Goal: Complete application form: Complete application form

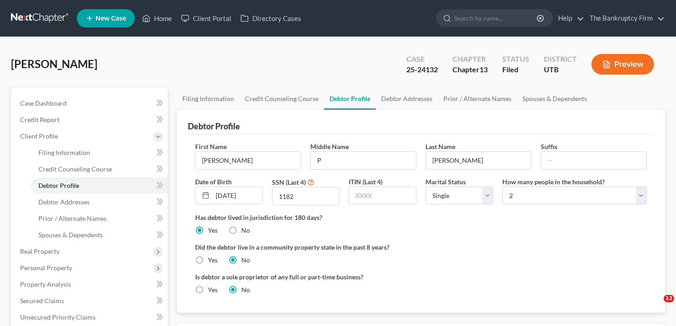
select select "0"
select select "1"
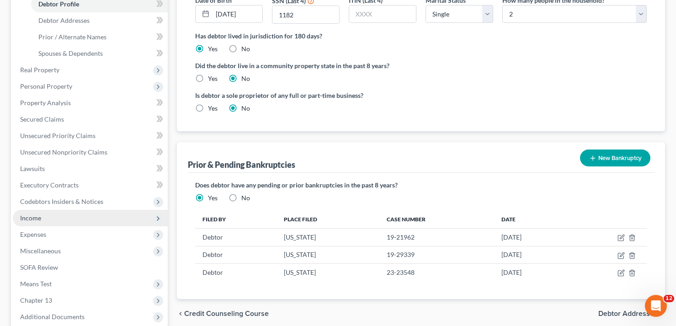
scroll to position [183, 0]
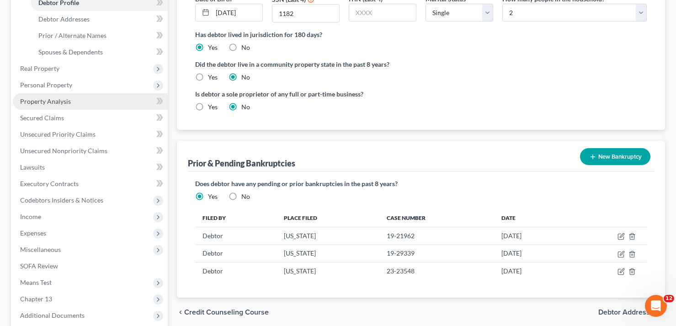
click at [50, 101] on span "Property Analysis" at bounding box center [45, 101] width 51 height 8
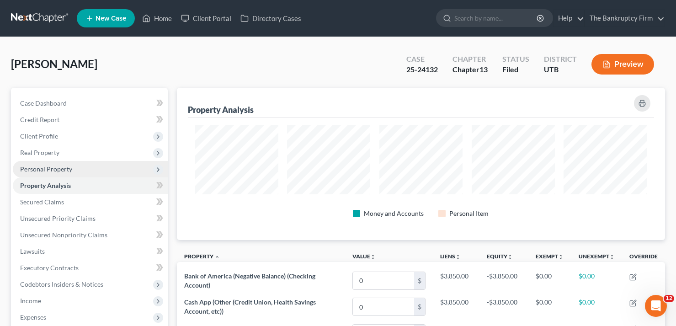
click at [56, 167] on span "Personal Property" at bounding box center [46, 169] width 52 height 8
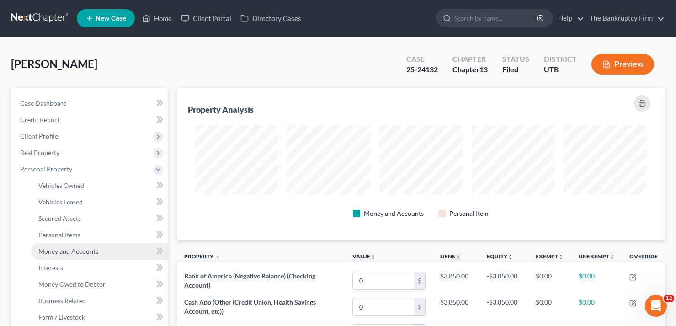
click at [68, 250] on span "Money and Accounts" at bounding box center [68, 251] width 60 height 8
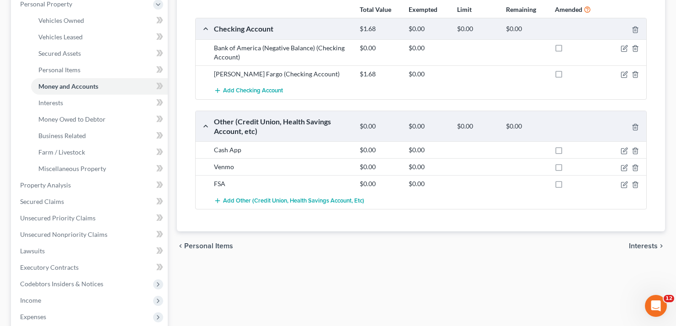
scroll to position [183, 0]
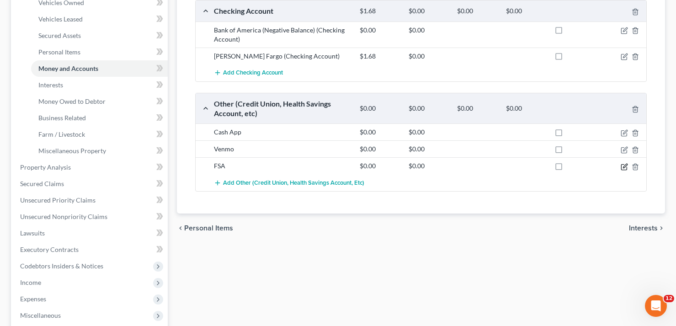
click at [623, 167] on icon "button" at bounding box center [625, 166] width 4 height 4
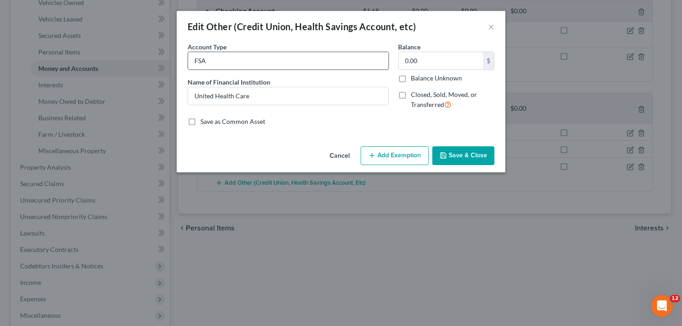
click at [276, 64] on input "FSA" at bounding box center [288, 60] width 201 height 17
type input "FSA (Optum)"
type input "0.94"
click at [462, 148] on button "Save & Close" at bounding box center [464, 155] width 62 height 19
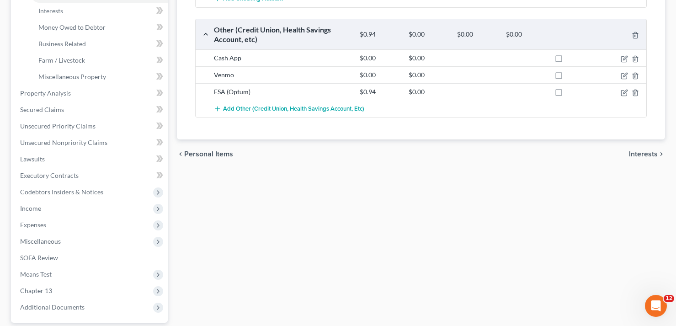
scroll to position [341, 0]
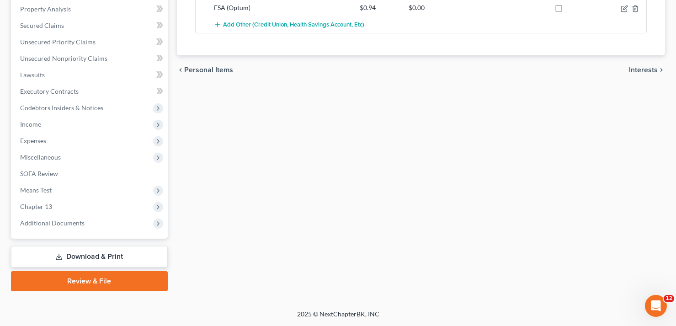
click at [94, 272] on link "Review & File" at bounding box center [89, 281] width 157 height 20
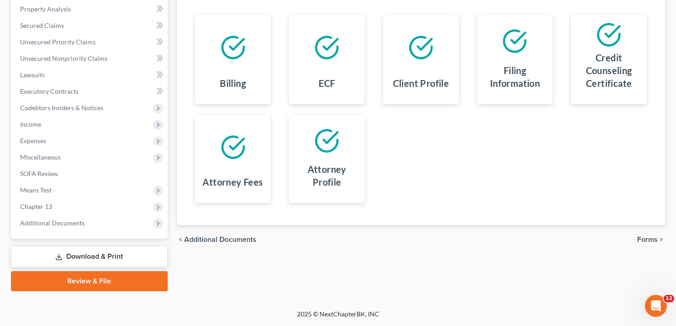
click at [92, 254] on link "Download & Print" at bounding box center [89, 256] width 157 height 21
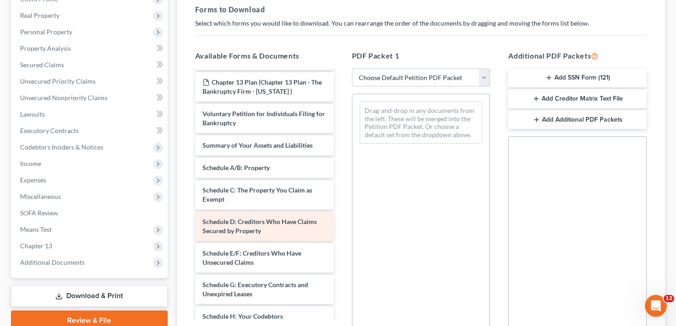
scroll to position [91, 0]
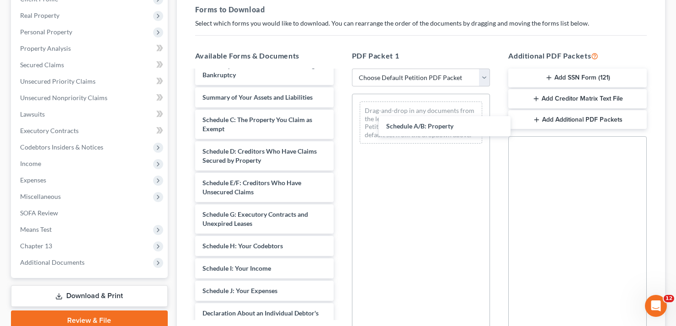
click at [341, 131] on div "Schedule A/B: Property taxdecdso-single-pdf ccc poe-pdf Chapter 13 Plan (Chapte…" at bounding box center [264, 236] width 153 height 514
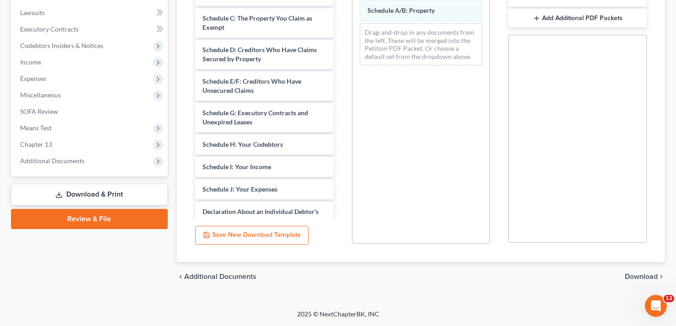
click at [637, 274] on span "Download" at bounding box center [640, 276] width 33 height 7
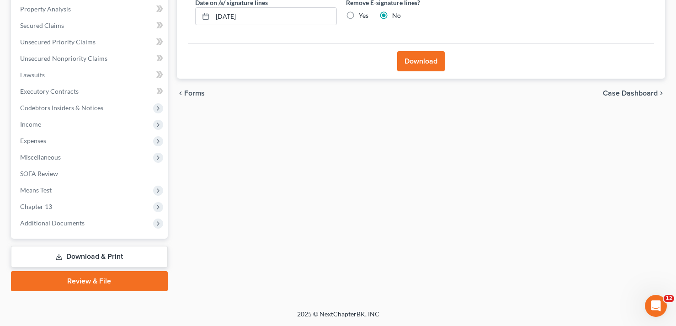
click at [424, 62] on button "Download" at bounding box center [421, 61] width 48 height 20
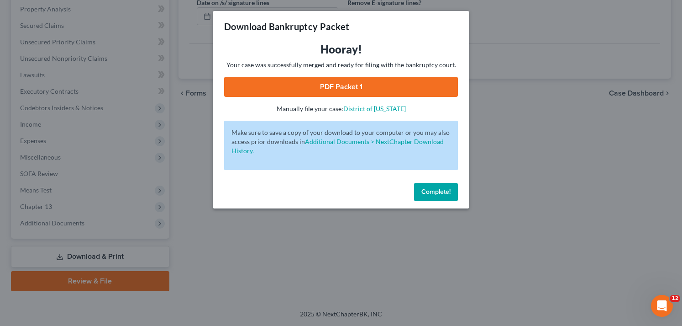
click at [345, 85] on link "PDF Packet 1" at bounding box center [341, 87] width 234 height 20
click at [438, 195] on span "Complete!" at bounding box center [436, 192] width 29 height 8
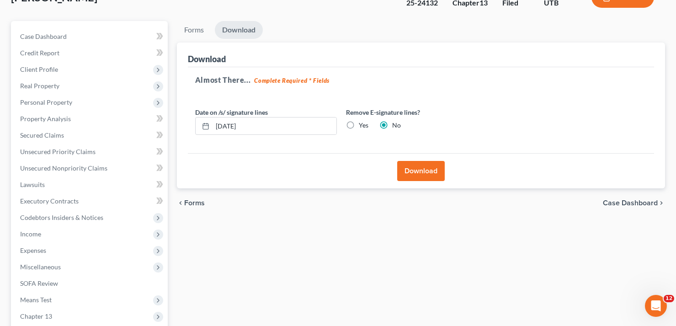
scroll to position [0, 0]
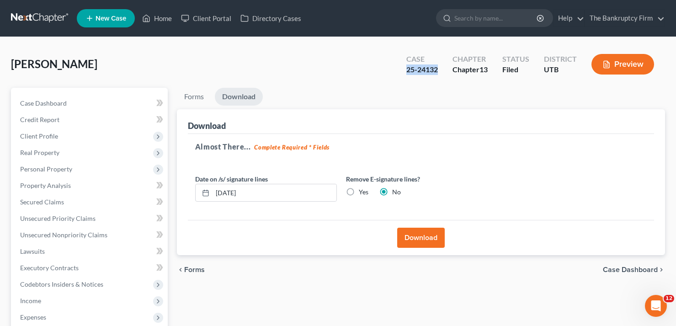
drag, startPoint x: 438, startPoint y: 71, endPoint x: 401, endPoint y: 74, distance: 37.1
click at [401, 74] on div "Case 25-24132" at bounding box center [422, 65] width 46 height 27
copy div "25-24132"
click at [161, 16] on link "Home" at bounding box center [157, 18] width 39 height 16
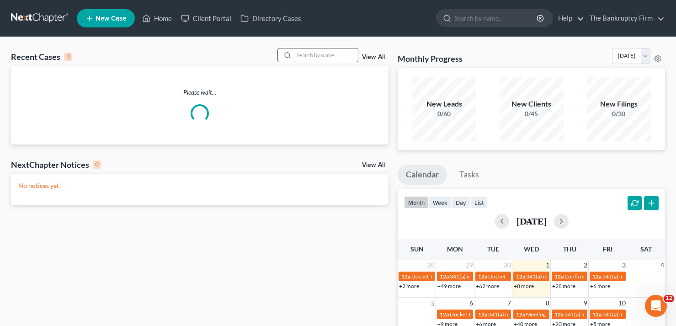
click at [324, 57] on input "search" at bounding box center [326, 54] width 64 height 13
type input "hill"
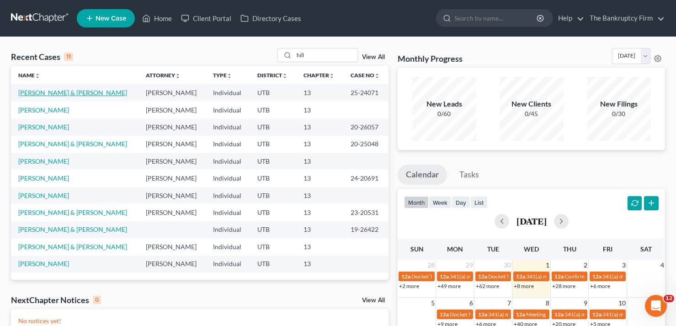
click at [58, 95] on link "[PERSON_NAME] & [PERSON_NAME]" at bounding box center [72, 93] width 109 height 8
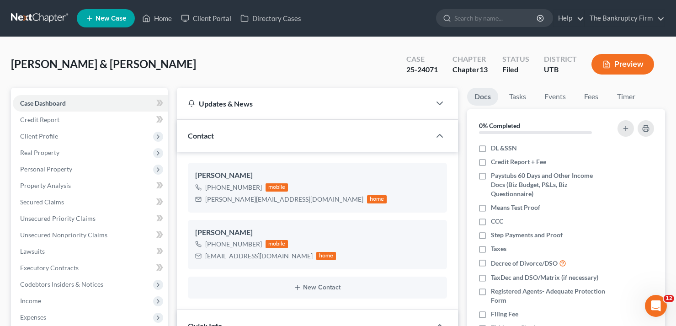
scroll to position [81, 0]
click at [160, 19] on link "Home" at bounding box center [157, 18] width 39 height 16
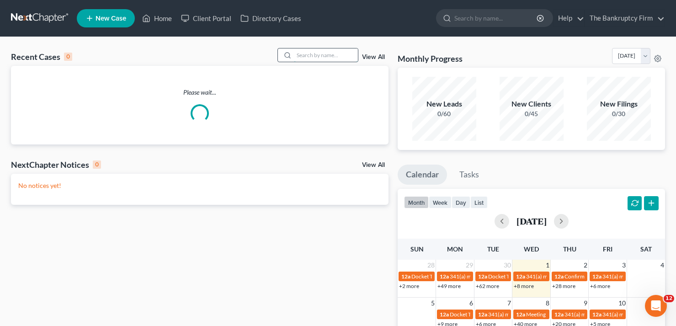
click at [306, 60] on input "search" at bounding box center [326, 54] width 64 height 13
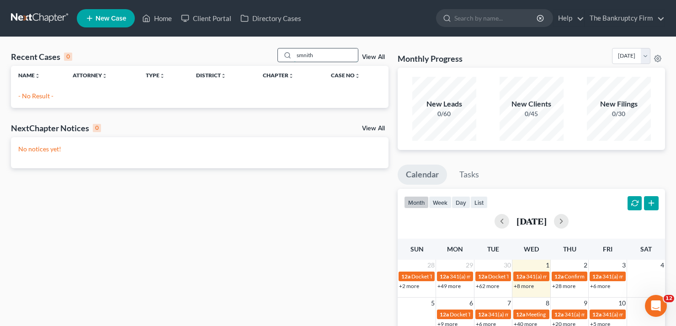
click at [305, 53] on input "smnith" at bounding box center [326, 54] width 64 height 13
type input "smith"
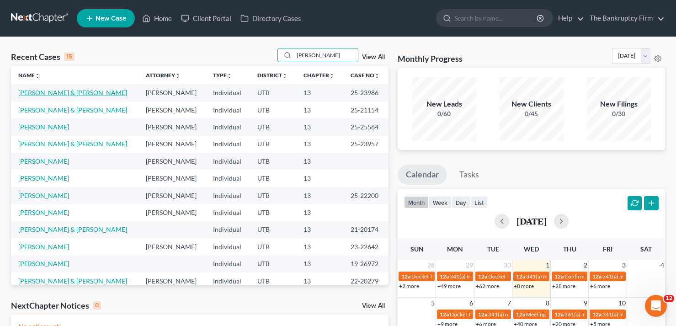
click at [53, 93] on link "[PERSON_NAME] & [PERSON_NAME]" at bounding box center [72, 93] width 109 height 8
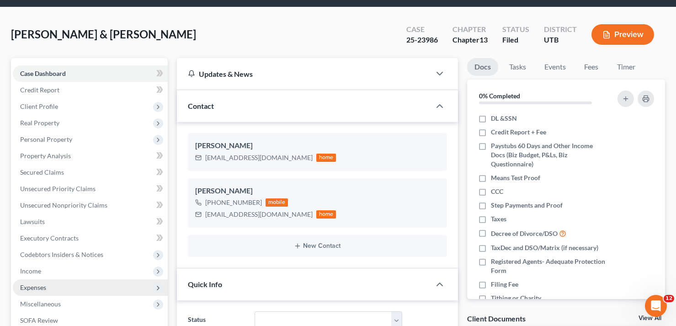
scroll to position [46, 0]
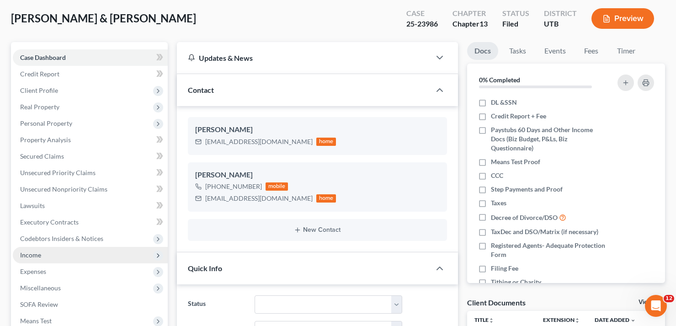
click at [41, 255] on span "Income" at bounding box center [30, 255] width 21 height 8
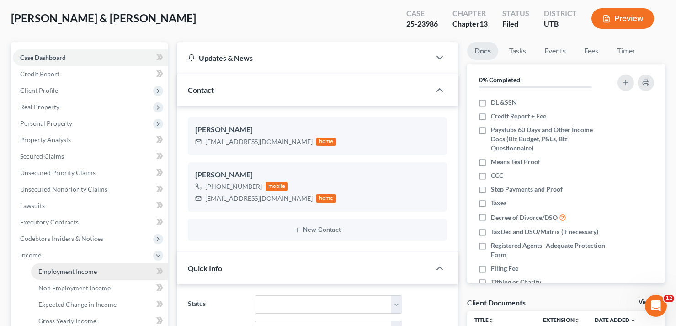
click at [70, 268] on span "Employment Income" at bounding box center [67, 271] width 58 height 8
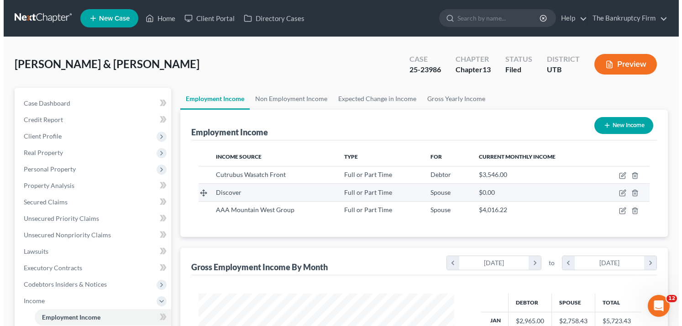
scroll to position [164, 274]
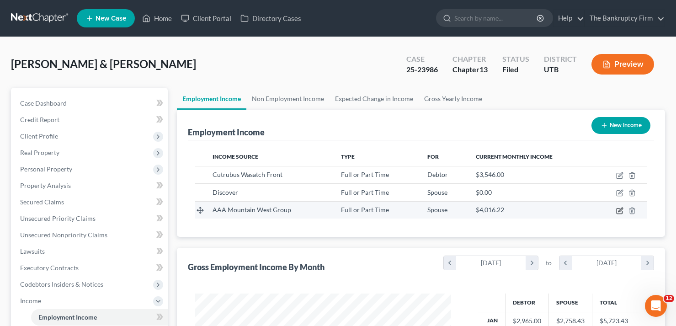
click at [618, 211] on icon "button" at bounding box center [619, 210] width 7 height 7
select select "0"
select select "2"
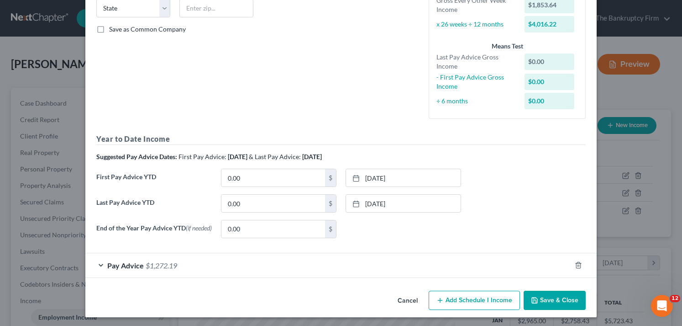
scroll to position [194, 0]
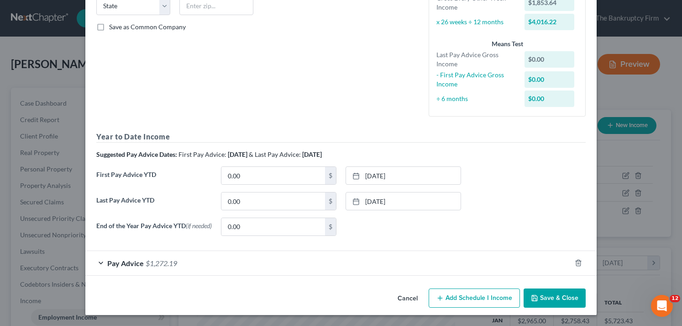
click at [296, 269] on div "Pay Advice $1,272.19" at bounding box center [328, 263] width 486 height 24
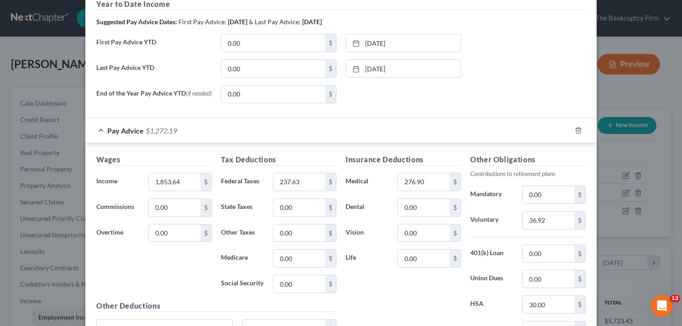
scroll to position [376, 0]
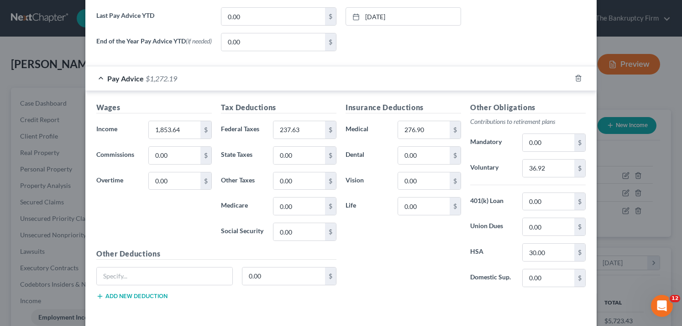
click at [41, 54] on div "Edit Income Source × Employment Type * Select Full or Part Time Employment Self…" at bounding box center [341, 163] width 682 height 326
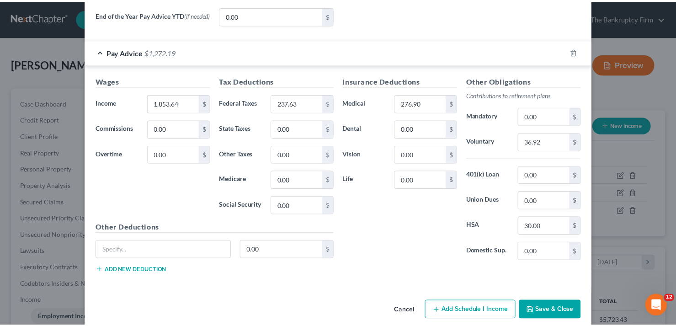
scroll to position [417, 0]
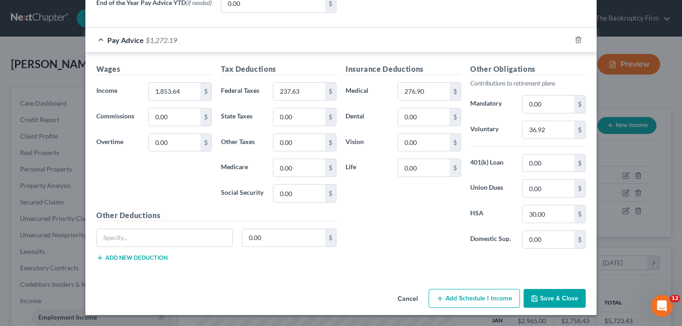
click at [403, 296] on button "Cancel" at bounding box center [408, 299] width 35 height 18
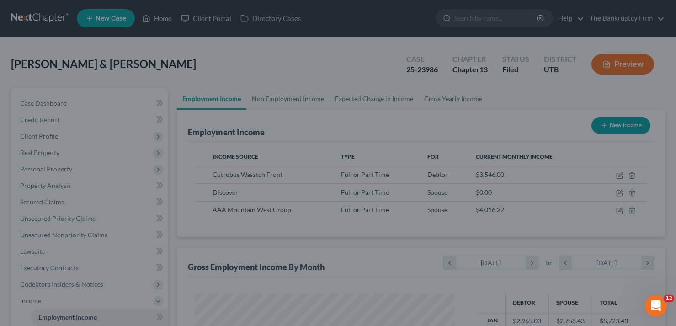
scroll to position [456661, 456550]
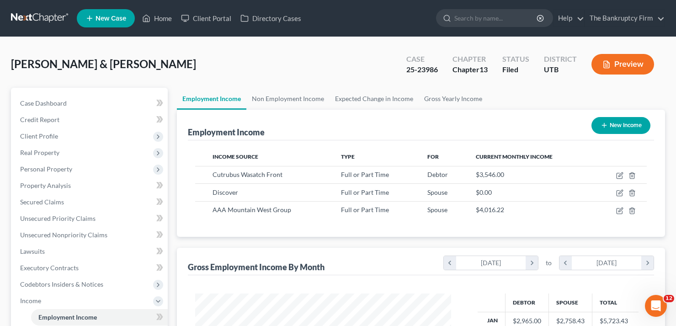
click at [69, 62] on span "[PERSON_NAME] & [PERSON_NAME]" at bounding box center [103, 63] width 185 height 13
click at [110, 53] on div "Smith, Richard & Reggie Upgraded Case 25-23986 Chapter Chapter 13 Status Filed …" at bounding box center [338, 68] width 654 height 40
click at [85, 46] on div "Smith, Richard & Reggie Upgraded Case 25-23986 Chapter Chapter 13 Status Filed …" at bounding box center [338, 294] width 676 height 514
click at [145, 59] on div "Smith, Richard & Reggie Upgraded Case 25-23986 Chapter Chapter 13 Status Filed …" at bounding box center [338, 68] width 654 height 40
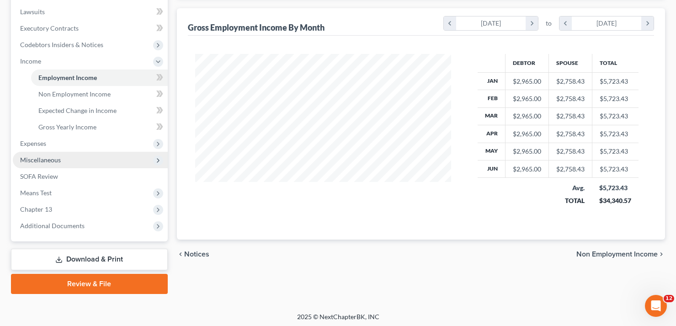
scroll to position [242, 0]
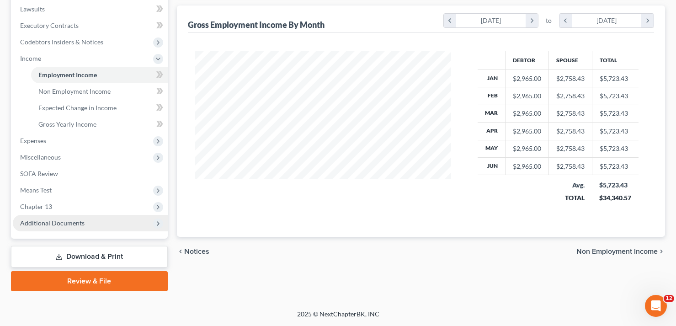
click at [69, 225] on span "Additional Documents" at bounding box center [52, 223] width 64 height 8
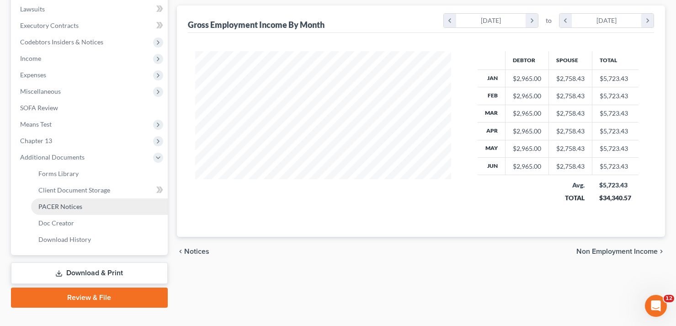
click at [76, 208] on span "PACER Notices" at bounding box center [60, 206] width 44 height 8
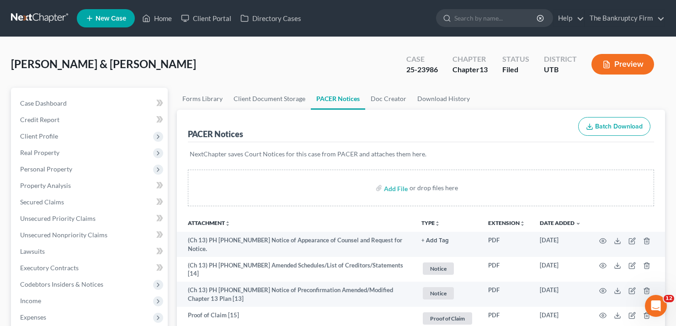
scroll to position [183, 0]
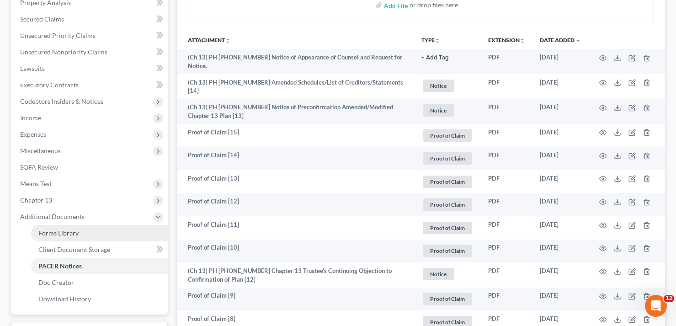
click at [63, 234] on span "Forms Library" at bounding box center [58, 233] width 40 height 8
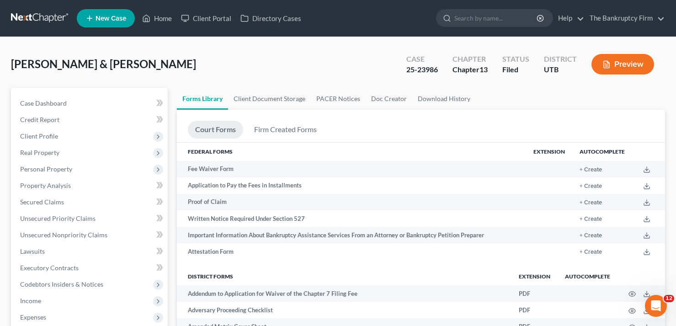
click at [60, 50] on div "Smith, Richard & Reggie Upgraded Case 25-23986 Chapter Chapter 13 Status Filed …" at bounding box center [338, 68] width 654 height 40
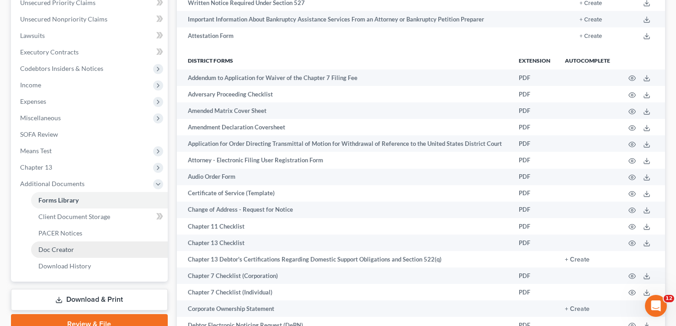
scroll to position [228, 0]
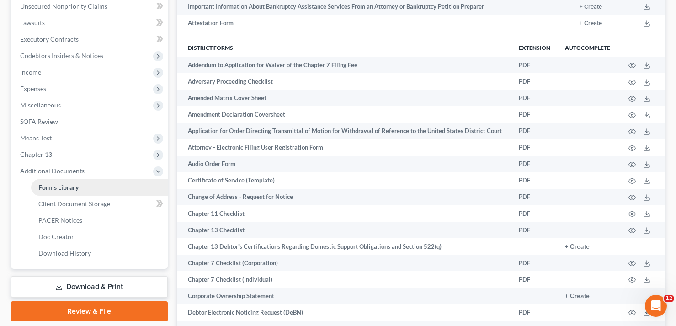
click at [71, 186] on span "Forms Library" at bounding box center [58, 187] width 40 height 8
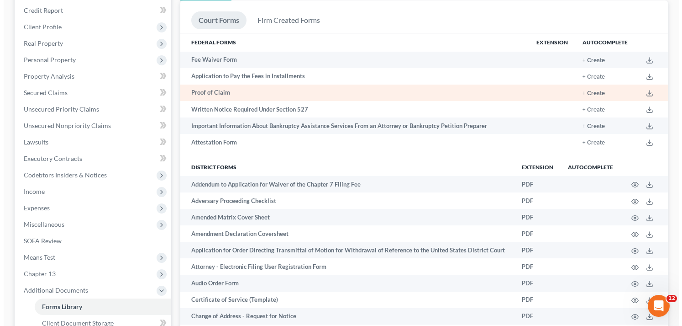
scroll to position [91, 0]
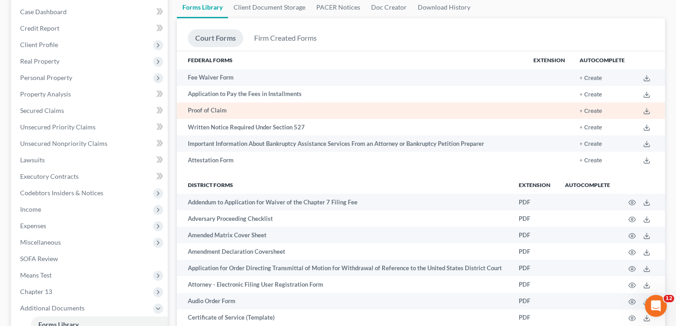
click at [206, 111] on td "Proof of Claim" at bounding box center [351, 110] width 349 height 16
click at [599, 110] on button "+ Create" at bounding box center [590, 111] width 22 height 6
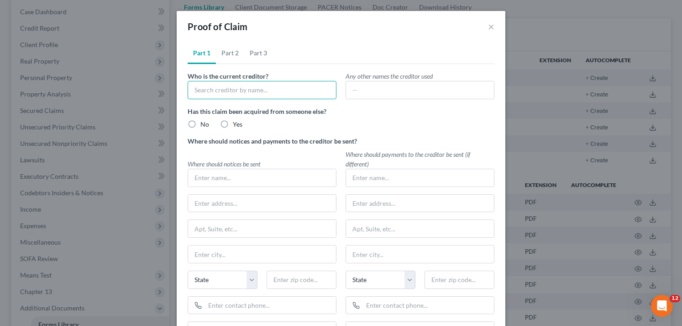
click at [265, 90] on input "text" at bounding box center [262, 90] width 149 height 18
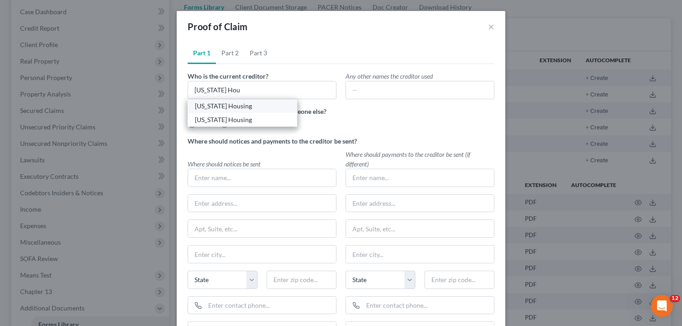
click at [220, 109] on div "Utah Housing" at bounding box center [242, 105] width 95 height 9
type input "Utah Housing"
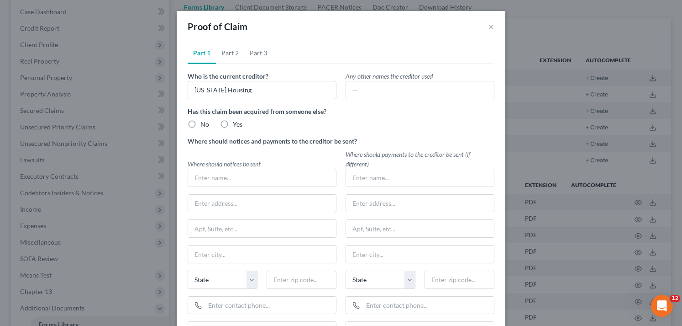
type input "Utah Housing"
type input "Salt Lake City"
select select "46"
click at [201, 124] on label "No" at bounding box center [205, 124] width 9 height 9
click at [204, 124] on input "No" at bounding box center [207, 123] width 6 height 6
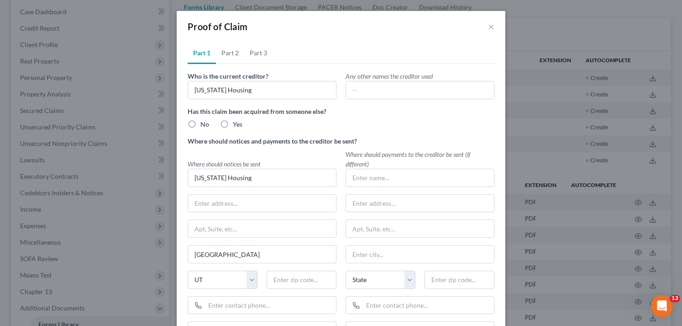
radio input "true"
drag, startPoint x: 245, startPoint y: 87, endPoint x: 148, endPoint y: 95, distance: 97.7
click at [148, 95] on div "Proof of Claim × Part 1 Part 2 Part 3 Who is the current creditor? Utah Housing…" at bounding box center [341, 163] width 682 height 326
click at [212, 122] on div "Utah Housing" at bounding box center [242, 119] width 95 height 9
type input "Utah Housing"
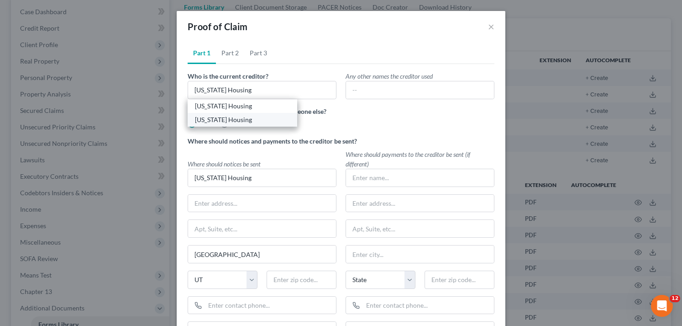
radio input "false"
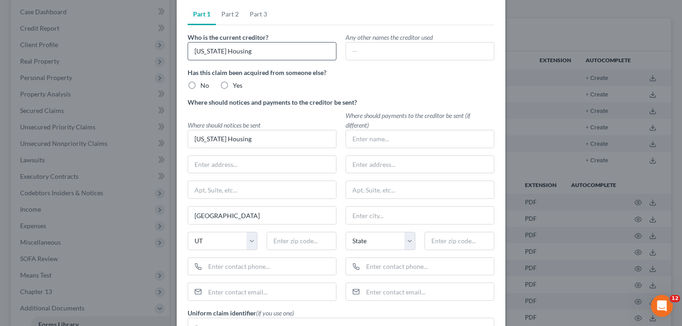
scroll to position [0, 0]
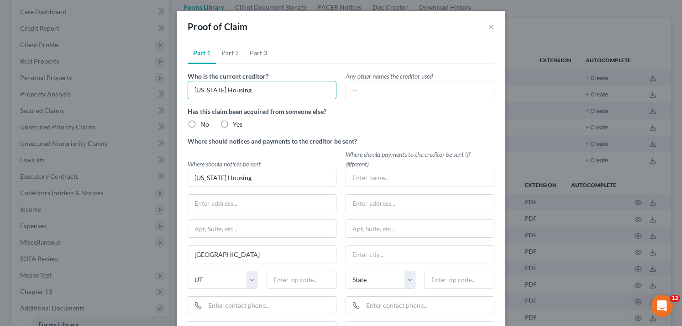
click at [254, 95] on input "Utah Housing" at bounding box center [262, 90] width 149 height 18
type input "U"
type input "Utah Housing"
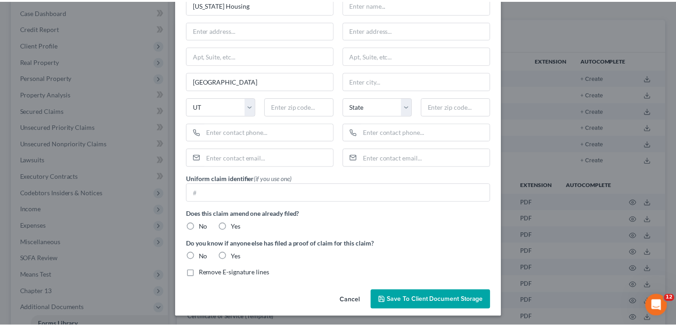
scroll to position [175, 0]
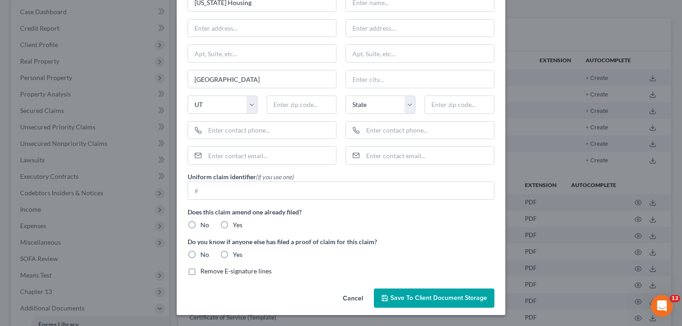
click at [343, 296] on button "Cancel" at bounding box center [353, 298] width 35 height 18
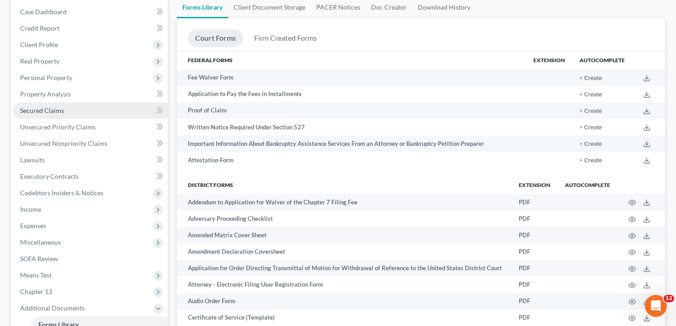
click at [53, 113] on span "Secured Claims" at bounding box center [42, 110] width 44 height 8
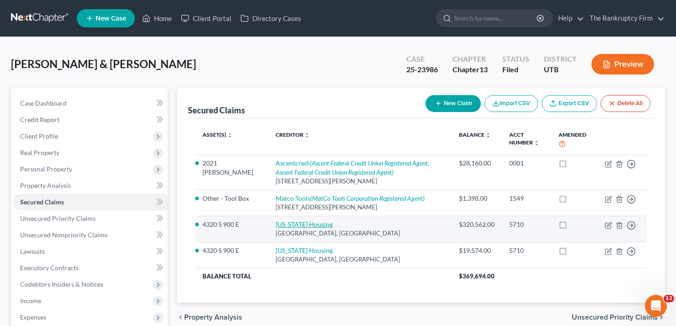
click at [275, 224] on link "Utah Housing" at bounding box center [303, 224] width 57 height 8
select select "46"
select select "2"
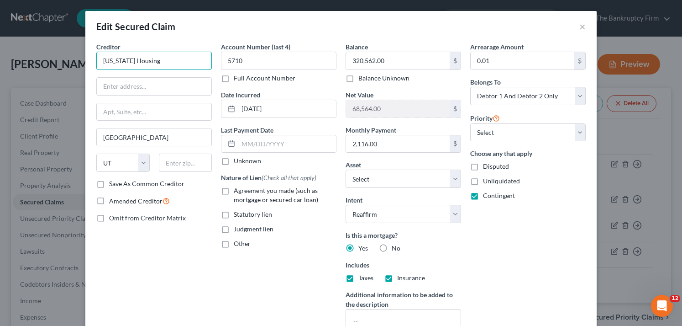
drag, startPoint x: 77, startPoint y: 63, endPoint x: 20, endPoint y: 65, distance: 57.1
click at [20, 65] on div "Edit Secured Claim × Creditor * Utah Housing Salt Lake City State AL AK AR AZ C…" at bounding box center [341, 163] width 682 height 326
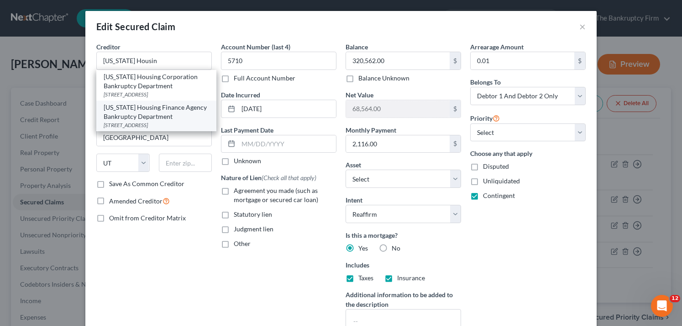
click at [133, 129] on div "2479 S Lake Park Blvd, Salt Lake City, UT 84120-0564" at bounding box center [157, 125] width 106 height 8
type input "Utah Housing Finance Agency Bankruptcy Department"
type input "2479 S Lake Park Blvd"
type input "84120-0564"
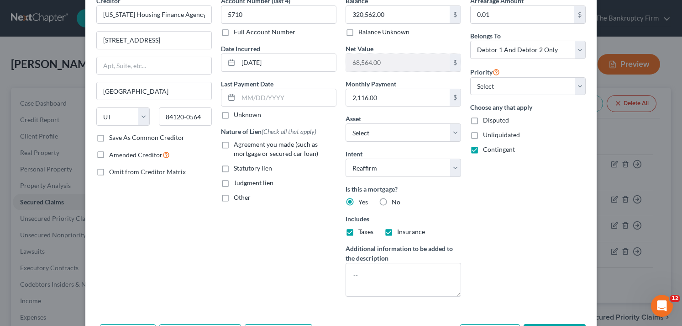
scroll to position [108, 0]
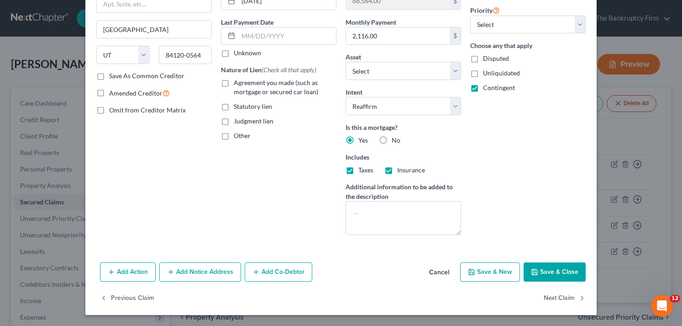
click at [545, 273] on button "Save & Close" at bounding box center [555, 271] width 62 height 19
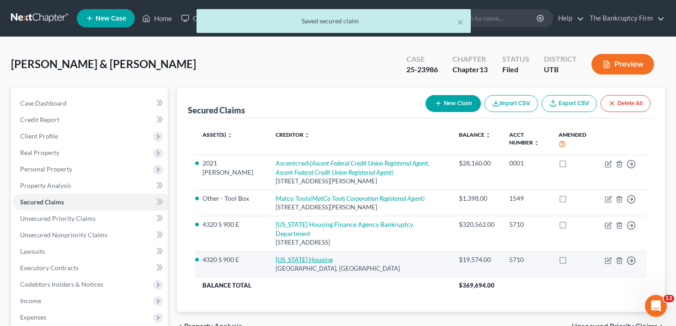
click at [280, 255] on link "Utah Housing" at bounding box center [303, 259] width 57 height 8
select select "46"
select select "2"
select select "1"
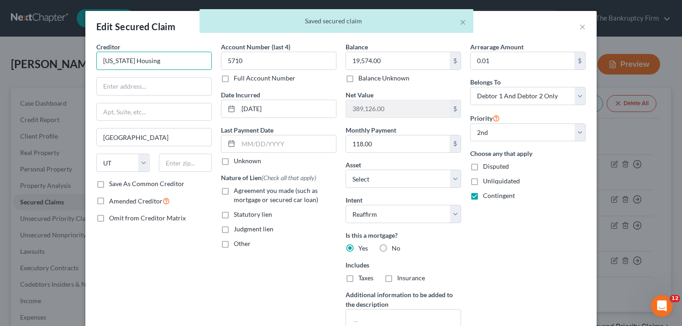
drag, startPoint x: 154, startPoint y: 65, endPoint x: -18, endPoint y: 80, distance: 173.4
click at [0, 80] on html "Home New Case Client Portal Directory Cases The Bankruptcy Firm aosvii@gmail.co…" at bounding box center [341, 287] width 682 height 575
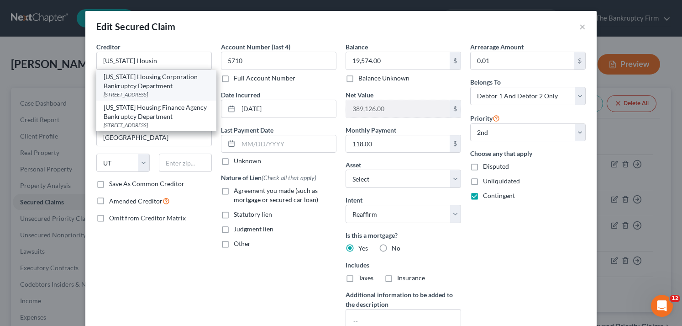
click at [151, 88] on div "Utah Housing Corporation Bankruptcy Department" at bounding box center [157, 81] width 106 height 18
type input "Utah Housing Corporation Bankruptcy Department"
type input "2479 S Lake Park Blvd"
type input "84120-0000"
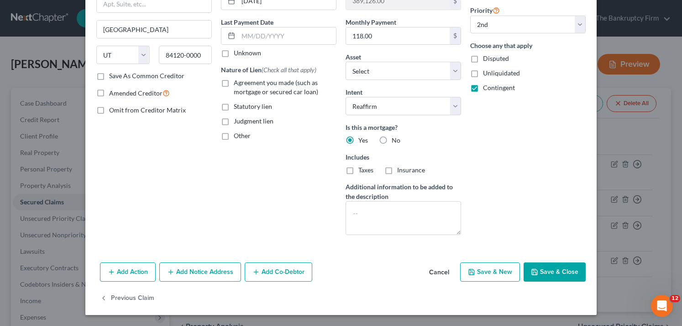
click at [534, 270] on polyline "button" at bounding box center [535, 269] width 2 height 1
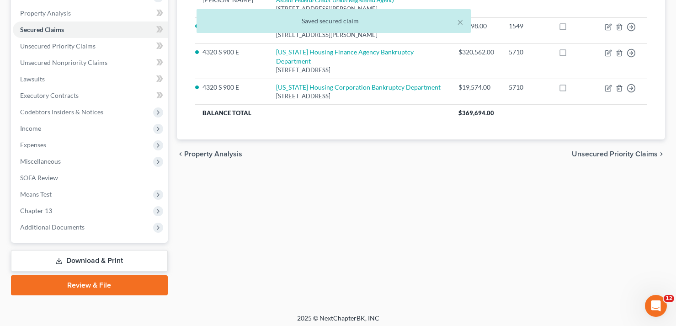
scroll to position [176, 0]
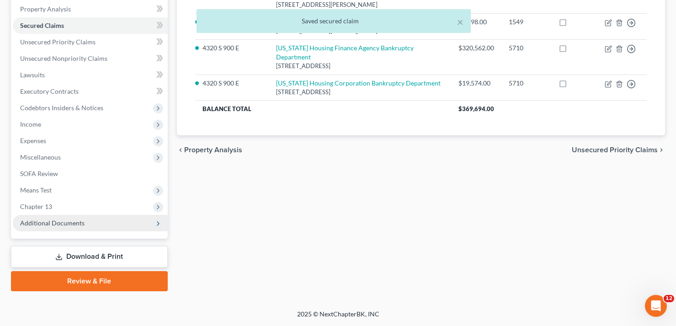
click at [48, 222] on span "Additional Documents" at bounding box center [52, 223] width 64 height 8
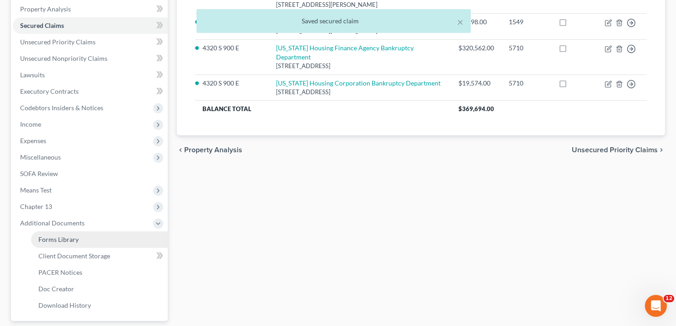
click at [62, 238] on span "Forms Library" at bounding box center [58, 239] width 40 height 8
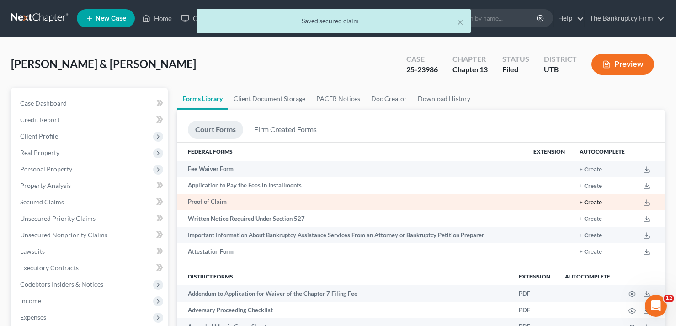
click at [600, 202] on button "+ Create" at bounding box center [590, 203] width 22 height 6
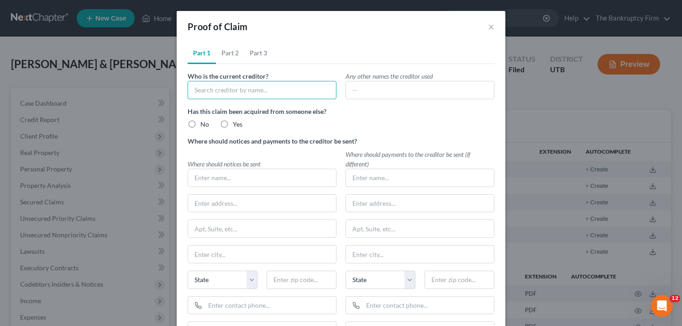
click at [268, 89] on input "text" at bounding box center [262, 90] width 149 height 18
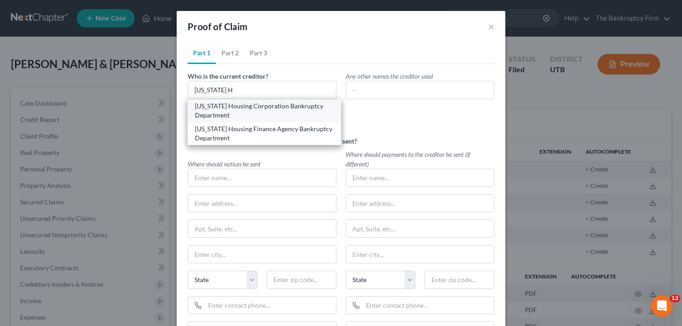
click at [247, 107] on div "Utah Housing Corporation Bankruptcy Department" at bounding box center [264, 110] width 139 height 18
type input "Utah Housing Corporation Bankruptcy Department"
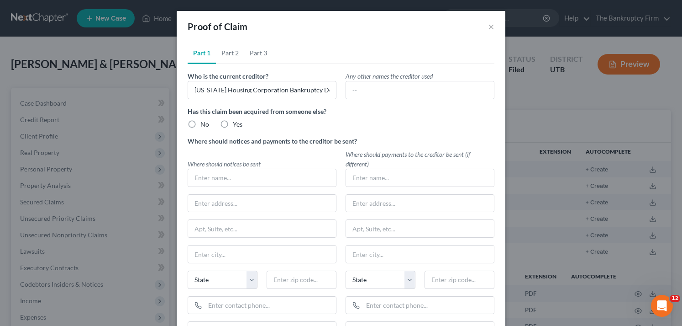
type input "Utah Housing Corporation Bankruptcy Department"
type input "2479 S Lake Park Blvd"
type input "Salt Lake City"
select select "46"
type input "84120-0000"
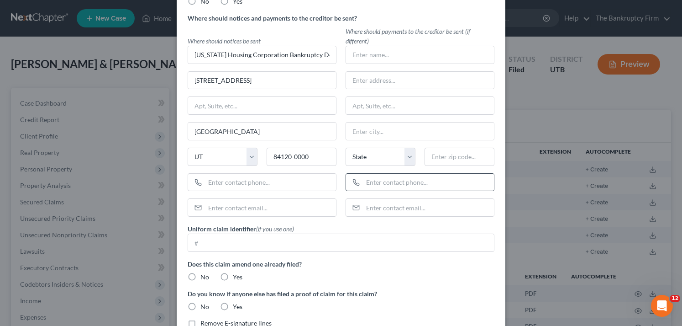
scroll to position [175, 0]
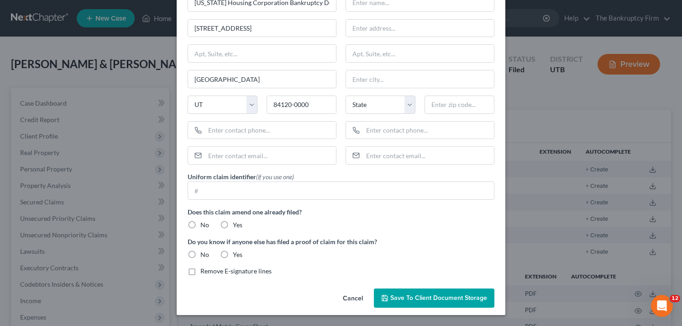
click at [201, 224] on label "No" at bounding box center [205, 224] width 9 height 9
click at [204, 224] on input "No" at bounding box center [207, 223] width 6 height 6
radio input "true"
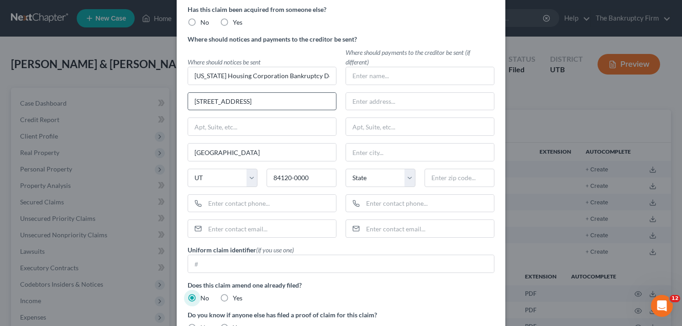
scroll to position [0, 0]
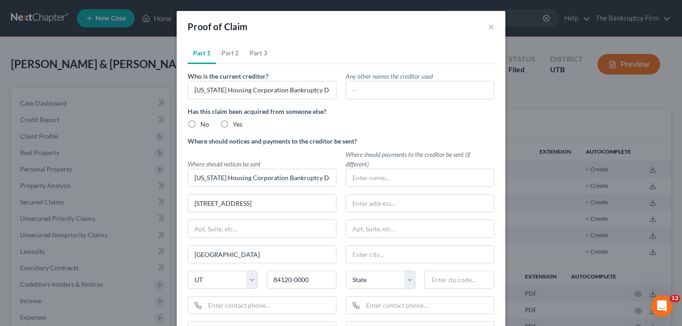
click at [201, 122] on label "No" at bounding box center [205, 124] width 9 height 9
click at [204, 122] on input "No" at bounding box center [207, 123] width 6 height 6
radio input "true"
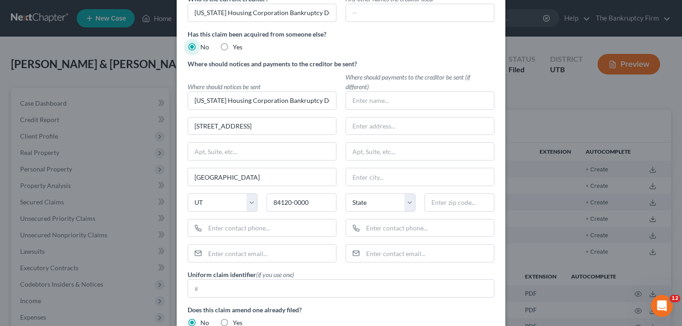
scroll to position [175, 0]
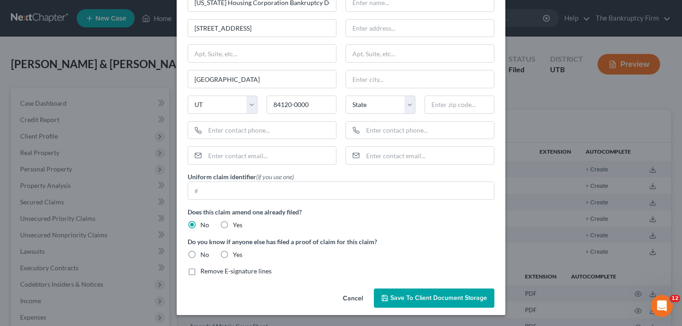
click at [201, 256] on label "No" at bounding box center [205, 254] width 9 height 9
click at [204, 256] on input "No" at bounding box center [207, 253] width 6 height 6
radio input "true"
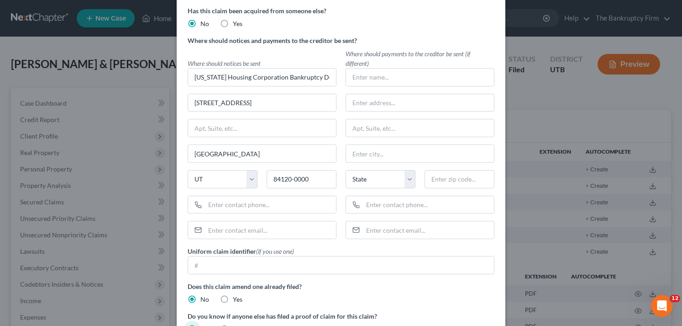
scroll to position [0, 0]
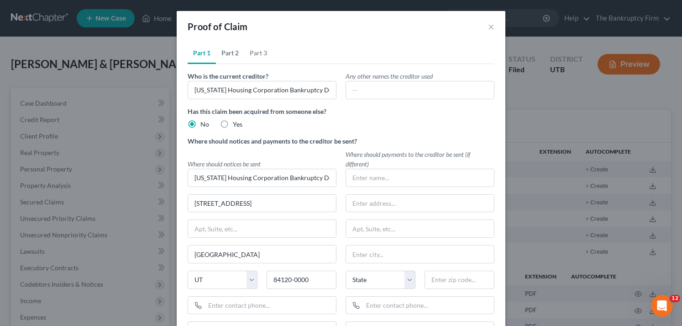
click at [236, 53] on link "Part 2" at bounding box center [230, 53] width 28 height 22
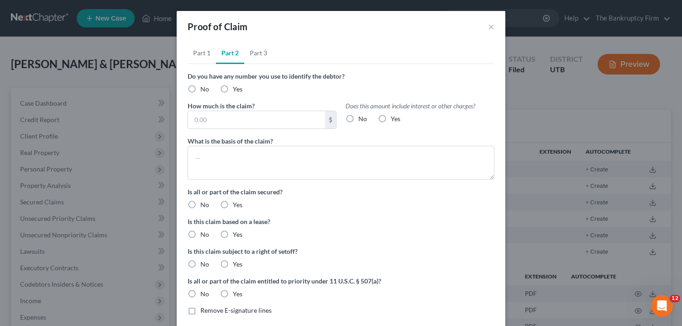
drag, startPoint x: 267, startPoint y: 89, endPoint x: 227, endPoint y: 91, distance: 39.8
click at [266, 89] on div "Do you have any number you use to identify the debtor? No Yes" at bounding box center [341, 82] width 316 height 22
click at [233, 87] on label "Yes" at bounding box center [238, 89] width 10 height 9
click at [237, 87] on input "Yes" at bounding box center [240, 88] width 6 height 6
radio input "true"
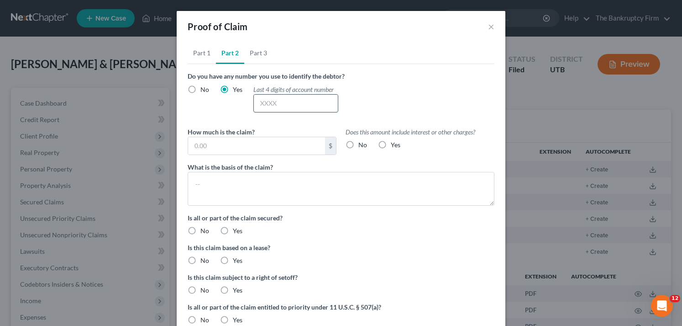
click at [274, 102] on input "text" at bounding box center [296, 103] width 84 height 17
type input "0140"
click at [278, 146] on input "text" at bounding box center [256, 145] width 137 height 17
type input "286,647.39"
click at [391, 144] on label "Yes" at bounding box center [396, 144] width 10 height 9
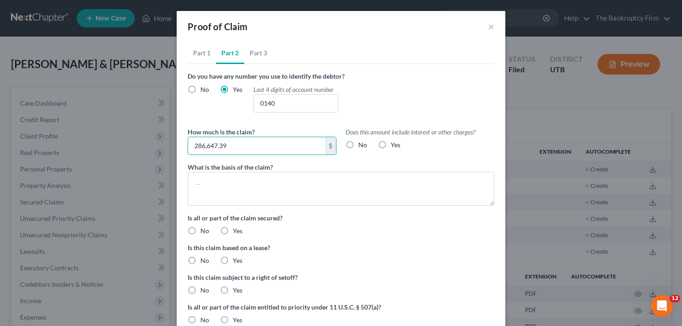
click at [395, 144] on input "Yes" at bounding box center [398, 143] width 6 height 6
radio input "true"
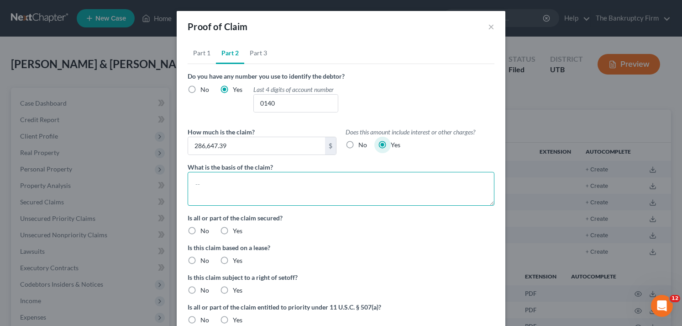
click at [261, 175] on textarea at bounding box center [341, 189] width 307 height 34
type textarea "1st Mortgage"
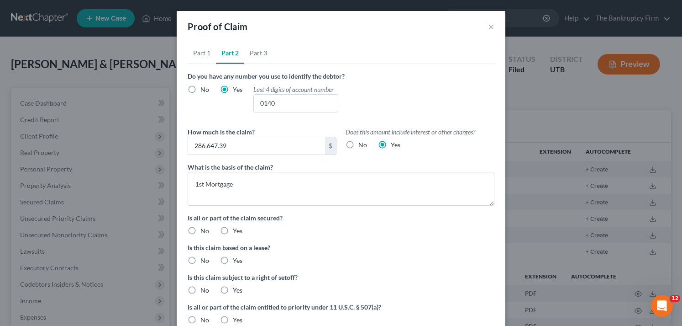
click at [233, 230] on label "Yes" at bounding box center [238, 230] width 10 height 9
click at [237, 230] on input "Yes" at bounding box center [240, 229] width 6 height 6
radio input "true"
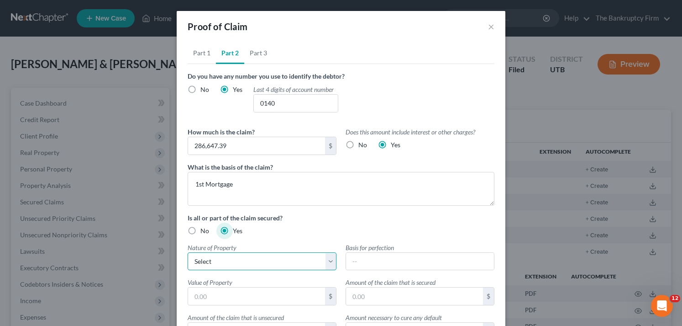
click at [269, 260] on select "Select Real Estate Motor Vehicle Other" at bounding box center [262, 261] width 149 height 18
select select "0"
click at [188, 252] on select "Select Real Estate Motor Vehicle Other" at bounding box center [262, 261] width 149 height 18
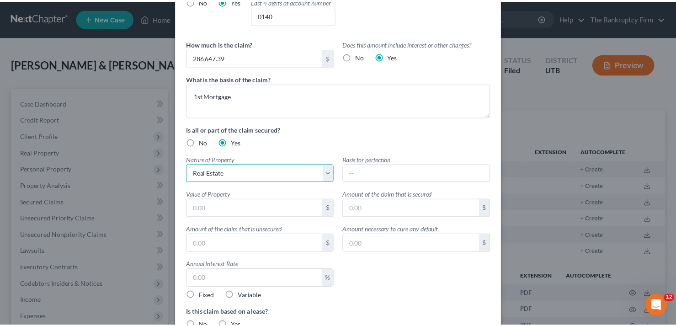
scroll to position [91, 0]
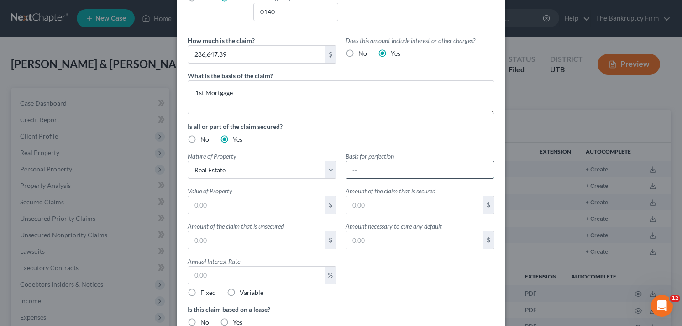
click at [369, 169] on input "text" at bounding box center [420, 169] width 148 height 17
type input "F"
type input "Trust Deed and Note"
click at [144, 58] on div "Proof of Claim × Part 1 Part 2 Part 3 Who is the current creditor? Utah Housing…" at bounding box center [341, 163] width 682 height 326
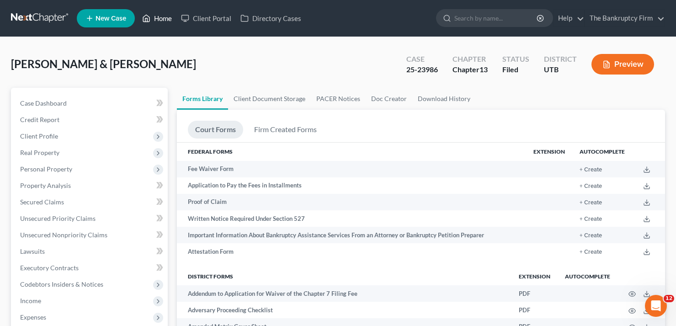
click at [167, 17] on link "Home" at bounding box center [157, 18] width 39 height 16
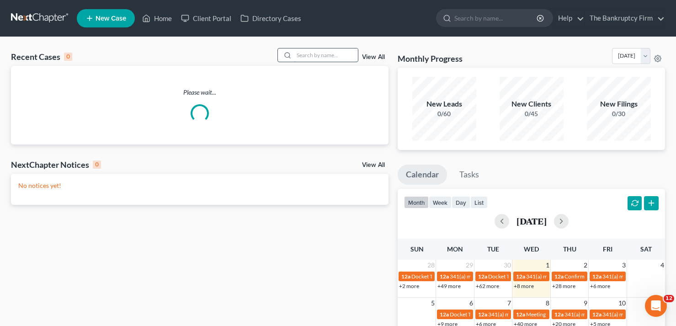
click at [302, 58] on input "search" at bounding box center [326, 54] width 64 height 13
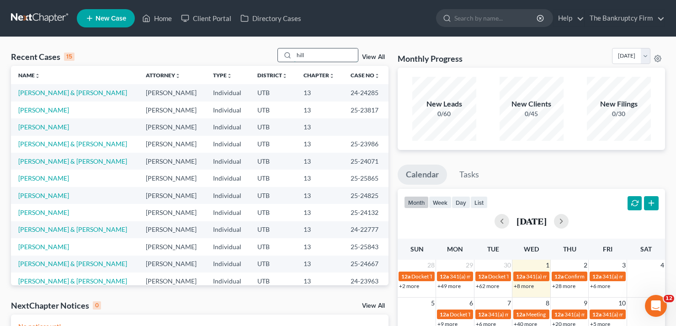
type input "hill"
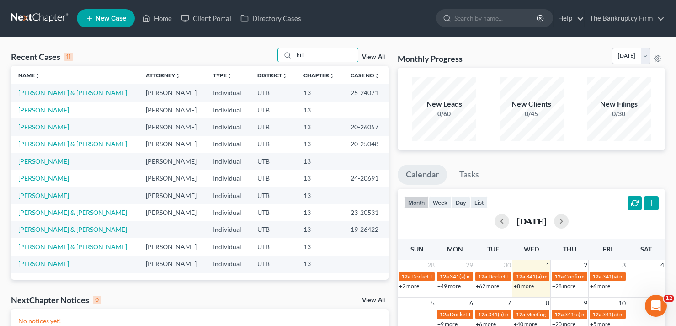
click at [42, 90] on link "[PERSON_NAME] & [PERSON_NAME]" at bounding box center [72, 93] width 109 height 8
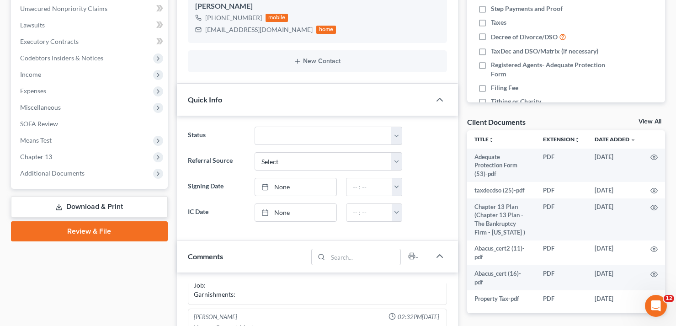
scroll to position [228, 0]
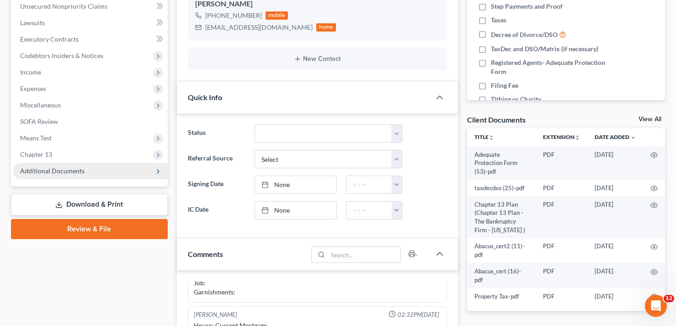
click at [68, 173] on span "Additional Documents" at bounding box center [52, 171] width 64 height 8
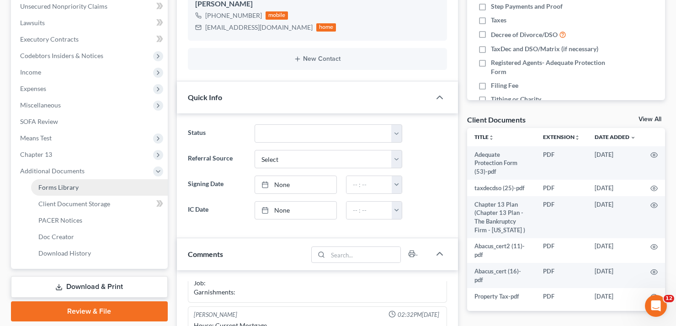
click at [66, 190] on span "Forms Library" at bounding box center [58, 187] width 40 height 8
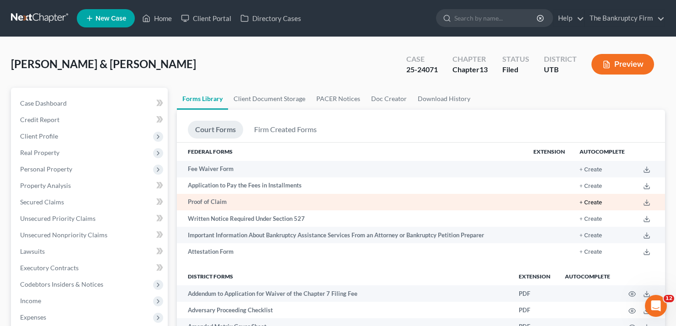
click at [597, 201] on button "+ Create" at bounding box center [590, 203] width 22 height 6
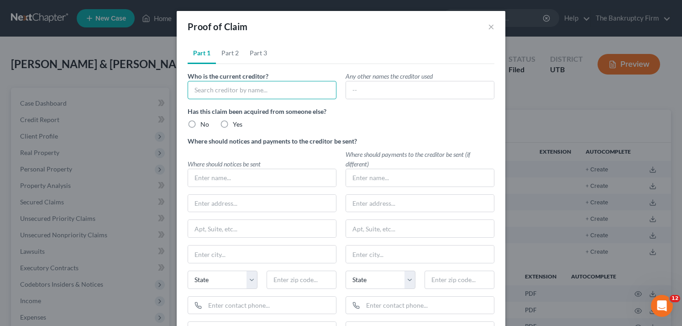
click at [242, 93] on input "text" at bounding box center [262, 90] width 149 height 18
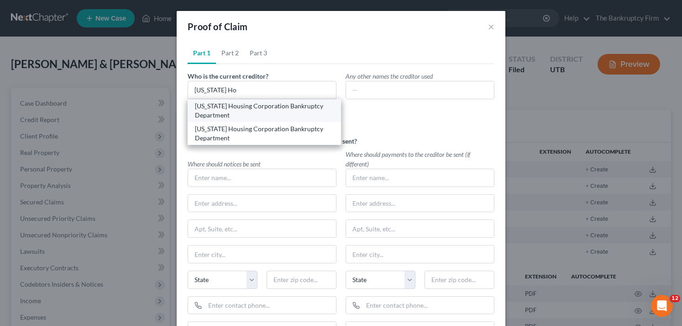
click at [225, 114] on div "Utah Housing Corporation Bankruptcy Department" at bounding box center [264, 110] width 139 height 18
type input "Utah Housing Corporation Bankruptcy Department"
type input "2479 S Lake Park Blvd"
type input "Salt Lake City"
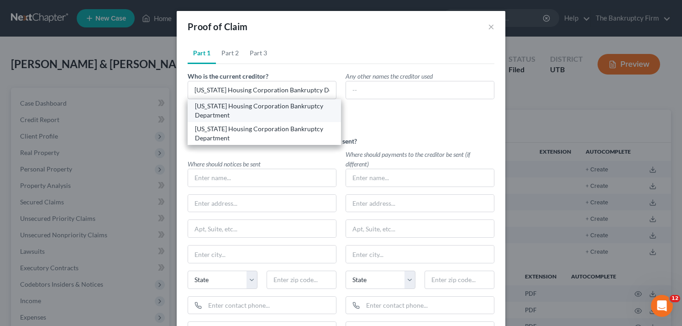
select select "46"
type input "84120-0000"
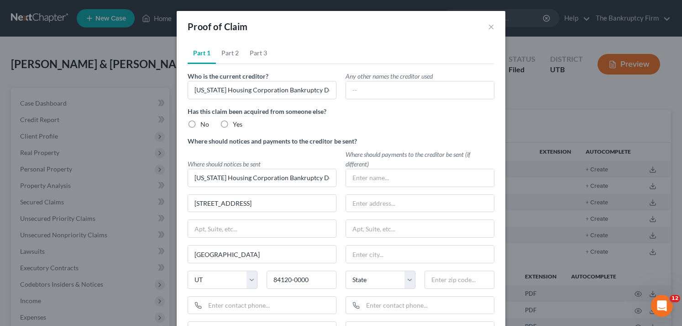
click at [201, 126] on label "No" at bounding box center [205, 124] width 9 height 9
click at [204, 126] on input "No" at bounding box center [207, 123] width 6 height 6
radio input "true"
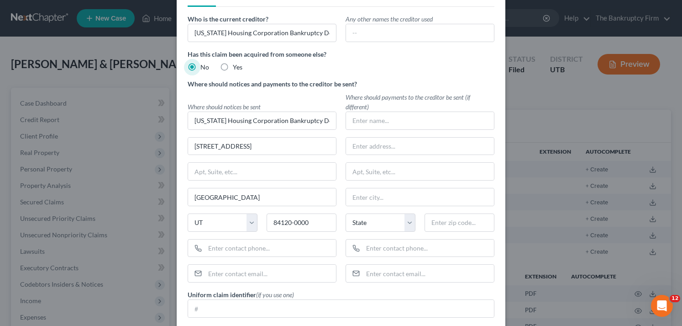
scroll to position [175, 0]
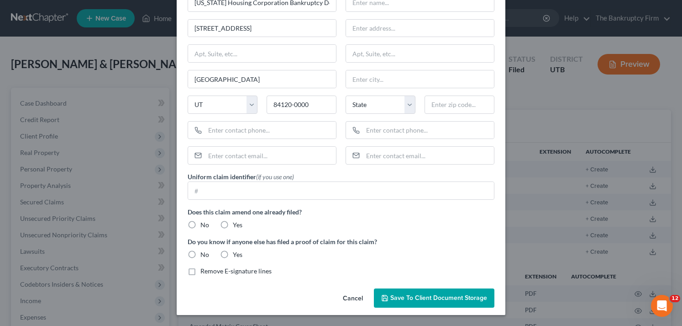
click at [201, 225] on label "No" at bounding box center [205, 224] width 9 height 9
click at [204, 225] on input "No" at bounding box center [207, 223] width 6 height 6
radio input "true"
click at [201, 255] on label "No" at bounding box center [205, 254] width 9 height 9
click at [204, 255] on input "No" at bounding box center [207, 253] width 6 height 6
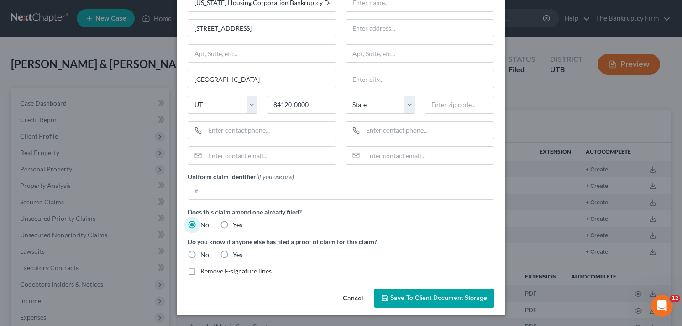
radio input "true"
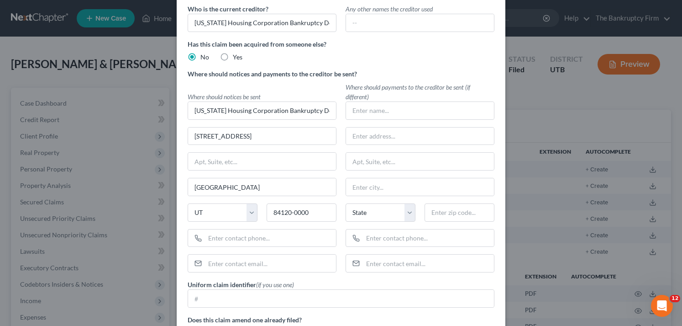
scroll to position [0, 0]
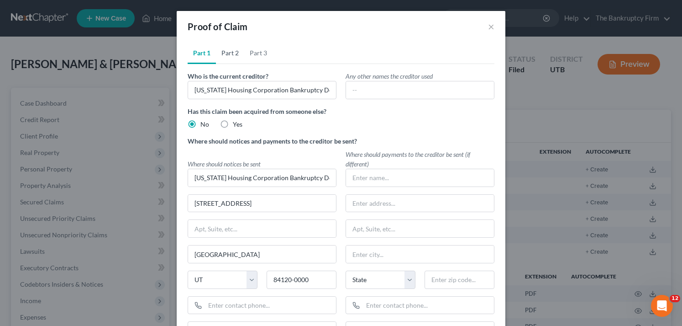
click at [217, 57] on link "Part 2" at bounding box center [230, 53] width 28 height 22
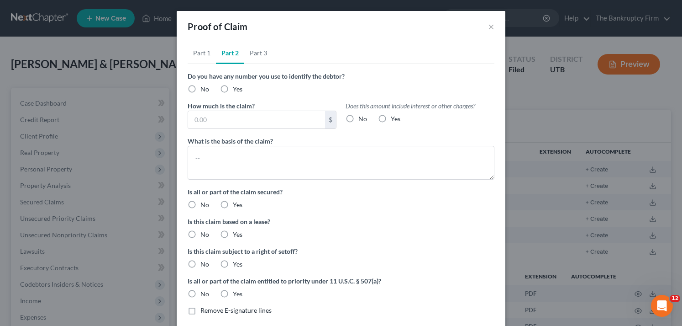
click at [233, 89] on label "Yes" at bounding box center [238, 89] width 10 height 9
click at [237, 89] on input "Yes" at bounding box center [240, 88] width 6 height 6
radio input "true"
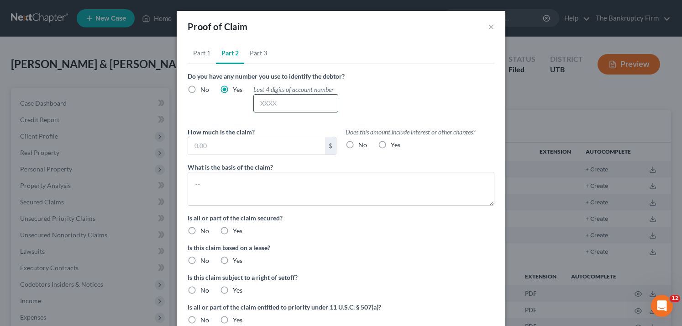
click at [260, 101] on input "text" at bounding box center [296, 103] width 84 height 17
type input "0140"
click at [231, 146] on input "text" at bounding box center [256, 145] width 137 height 17
type input "286,647.39"
click at [391, 144] on label "Yes" at bounding box center [396, 144] width 10 height 9
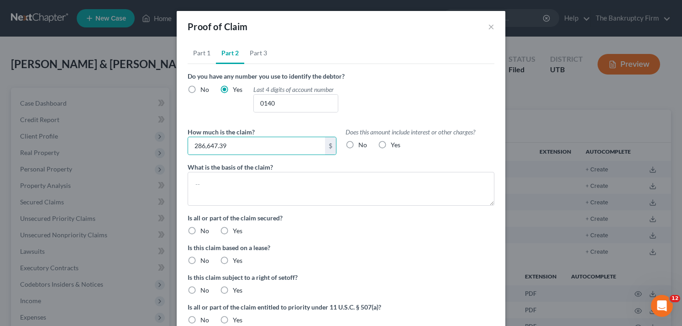
click at [395, 144] on input "Yes" at bounding box center [398, 143] width 6 height 6
radio input "true"
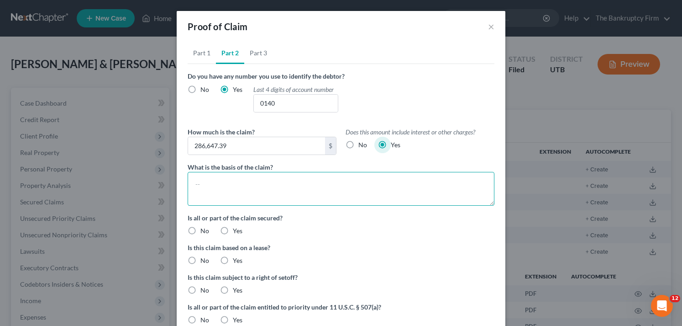
click at [231, 188] on textarea at bounding box center [341, 189] width 307 height 34
type textarea "First Mortgage"
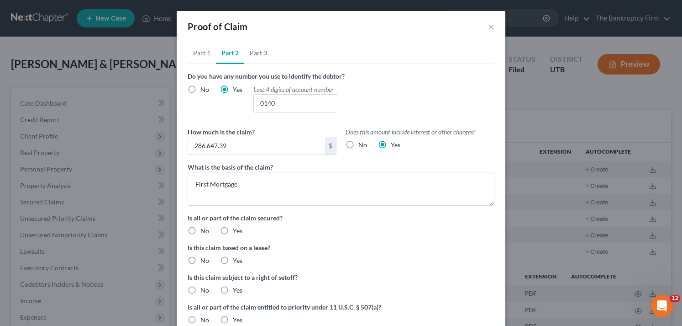
click at [233, 233] on label "Yes" at bounding box center [238, 230] width 10 height 9
click at [237, 232] on input "Yes" at bounding box center [240, 229] width 6 height 6
radio input "true"
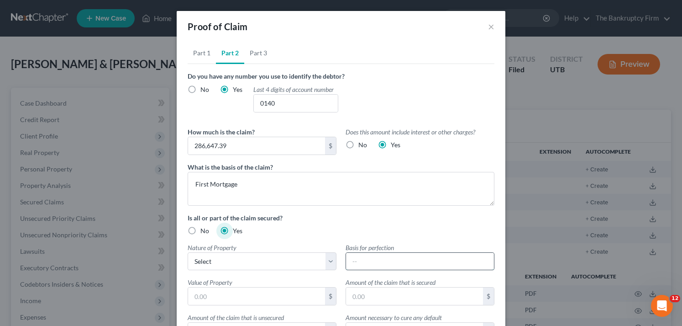
click at [365, 262] on input "text" at bounding box center [420, 261] width 148 height 17
paste input "First Mortgage"
type input "First Mortgage"
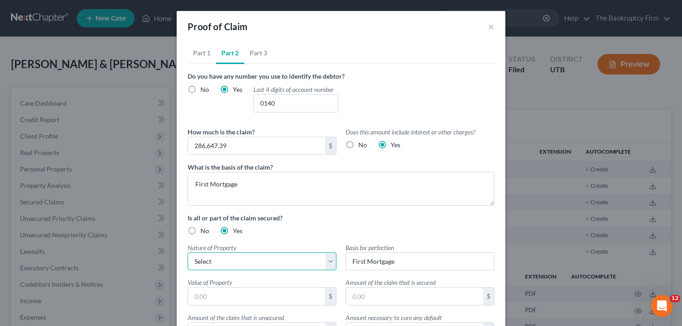
click at [252, 260] on select "Select Real Estate Motor Vehicle Other" at bounding box center [262, 261] width 149 height 18
select select "0"
click at [188, 252] on select "Select Real Estate Motor Vehicle Other" at bounding box center [262, 261] width 149 height 18
drag, startPoint x: 404, startPoint y: 262, endPoint x: 319, endPoint y: 270, distance: 85.7
click at [319, 270] on div "Nature of Property Select Real Estate Motor Vehicle Other Describe Basis for pe…" at bounding box center [341, 319] width 316 height 153
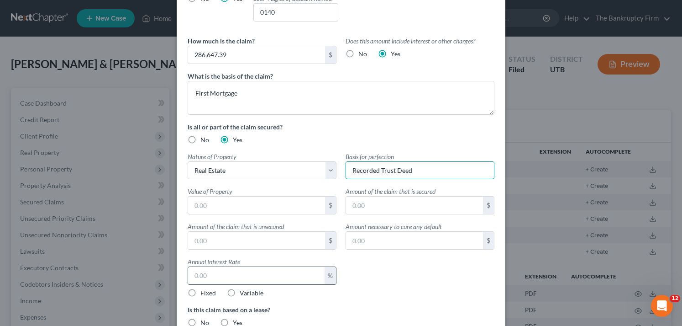
scroll to position [91, 0]
type input "Recorded Trust Deed"
click at [252, 207] on input "text" at bounding box center [256, 204] width 137 height 17
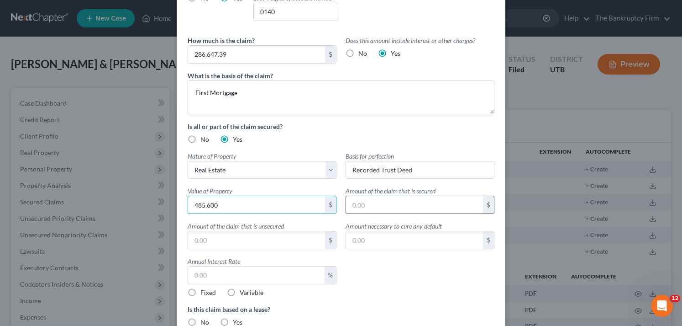
type input "485,600"
click at [365, 206] on input "text" at bounding box center [414, 204] width 137 height 17
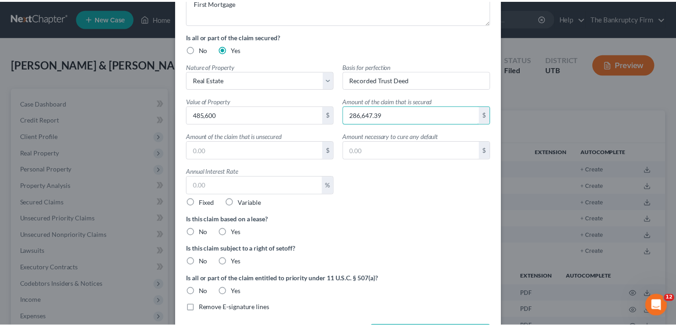
scroll to position [183, 0]
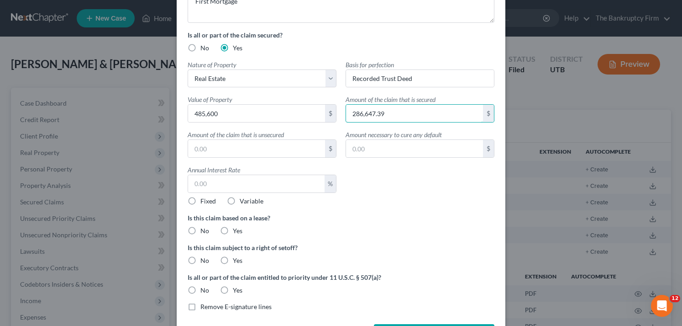
type input "286,647.39"
click at [215, 183] on input "text" at bounding box center [256, 183] width 137 height 17
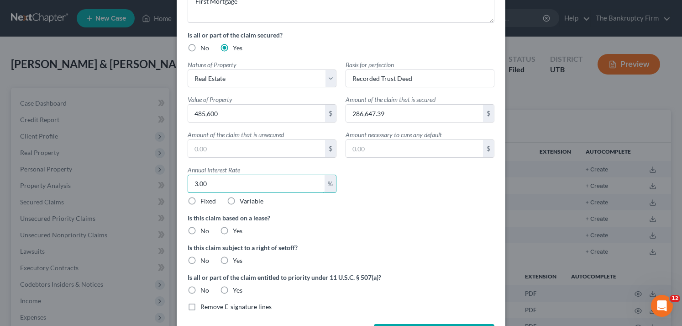
type input "3.00"
click at [201, 205] on label "Fixed" at bounding box center [209, 200] width 16 height 9
click at [204, 202] on input "Fixed" at bounding box center [207, 199] width 6 height 6
radio input "true"
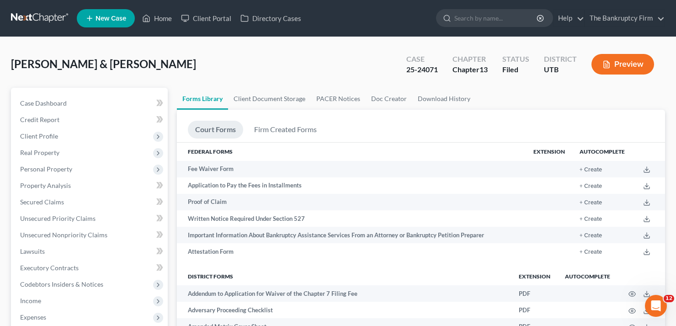
click at [109, 68] on div "Hill, Julie & Douglas Upgraded Case 25-24071 Chapter Chapter 13 Status Filed Di…" at bounding box center [338, 68] width 654 height 40
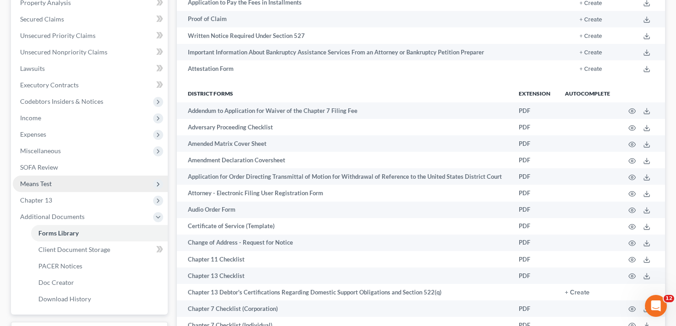
click at [49, 185] on span "Means Test" at bounding box center [36, 184] width 32 height 8
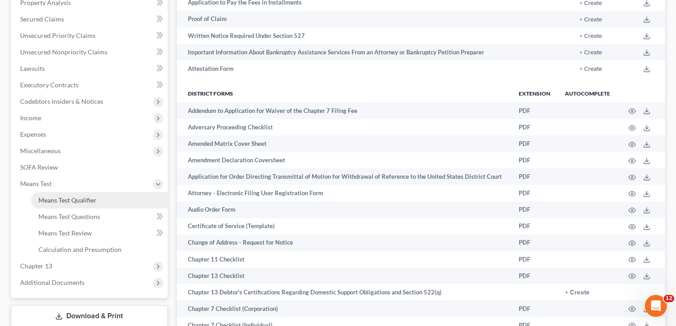
click at [82, 200] on span "Means Test Qualifier" at bounding box center [67, 200] width 58 height 8
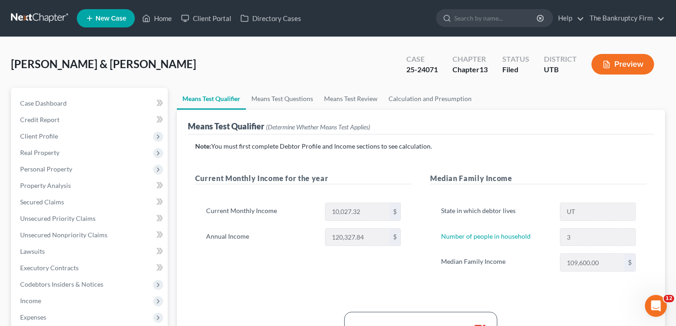
click at [130, 51] on div "Hill, Julie & Douglas Upgraded Case 25-24071 Chapter Chapter 13 Status Filed Di…" at bounding box center [338, 68] width 654 height 40
click at [143, 61] on div "Hill, Julie & Douglas Upgraded Case 25-24071 Chapter Chapter 13 Status Filed Di…" at bounding box center [338, 68] width 654 height 40
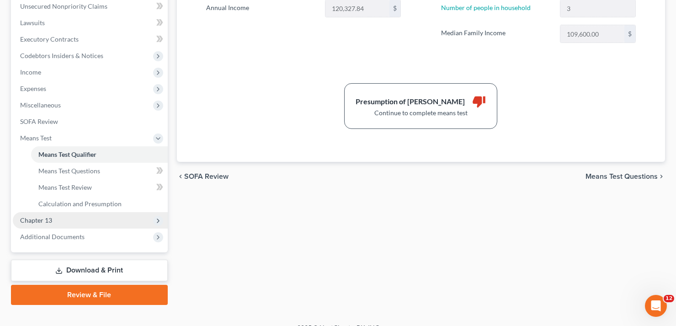
click at [45, 225] on span "Chapter 13" at bounding box center [90, 220] width 155 height 16
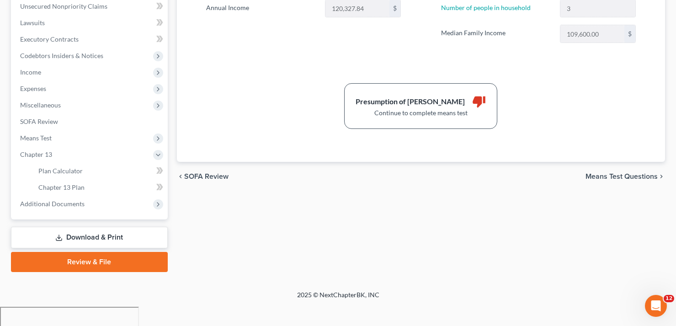
scroll to position [209, 0]
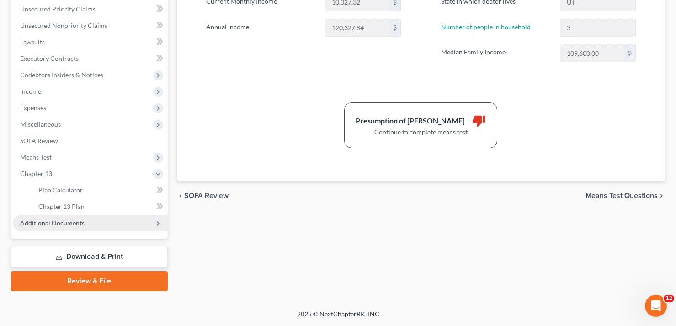
click at [73, 227] on span "Additional Documents" at bounding box center [90, 223] width 155 height 16
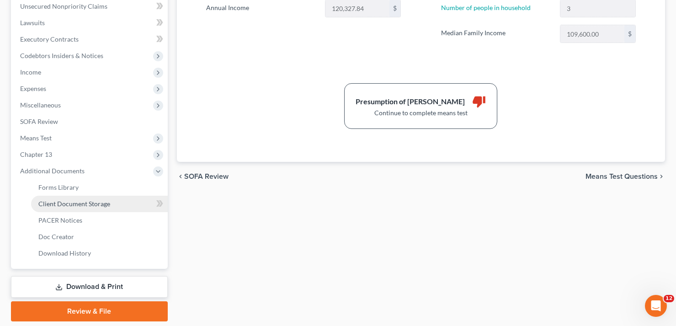
click at [82, 205] on span "Client Document Storage" at bounding box center [74, 204] width 72 height 8
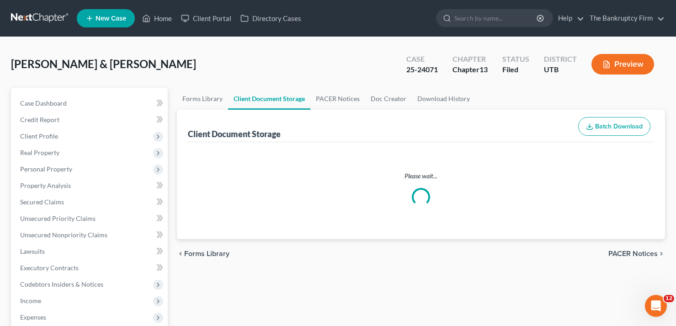
select select "30"
select select "26"
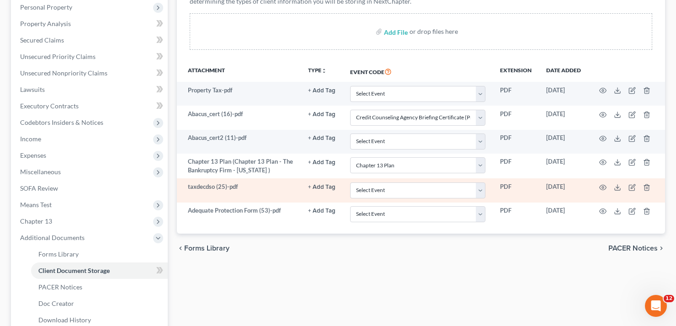
scroll to position [183, 0]
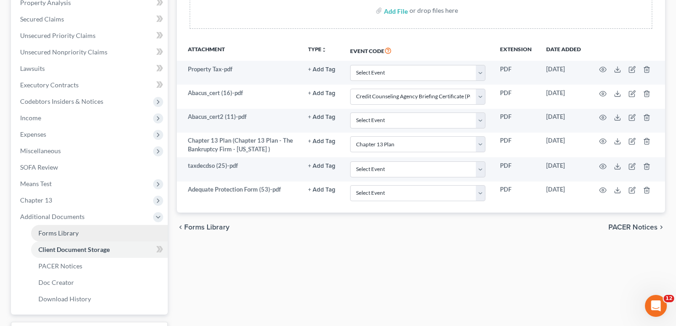
click at [54, 230] on span "Forms Library" at bounding box center [58, 233] width 40 height 8
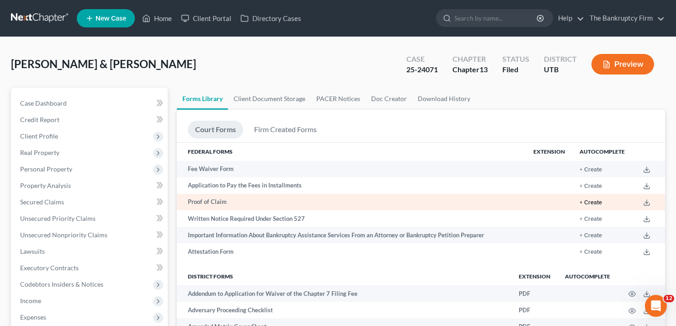
click at [598, 203] on button "+ Create" at bounding box center [590, 203] width 22 height 6
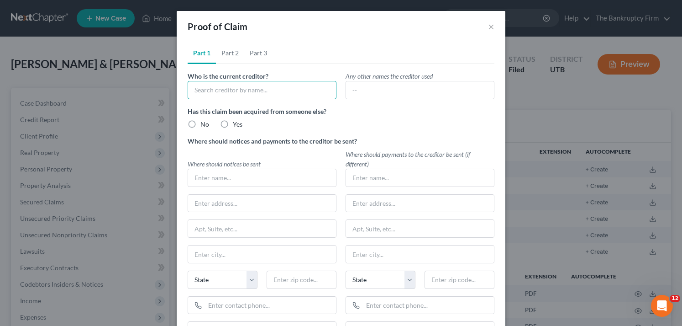
click at [283, 86] on input "text" at bounding box center [262, 90] width 149 height 18
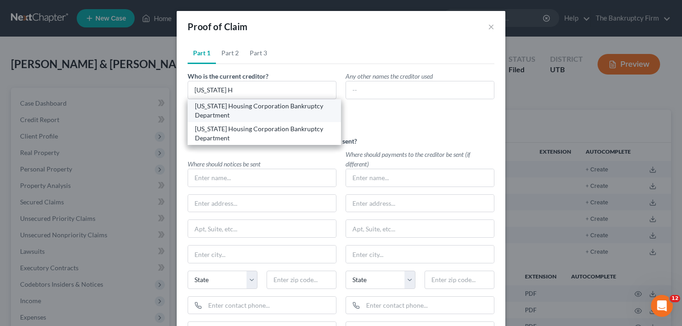
click at [238, 111] on div "Utah Housing Corporation Bankruptcy Department" at bounding box center [264, 110] width 139 height 18
type input "Utah Housing Corporation Bankruptcy Department"
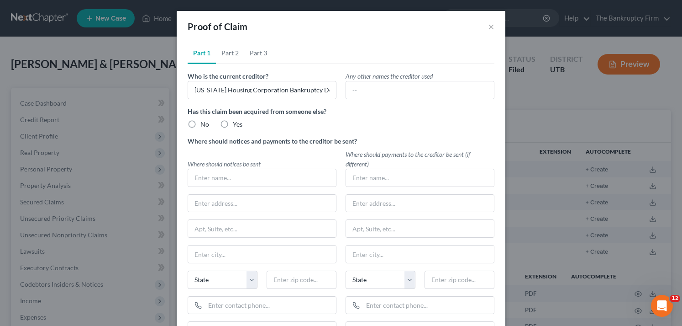
type input "Utah Housing Corporation Bankruptcy Department"
type input "2479 S Lake Park Blvd"
type input "Salt Lake City"
select select "46"
type input "84120-0000"
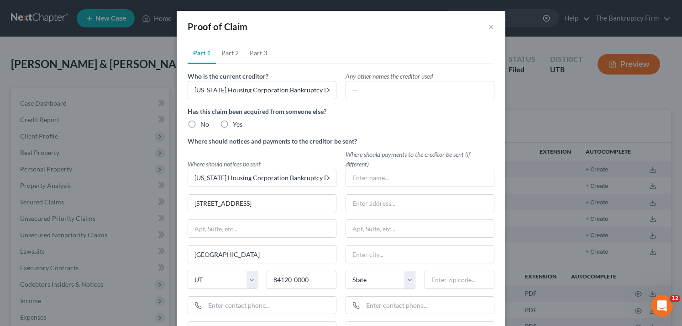
click at [201, 122] on label "No" at bounding box center [205, 124] width 9 height 9
click at [204, 122] on input "No" at bounding box center [207, 123] width 6 height 6
radio input "true"
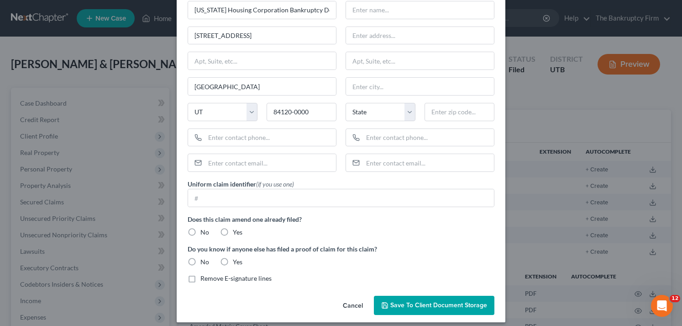
scroll to position [175, 0]
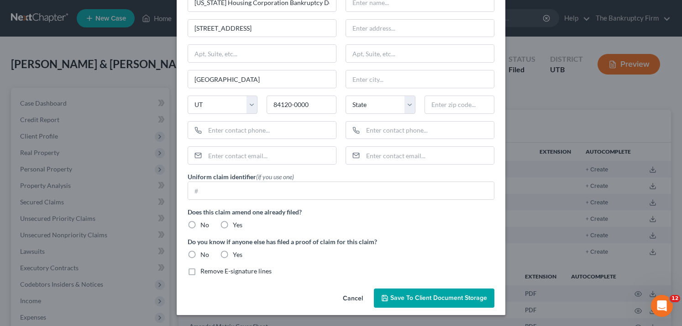
click at [201, 225] on label "No" at bounding box center [205, 224] width 9 height 9
click at [204, 225] on input "No" at bounding box center [207, 223] width 6 height 6
radio input "true"
click at [201, 256] on label "No" at bounding box center [205, 254] width 9 height 9
click at [204, 256] on input "No" at bounding box center [207, 253] width 6 height 6
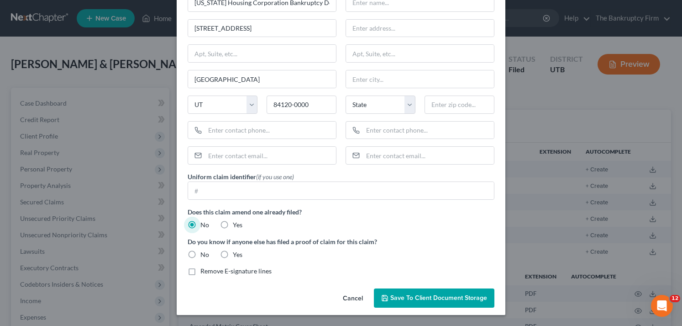
radio input "true"
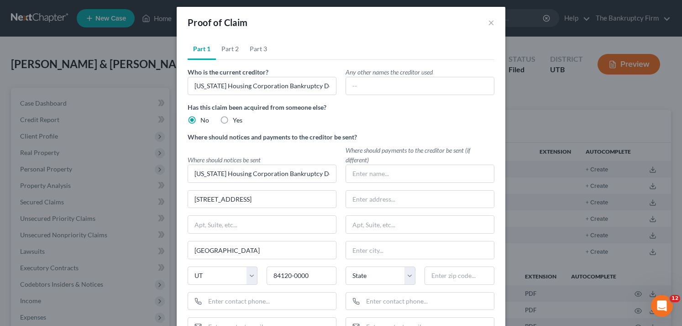
scroll to position [0, 0]
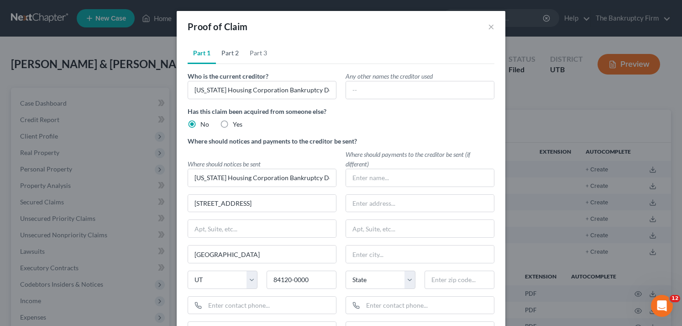
click at [227, 55] on link "Part 2" at bounding box center [230, 53] width 28 height 22
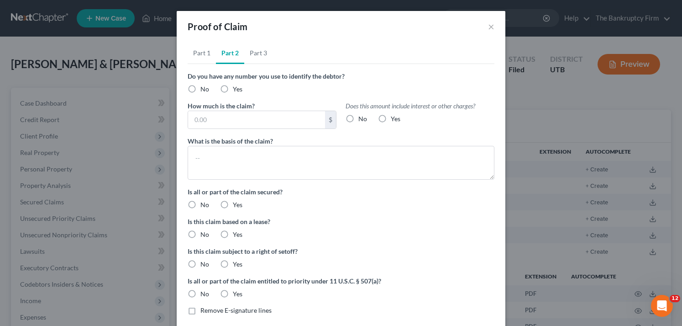
click at [233, 89] on label "Yes" at bounding box center [238, 89] width 10 height 9
click at [237, 89] on input "Yes" at bounding box center [240, 88] width 6 height 6
radio input "true"
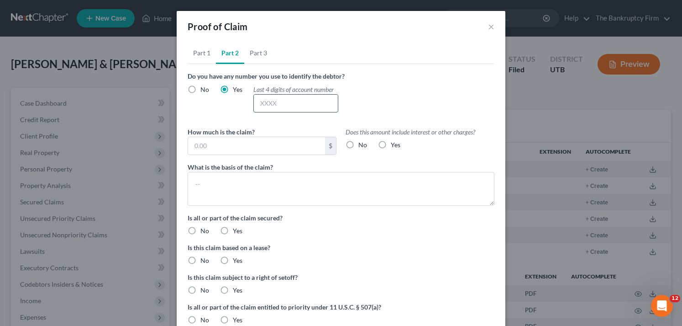
click at [256, 97] on input "text" at bounding box center [296, 103] width 84 height 17
type input "0140"
click at [279, 143] on input "text" at bounding box center [256, 145] width 137 height 17
type input "289,247.46"
click at [391, 145] on label "Yes" at bounding box center [396, 144] width 10 height 9
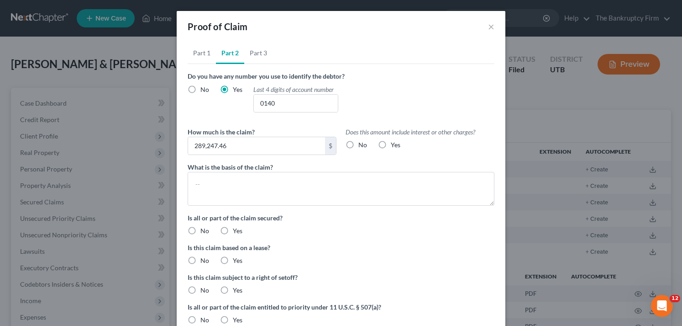
click at [395, 145] on input "Yes" at bounding box center [398, 143] width 6 height 6
radio input "true"
click at [227, 189] on textarea at bounding box center [341, 189] width 307 height 34
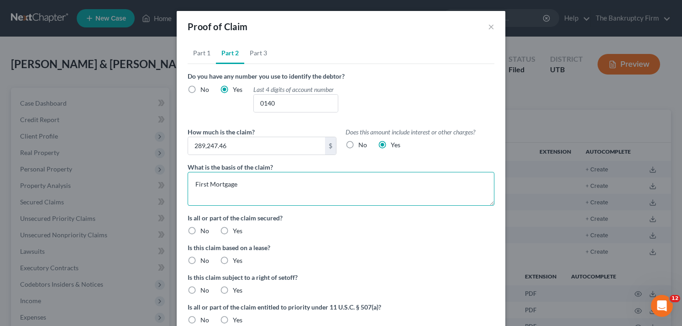
type textarea "First Mortgage"
drag, startPoint x: 218, startPoint y: 230, endPoint x: 225, endPoint y: 236, distance: 9.1
click at [233, 230] on label "Yes" at bounding box center [238, 230] width 10 height 9
click at [237, 230] on input "Yes" at bounding box center [240, 229] width 6 height 6
radio input "true"
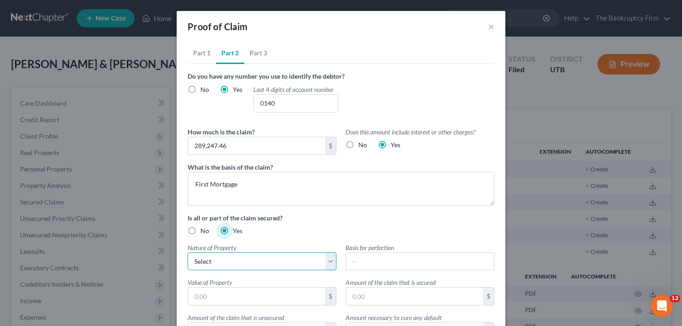
click at [234, 263] on select "Select Real Estate Motor Vehicle Other" at bounding box center [262, 261] width 149 height 18
select select "0"
click at [188, 252] on select "Select Real Estate Motor Vehicle Other" at bounding box center [262, 261] width 149 height 18
click at [366, 258] on input "text" at bounding box center [420, 261] width 148 height 17
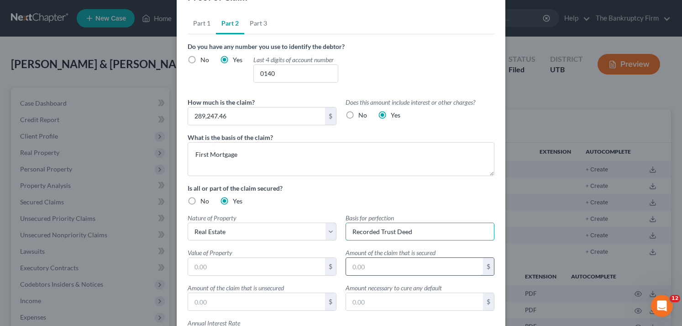
scroll to position [46, 0]
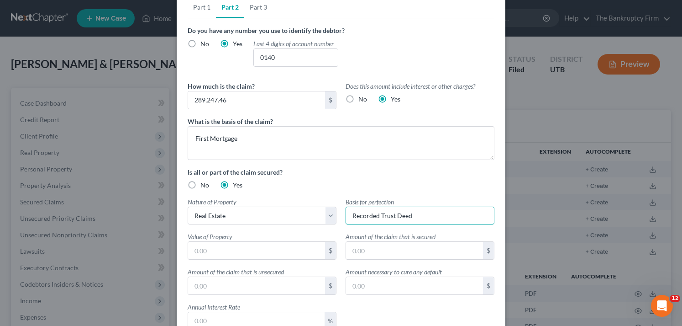
type input "Recorded Trust Deed"
click at [194, 248] on input "text" at bounding box center [256, 250] width 137 height 17
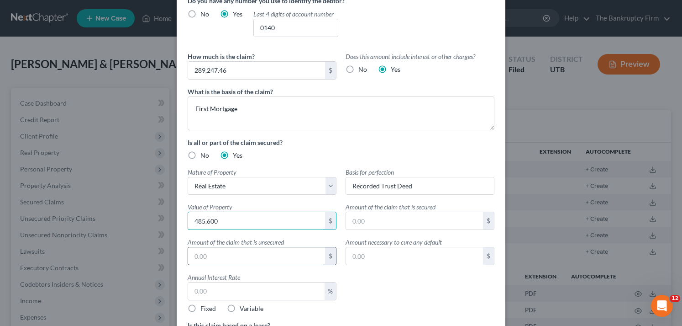
scroll to position [91, 0]
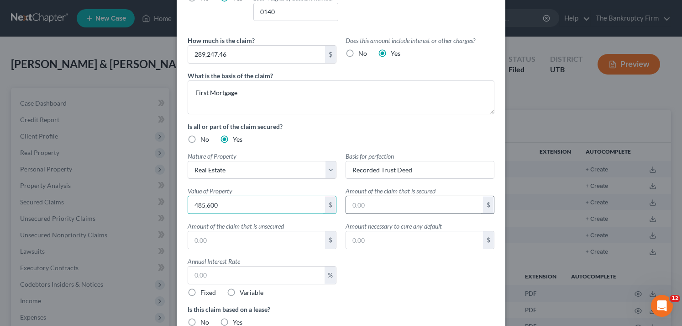
type input "485,600"
click at [368, 204] on input "text" at bounding box center [414, 204] width 137 height 17
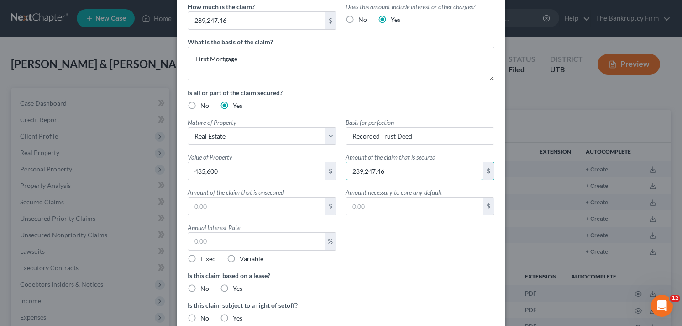
scroll to position [183, 0]
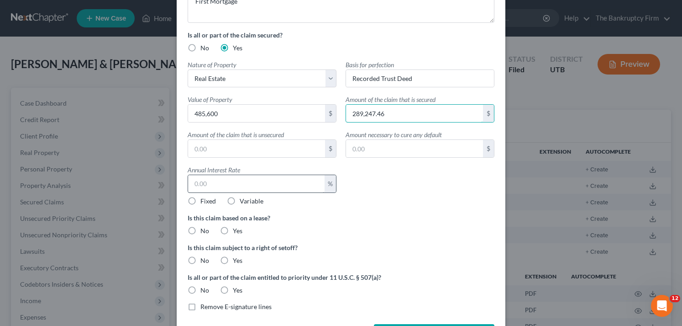
type input "289,247.46"
click at [252, 184] on input "text" at bounding box center [256, 183] width 137 height 17
type input "3"
click at [201, 201] on label "Fixed" at bounding box center [209, 200] width 16 height 9
click at [204, 201] on input "Fixed" at bounding box center [207, 199] width 6 height 6
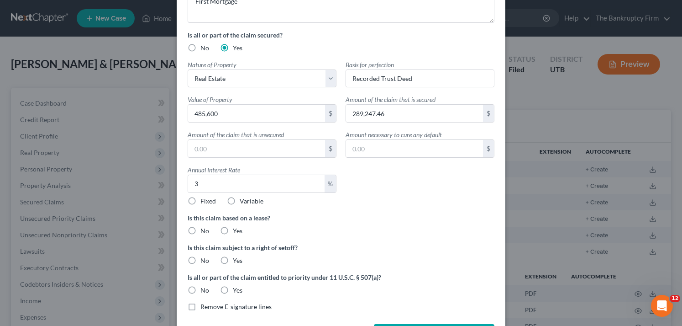
radio input "true"
click at [201, 232] on label "No" at bounding box center [205, 230] width 9 height 9
click at [204, 232] on input "No" at bounding box center [207, 229] width 6 height 6
radio input "true"
click at [201, 261] on label "No" at bounding box center [205, 260] width 9 height 9
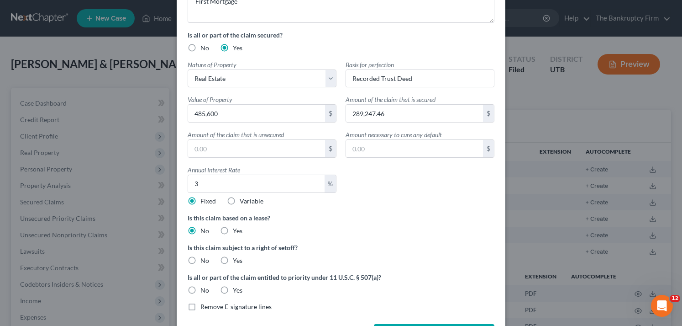
click at [204, 261] on input "No" at bounding box center [207, 259] width 6 height 6
radio input "true"
click at [201, 295] on label "No" at bounding box center [205, 290] width 9 height 9
click at [204, 291] on input "No" at bounding box center [207, 289] width 6 height 6
radio input "true"
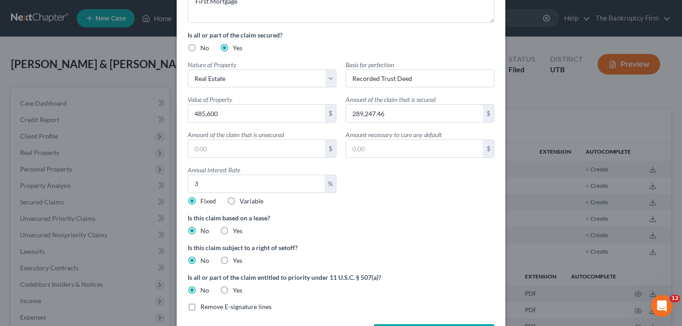
click at [336, 228] on div "Is this claim based on a lease? No Yes" at bounding box center [341, 224] width 316 height 22
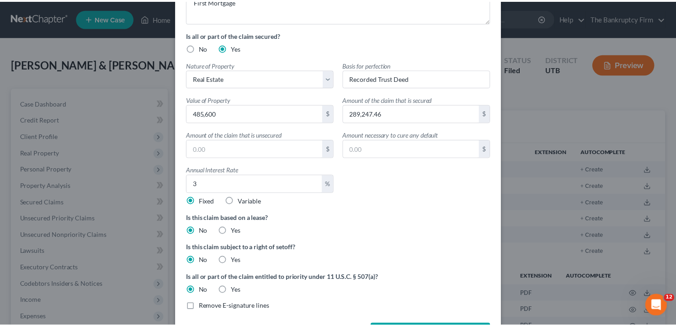
scroll to position [218, 0]
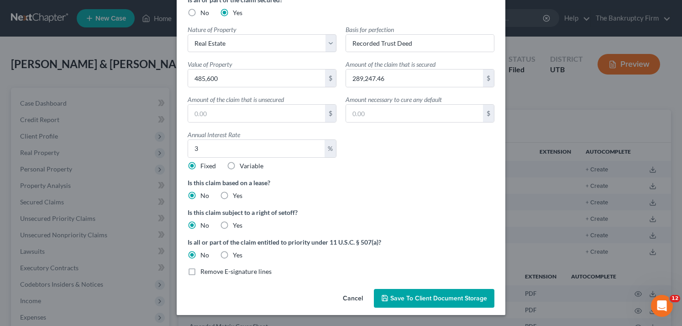
click at [421, 296] on span "Save to Client Document Storage" at bounding box center [439, 298] width 97 height 8
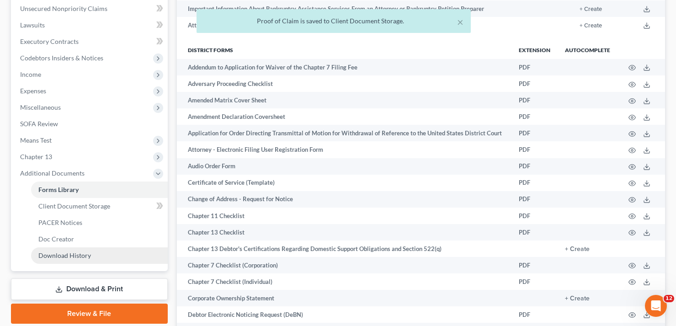
scroll to position [228, 0]
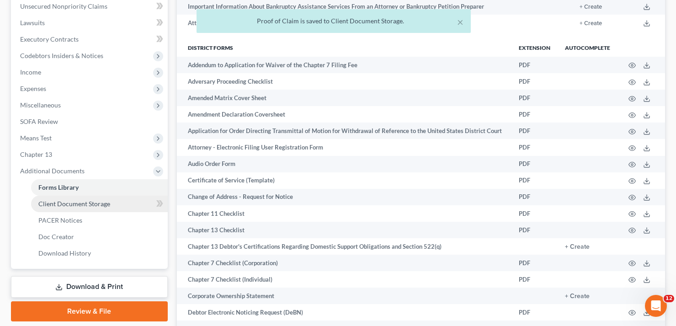
click at [69, 203] on span "Client Document Storage" at bounding box center [74, 204] width 72 height 8
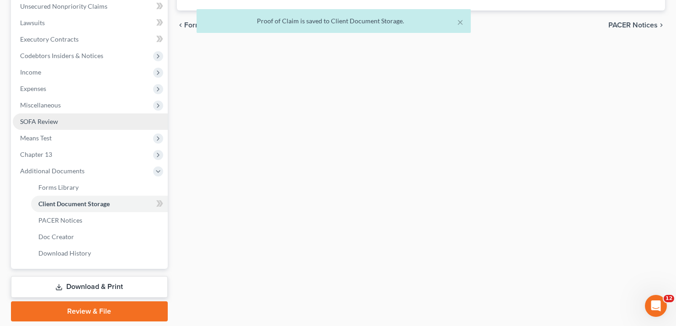
select select "30"
select select "26"
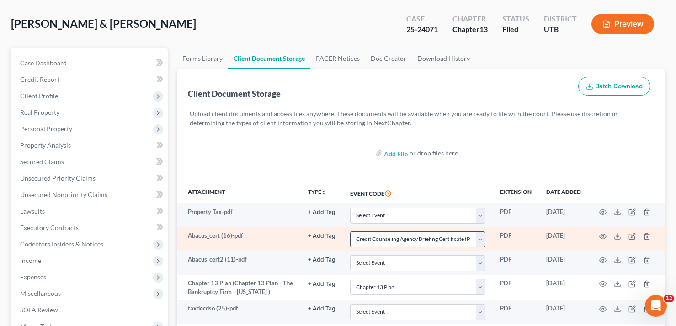
scroll to position [183, 0]
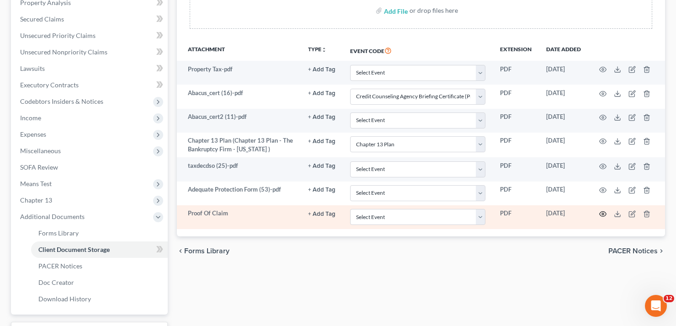
click at [602, 214] on icon "button" at bounding box center [602, 213] width 7 height 7
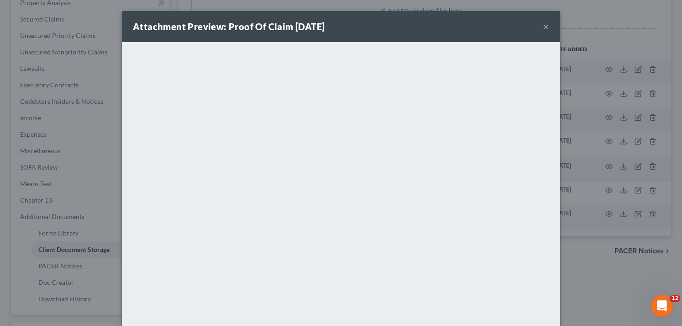
click at [544, 26] on button "×" at bounding box center [546, 26] width 6 height 11
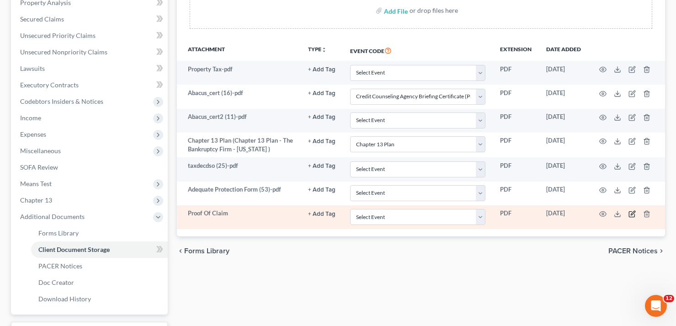
click at [630, 214] on icon "button" at bounding box center [631, 213] width 7 height 7
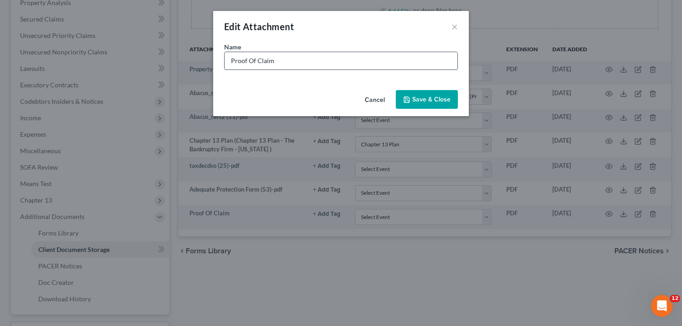
click at [312, 61] on input "Proof Of Claim" at bounding box center [341, 60] width 233 height 17
type input "Proof Of Claim Utah Housing 1st"
click at [433, 102] on span "Save & Close" at bounding box center [432, 99] width 38 height 8
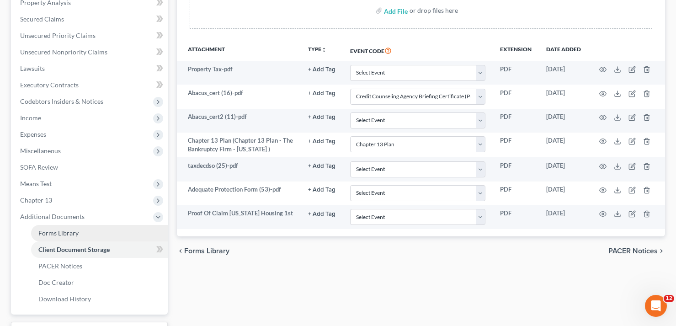
click at [88, 234] on link "Forms Library" at bounding box center [99, 233] width 137 height 16
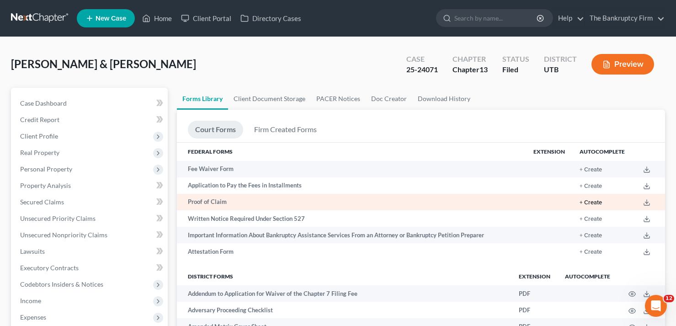
click at [585, 201] on button "+ Create" at bounding box center [590, 203] width 22 height 6
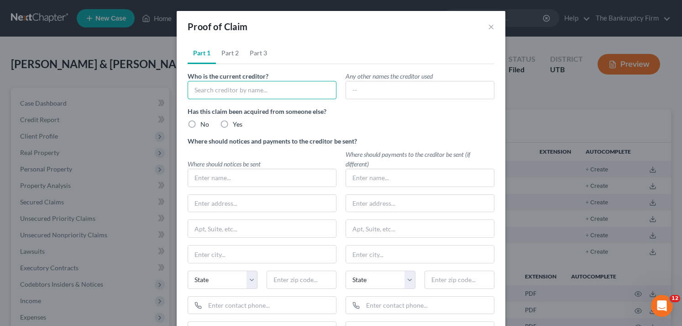
click at [245, 90] on input "text" at bounding box center [262, 90] width 149 height 18
click at [264, 87] on input "Utah Hou" at bounding box center [262, 90] width 149 height 18
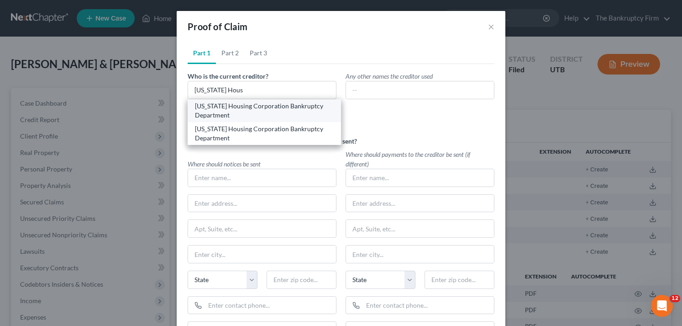
click at [241, 113] on div "Utah Housing Corporation Bankruptcy Department" at bounding box center [264, 110] width 139 height 18
type input "Utah Housing Corporation Bankruptcy Department"
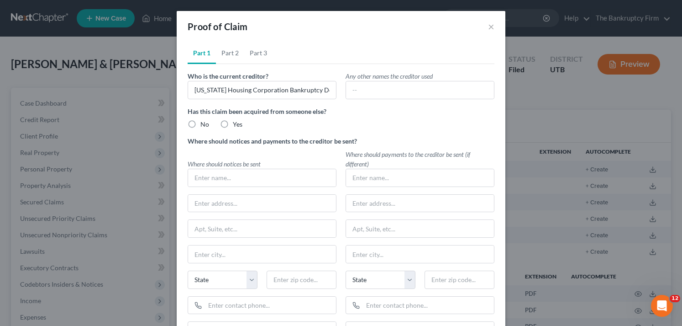
radio input "true"
type input "Utah Housing Corporation Bankruptcy Department"
type input "2479 S Lake Park Blvd"
type input "Salt Lake City"
select select "46"
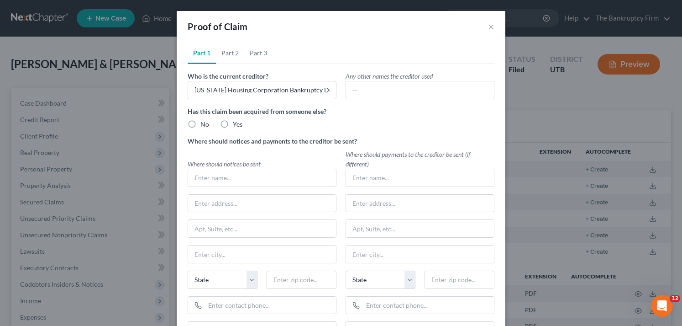
type input "84120-0000"
radio input "true"
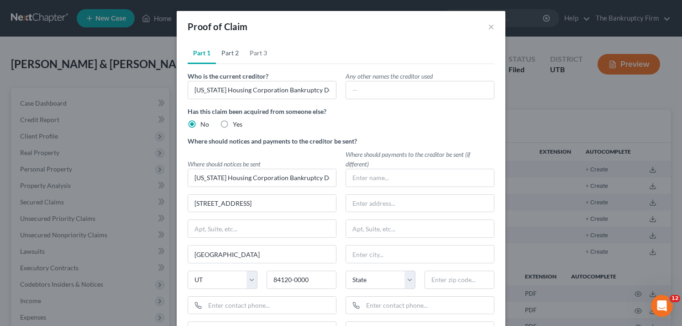
click at [231, 53] on link "Part 2" at bounding box center [230, 53] width 28 height 22
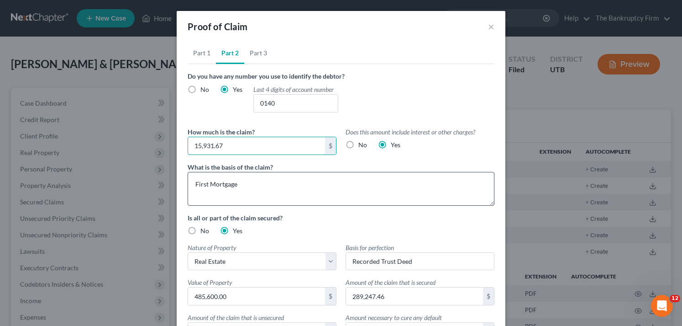
type input "15,931.67"
drag, startPoint x: 205, startPoint y: 184, endPoint x: 173, endPoint y: 187, distance: 32.2
click at [177, 187] on div "Part 1 Part 2 Part 3 Who is the current creditor? Utah Housing Corporation Bank…" at bounding box center [341, 272] width 329 height 461
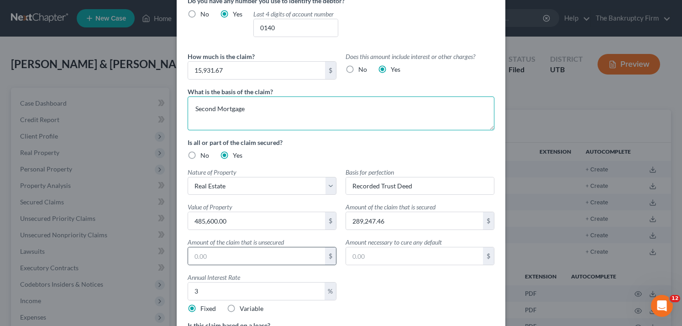
scroll to position [91, 0]
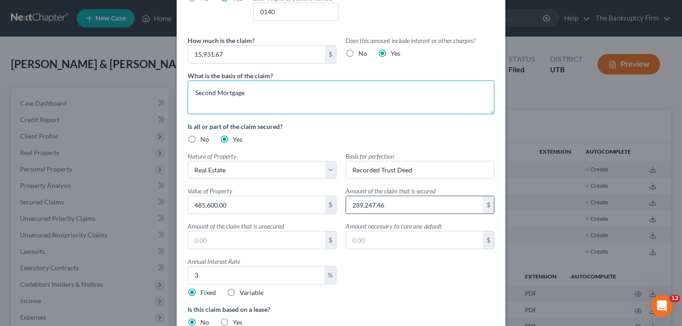
type textarea "Second Mortgage"
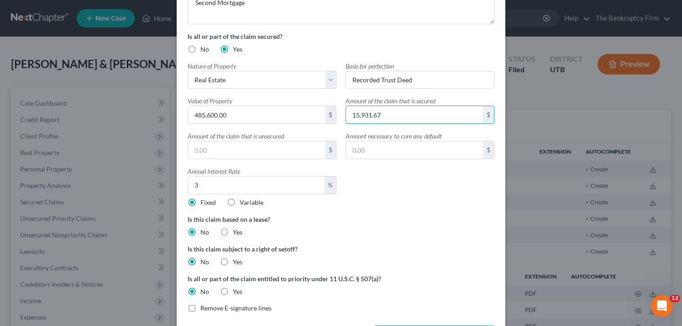
scroll to position [183, 0]
type input "15,931.67"
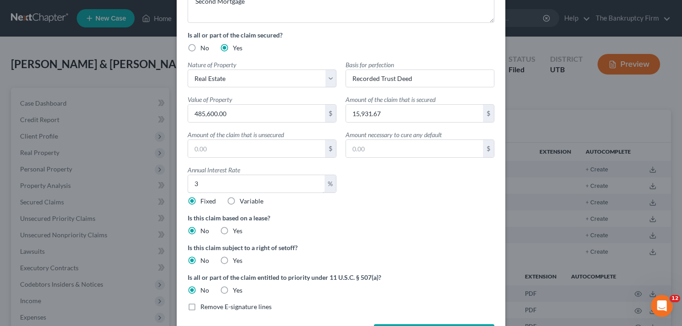
drag, startPoint x: 212, startPoint y: 184, endPoint x: 176, endPoint y: 186, distance: 35.7
click at [177, 186] on div "Part 1 Part 2 Part 3 Who is the current creditor? Utah Housing Corporation Bank…" at bounding box center [341, 89] width 329 height 461
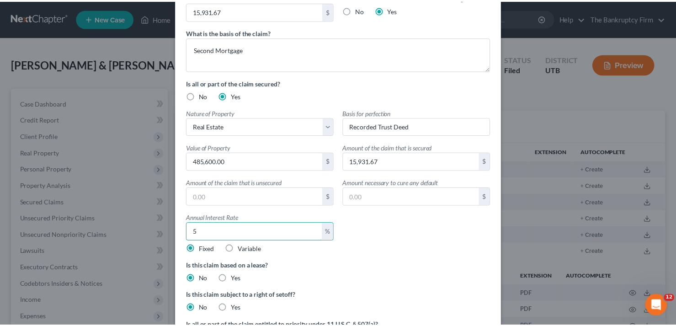
scroll to position [0, 0]
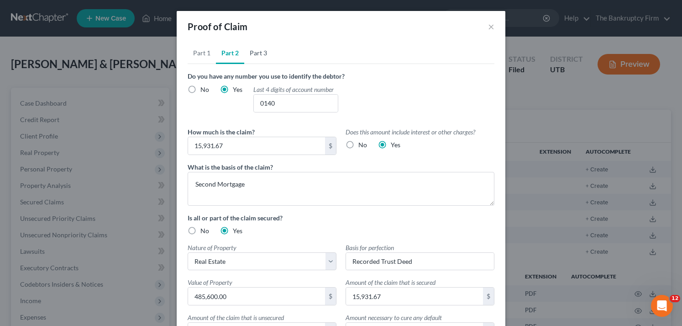
type input "5"
click at [249, 55] on link "Part 3" at bounding box center [258, 53] width 28 height 22
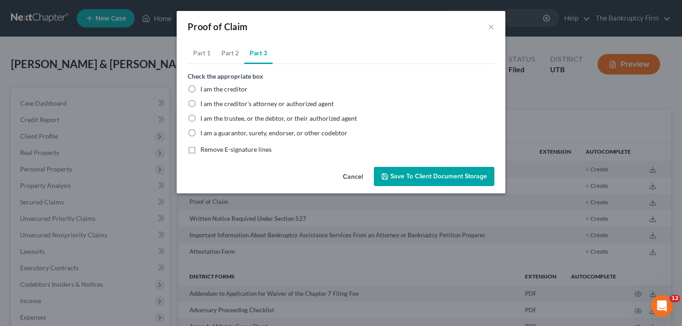
click at [201, 117] on label "I am the trustee, or the debtor, or their authorized agent" at bounding box center [279, 118] width 157 height 9
click at [204, 117] on input "I am the trustee, or the debtor, or their authorized agent" at bounding box center [207, 117] width 6 height 6
radio input "true"
click at [427, 172] on span "Save to Client Document Storage" at bounding box center [439, 176] width 97 height 8
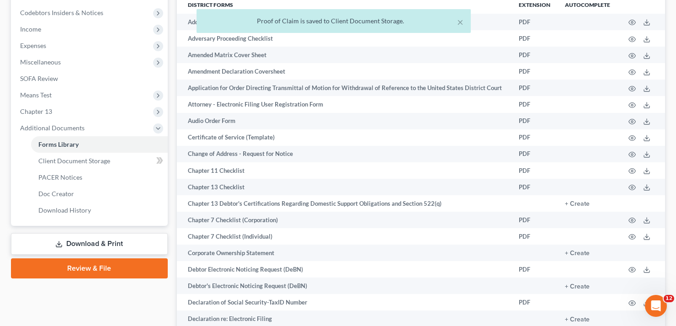
scroll to position [274, 0]
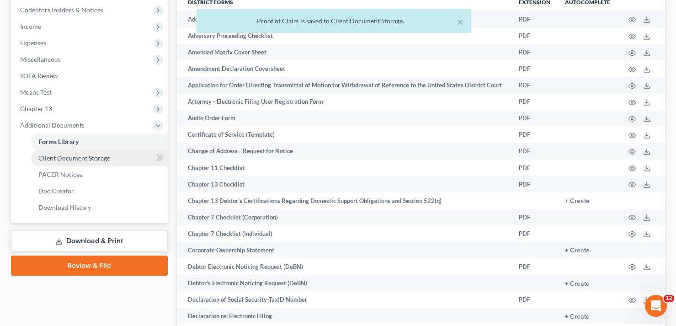
click at [66, 159] on span "Client Document Storage" at bounding box center [74, 158] width 72 height 8
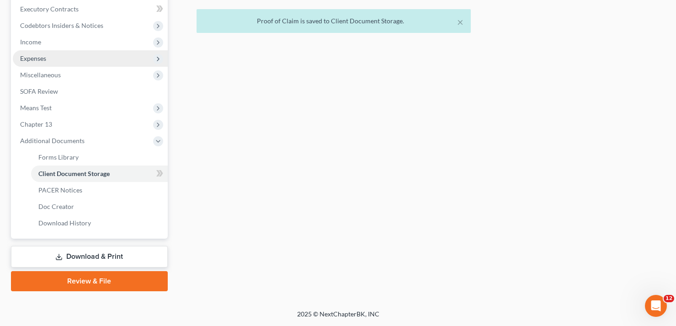
select select "30"
select select "26"
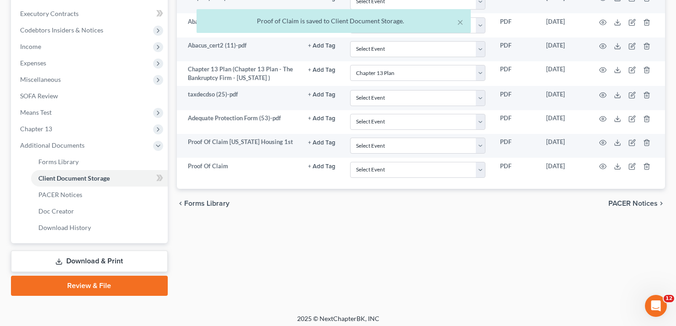
scroll to position [259, 0]
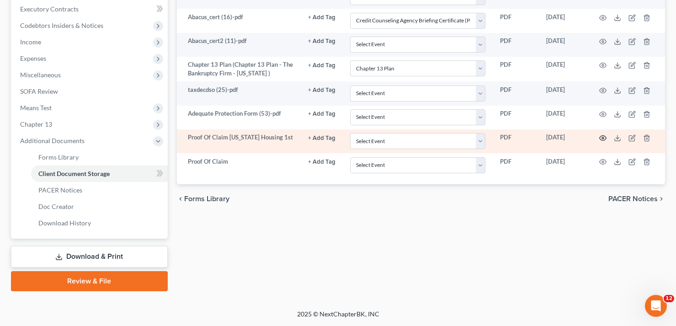
click at [603, 137] on icon "button" at bounding box center [602, 137] width 7 height 7
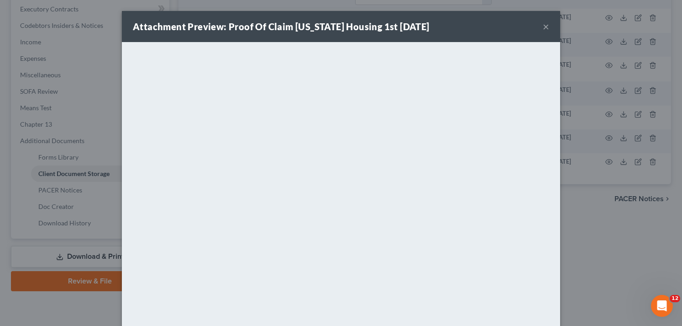
click at [543, 24] on button "×" at bounding box center [546, 26] width 6 height 11
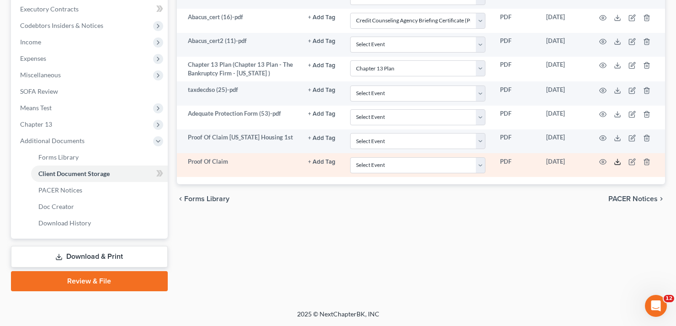
click at [618, 162] on polyline at bounding box center [617, 161] width 3 height 1
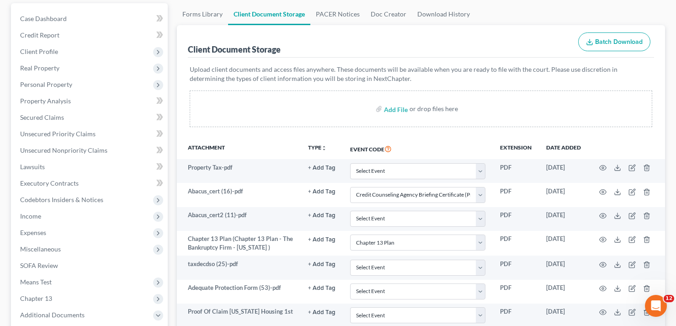
scroll to position [0, 0]
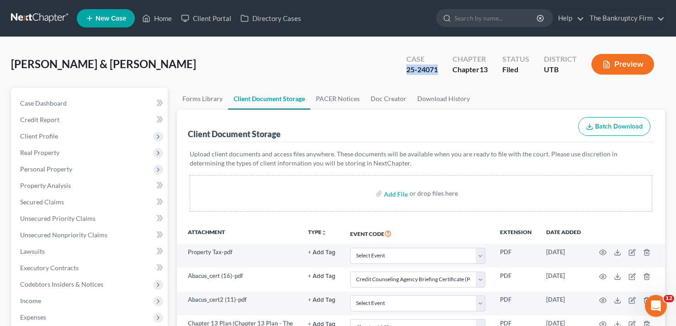
drag, startPoint x: 436, startPoint y: 68, endPoint x: 406, endPoint y: 72, distance: 30.4
click at [406, 72] on div "25-24071" at bounding box center [422, 69] width 32 height 11
copy div "25-24071"
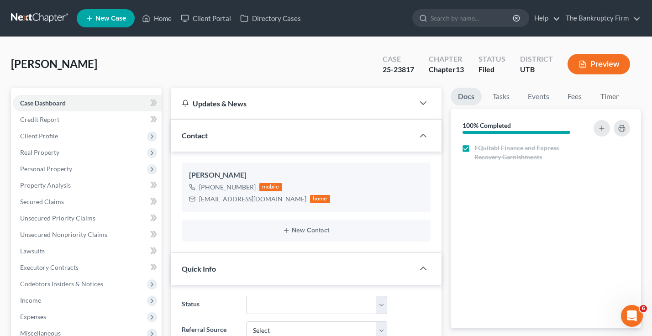
scroll to position [106, 0]
click at [163, 22] on link "Home" at bounding box center [157, 18] width 39 height 16
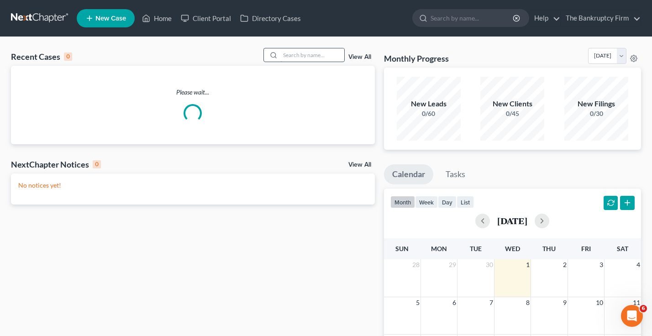
click at [291, 53] on input "search" at bounding box center [312, 54] width 64 height 13
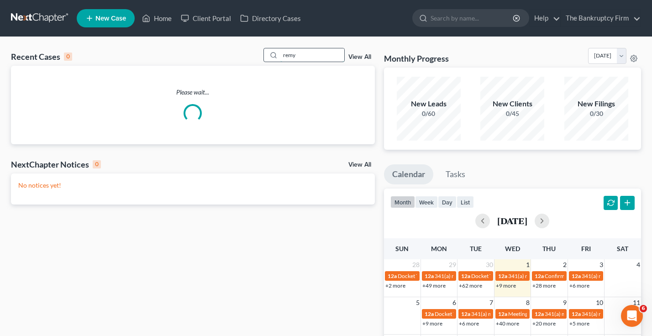
type input "remy"
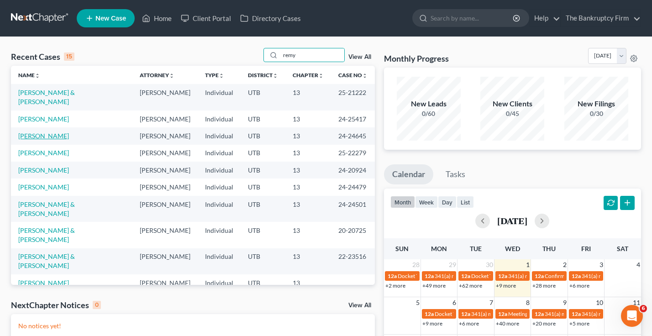
click at [39, 132] on link "[PERSON_NAME]" at bounding box center [43, 136] width 51 height 8
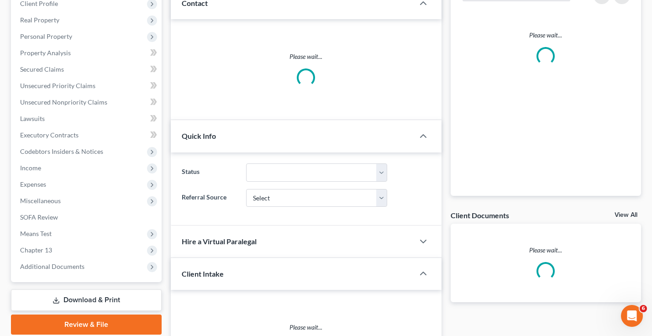
scroll to position [137, 0]
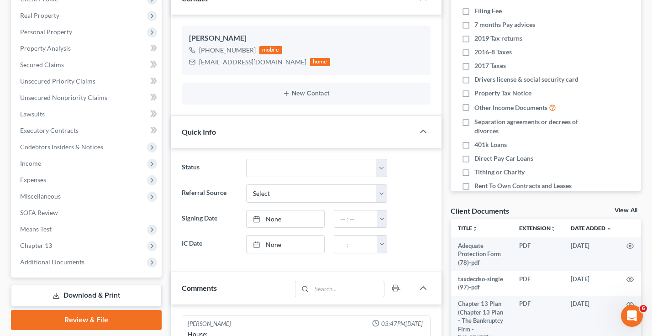
click at [630, 205] on div "Docs Tasks Events Fees Timer 0% Completed Nothing here yet! Filing Fee 7 months…" at bounding box center [546, 327] width 200 height 752
click at [625, 212] on link "View All" at bounding box center [626, 210] width 23 height 6
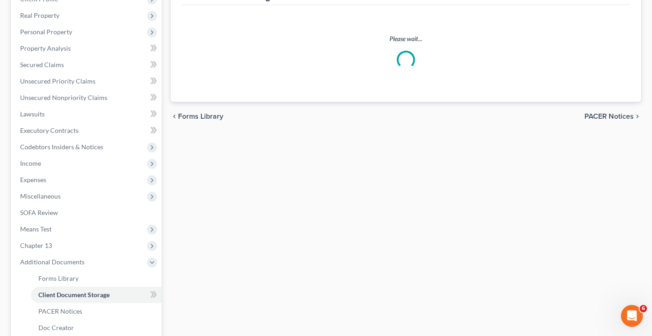
scroll to position [32, 0]
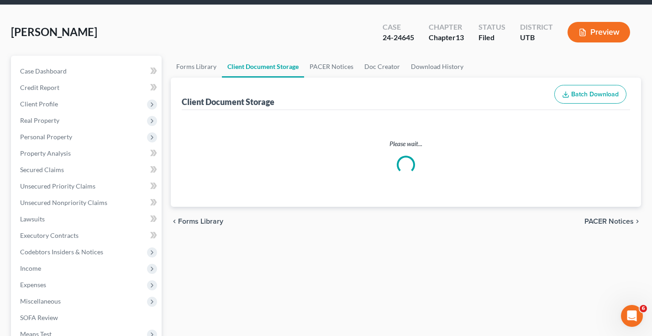
select select "30"
select select "26"
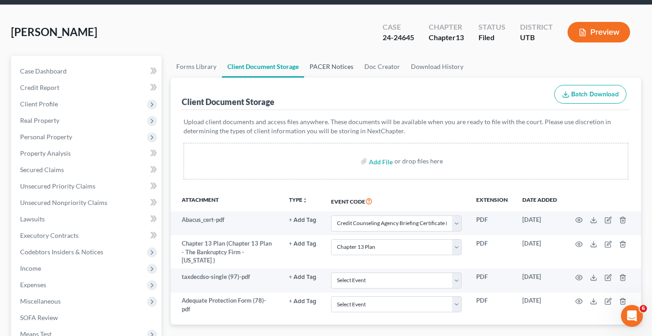
scroll to position [0, 0]
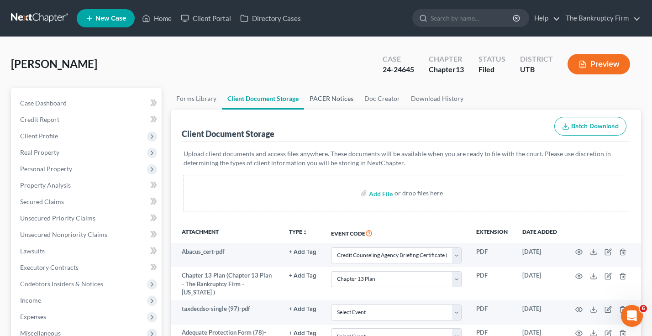
click at [325, 98] on link "PACER Notices" at bounding box center [331, 99] width 55 height 22
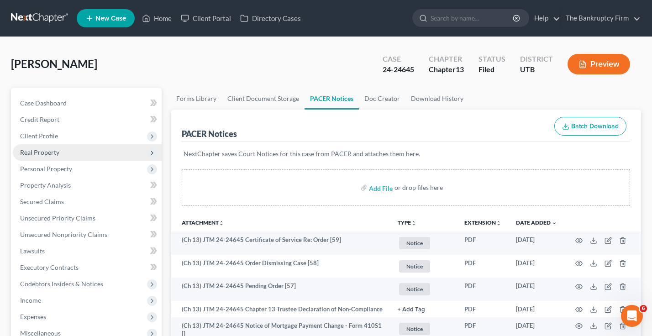
click at [41, 151] on span "Real Property" at bounding box center [39, 152] width 39 height 8
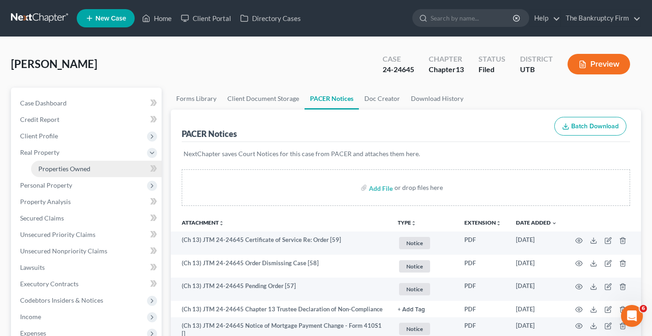
click at [75, 168] on span "Properties Owned" at bounding box center [64, 169] width 52 height 8
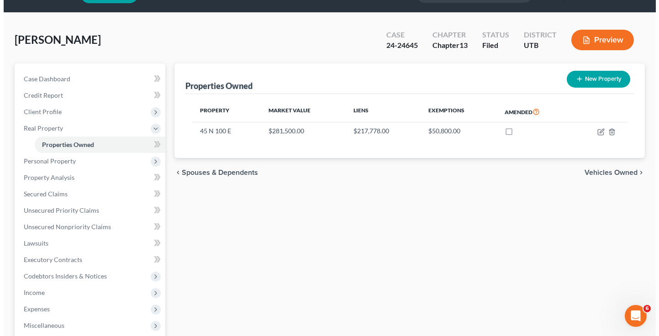
scroll to position [46, 0]
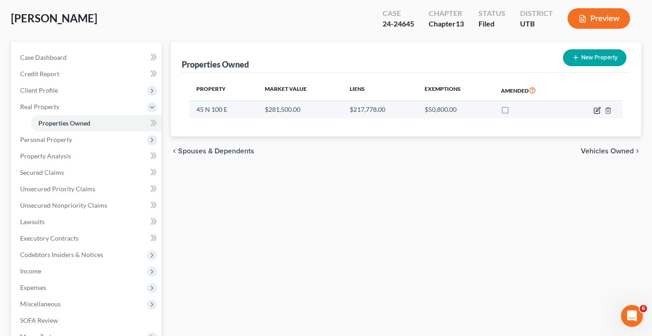
click at [595, 110] on icon "button" at bounding box center [596, 110] width 5 height 5
select select "46"
select select "0"
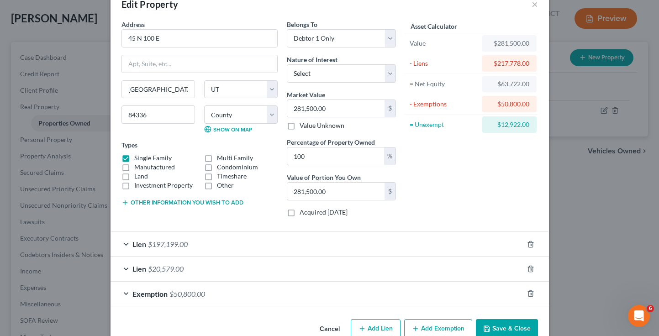
scroll to position [42, 0]
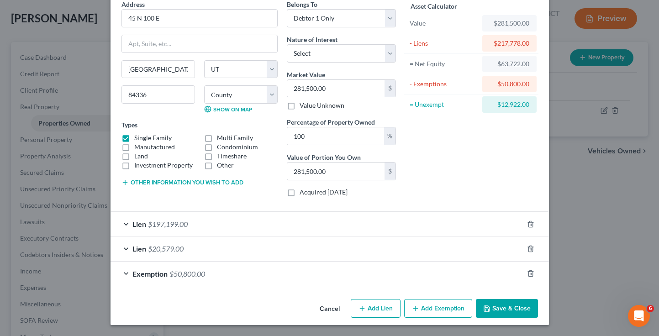
click at [243, 277] on div "Exemption $50,800.00" at bounding box center [317, 274] width 413 height 24
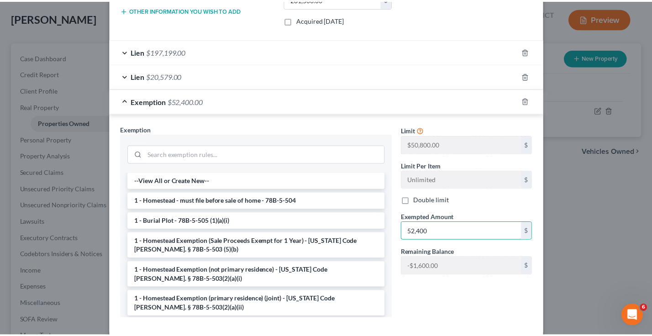
scroll to position [263, 0]
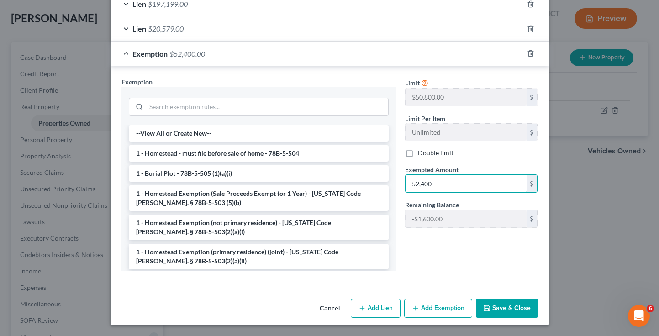
type input "52,400"
click at [489, 302] on button "Save & Close" at bounding box center [507, 308] width 62 height 19
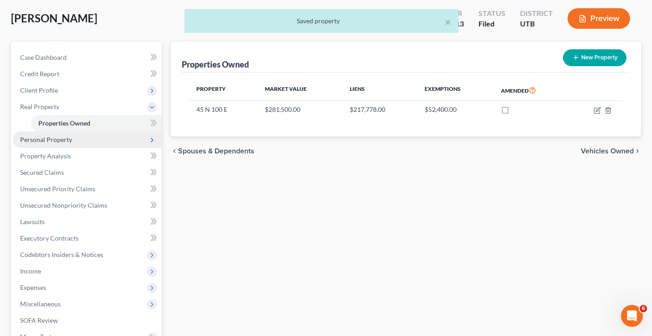
click at [53, 139] on span "Personal Property" at bounding box center [46, 140] width 52 height 8
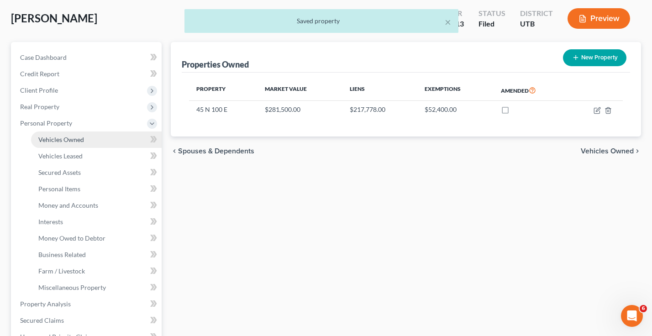
click at [64, 139] on span "Vehicles Owned" at bounding box center [61, 140] width 46 height 8
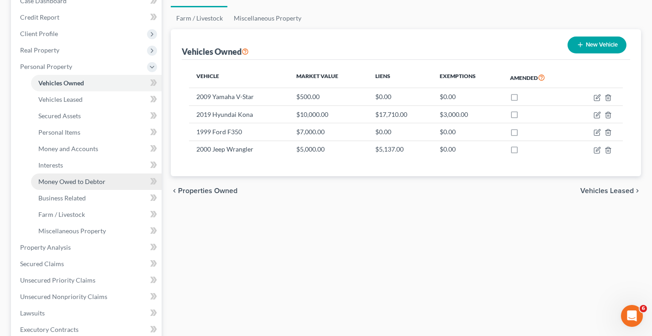
scroll to position [102, 0]
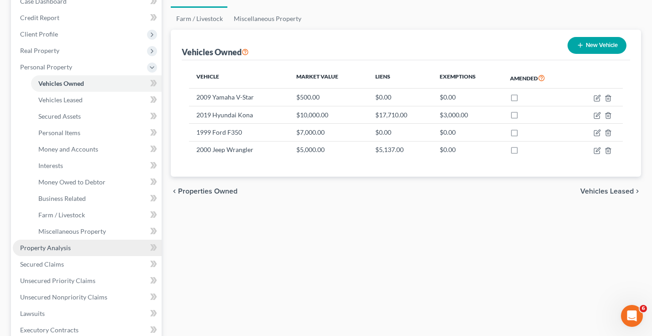
click at [53, 252] on link "Property Analysis" at bounding box center [87, 248] width 149 height 16
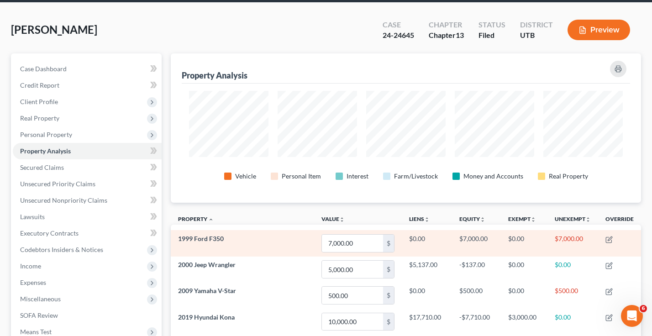
scroll to position [54, 0]
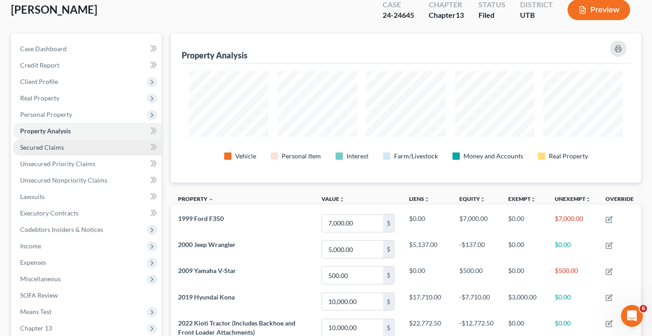
click at [64, 147] on link "Secured Claims" at bounding box center [87, 147] width 149 height 16
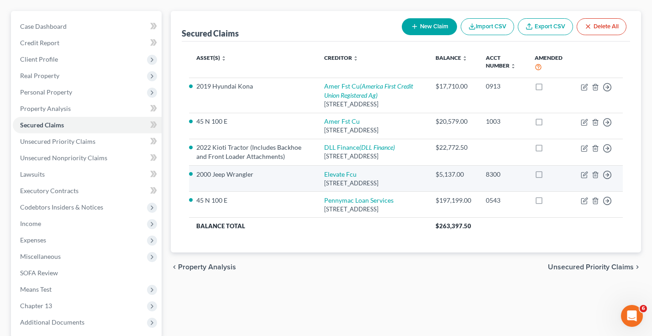
scroll to position [137, 0]
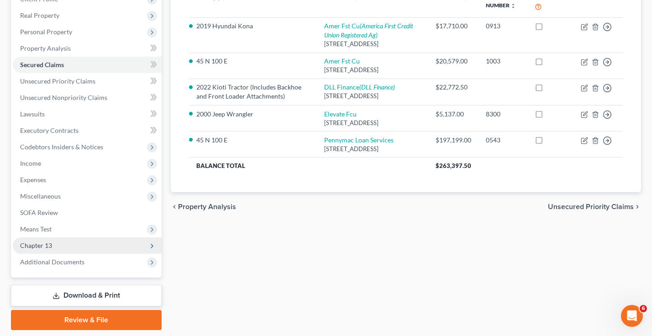
click at [56, 245] on span "Chapter 13" at bounding box center [87, 246] width 149 height 16
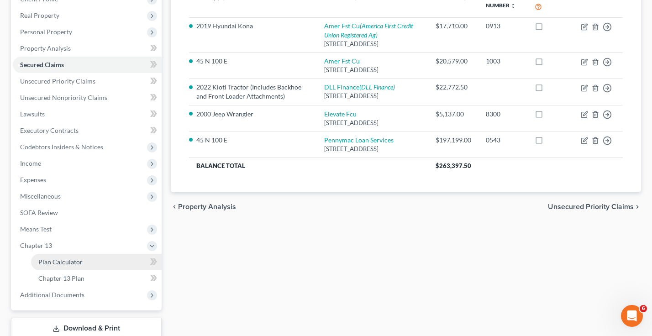
click at [83, 260] on link "Plan Calculator" at bounding box center [96, 262] width 131 height 16
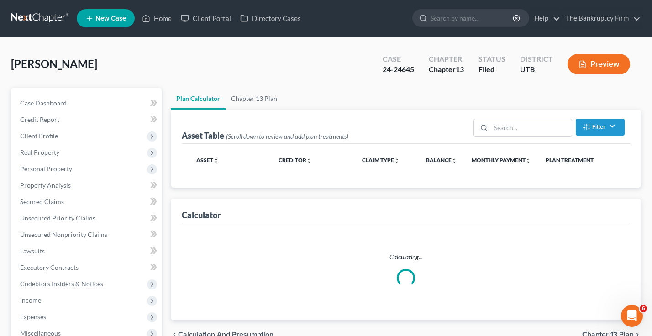
select select "59"
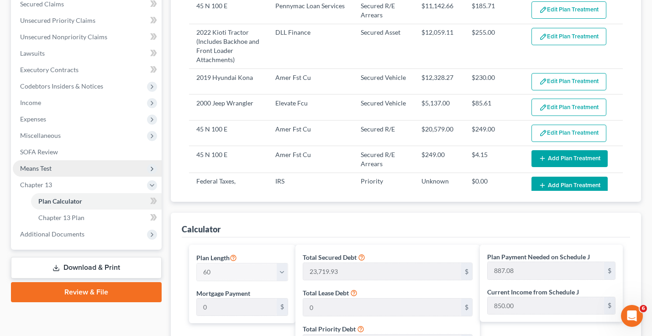
scroll to position [278, 0]
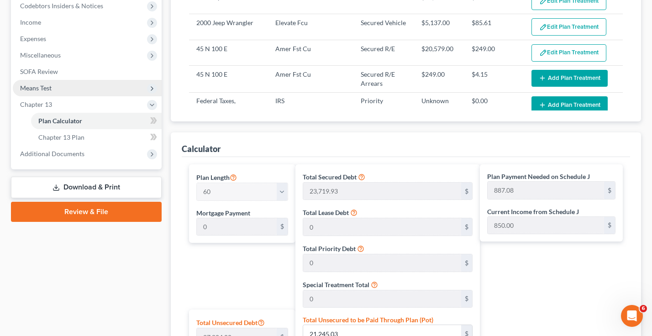
click at [42, 87] on span "Means Test" at bounding box center [36, 88] width 32 height 8
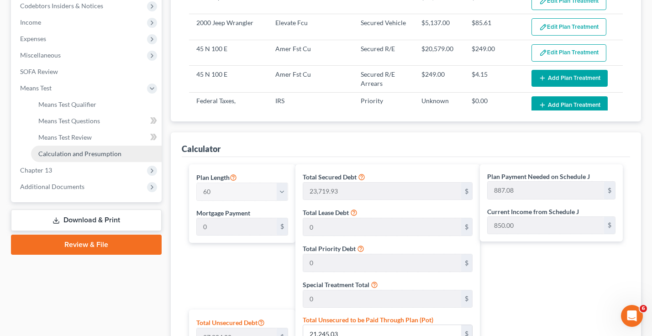
click at [79, 152] on span "Calculation and Presumption" at bounding box center [79, 154] width 83 height 8
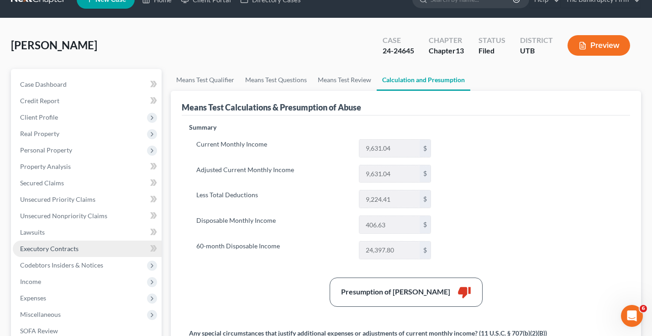
scroll to position [46, 0]
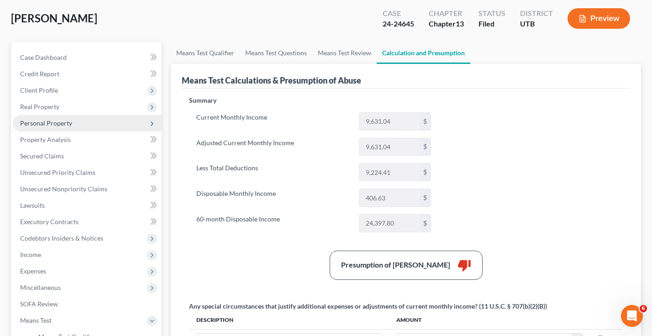
click at [43, 123] on span "Personal Property" at bounding box center [46, 123] width 52 height 8
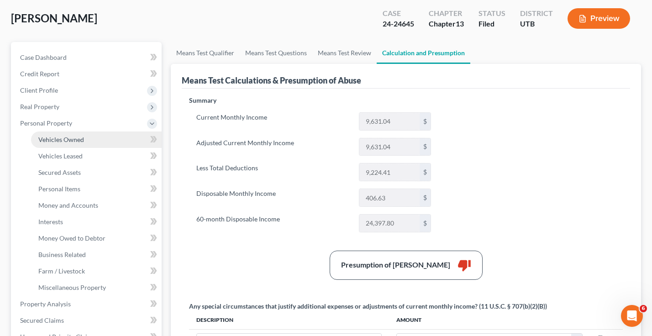
click at [69, 145] on link "Vehicles Owned" at bounding box center [96, 140] width 131 height 16
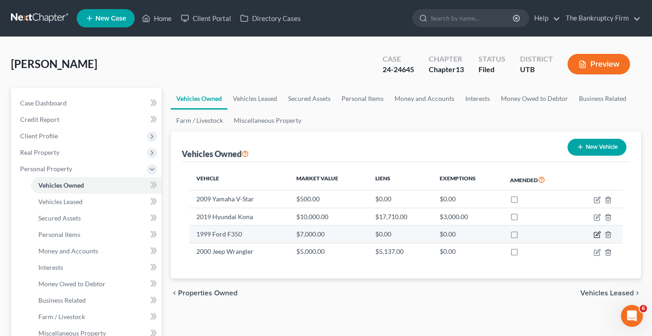
click at [598, 236] on icon "button" at bounding box center [597, 234] width 7 height 7
select select "0"
select select "27"
select select "0"
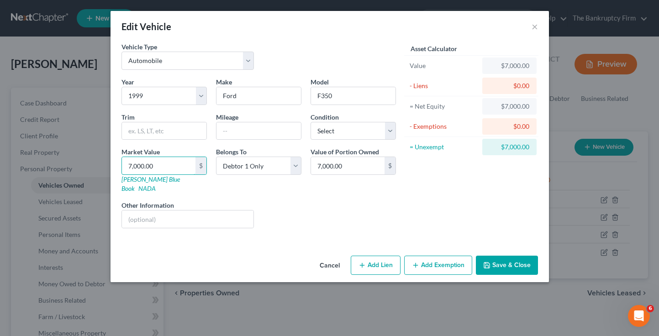
type input "2"
type input "2.00"
type input "20"
type input "20.00"
type input "200"
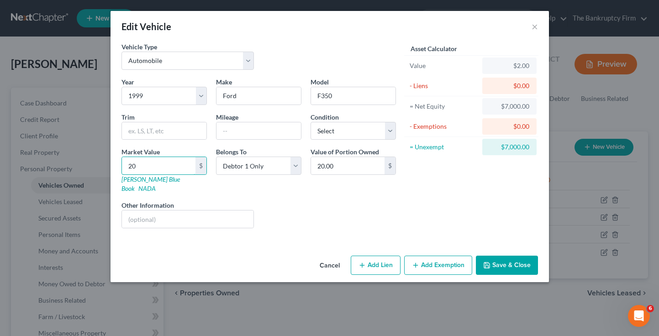
type input "200.00"
type input "2000"
type input "2,000.00"
type input "2,000"
click at [504, 256] on button "Save & Close" at bounding box center [507, 265] width 62 height 19
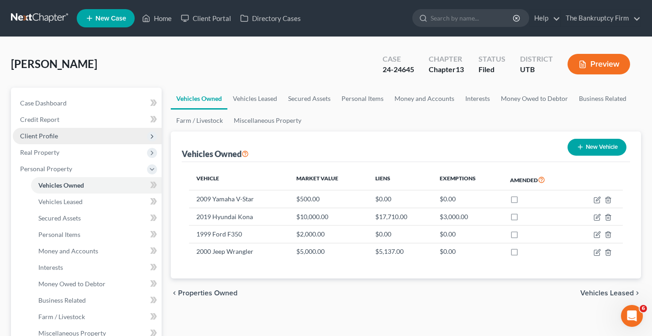
click at [40, 136] on span "Client Profile" at bounding box center [39, 136] width 38 height 8
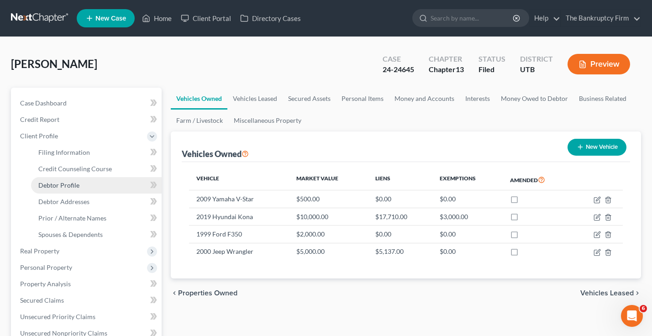
click at [69, 187] on span "Debtor Profile" at bounding box center [58, 185] width 41 height 8
select select "1"
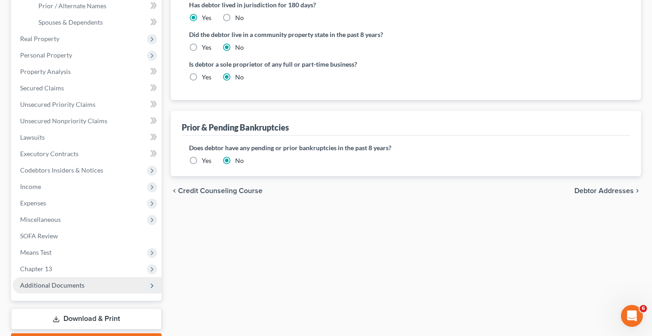
scroll to position [228, 0]
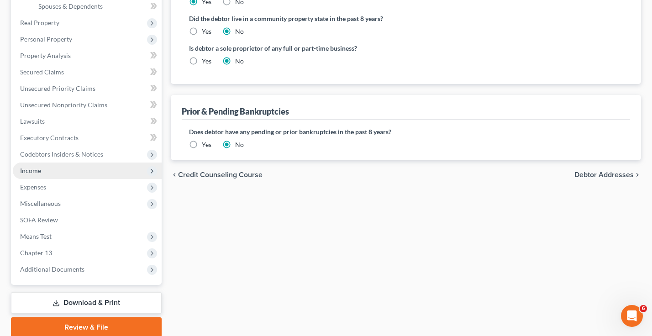
click at [50, 172] on span "Income" at bounding box center [87, 171] width 149 height 16
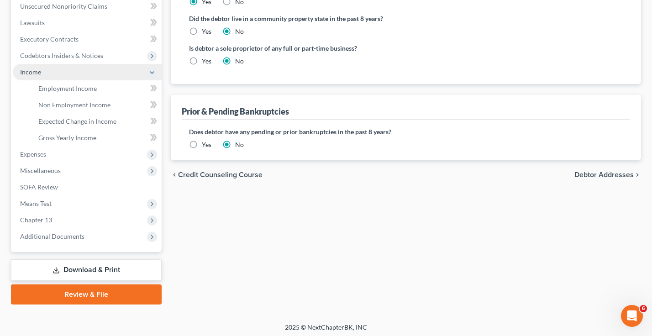
click at [89, 78] on span "Income" at bounding box center [87, 72] width 149 height 16
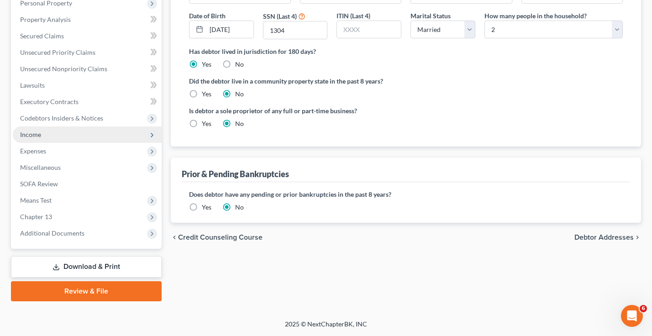
click at [52, 137] on span "Income" at bounding box center [87, 135] width 149 height 16
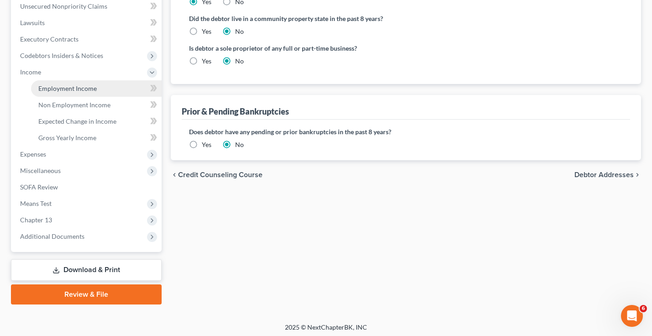
click at [76, 88] on span "Employment Income" at bounding box center [67, 89] width 58 height 8
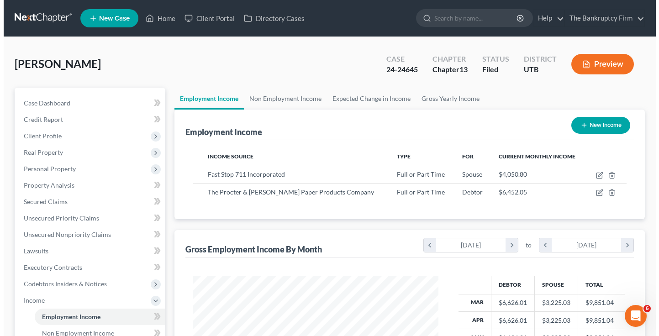
scroll to position [46, 0]
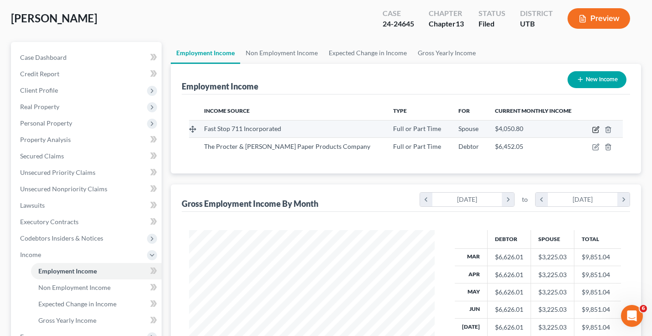
click at [595, 130] on icon "button" at bounding box center [597, 129] width 4 height 4
select select "0"
select select "46"
select select "2"
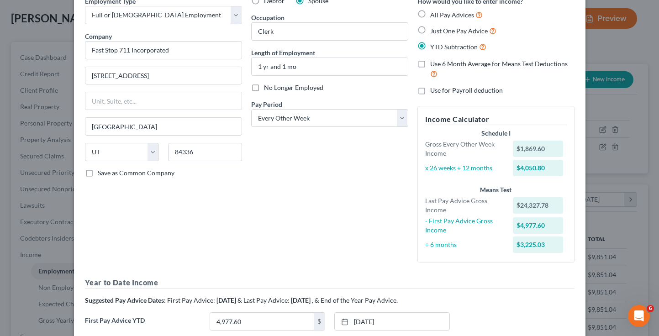
click at [264, 88] on label "No Longer Employed" at bounding box center [293, 87] width 59 height 9
click at [268, 88] on input "No Longer Employed" at bounding box center [271, 86] width 6 height 6
checkbox input "true"
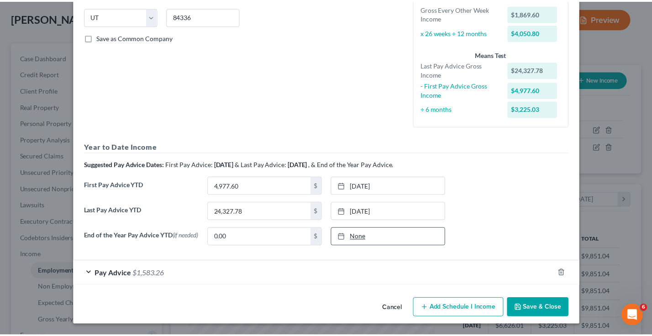
scroll to position [183, 0]
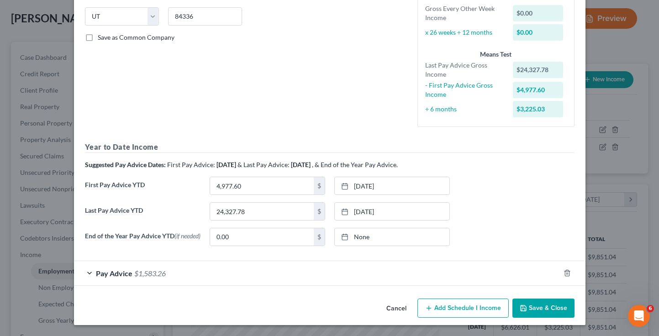
click at [531, 307] on button "Save & Close" at bounding box center [544, 308] width 62 height 19
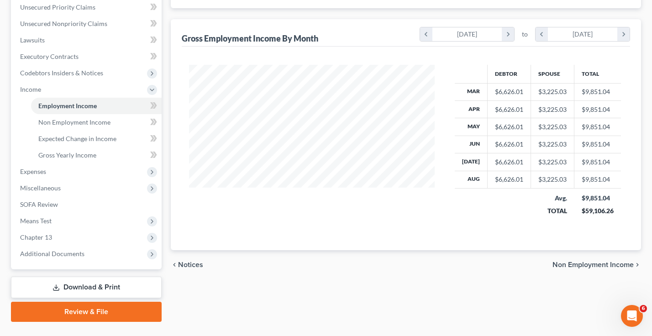
scroll to position [232, 0]
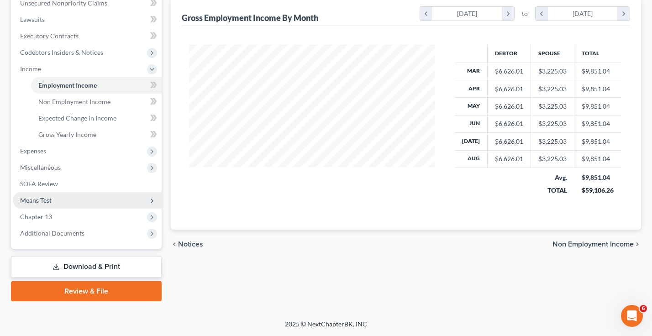
click at [45, 199] on span "Means Test" at bounding box center [36, 200] width 32 height 8
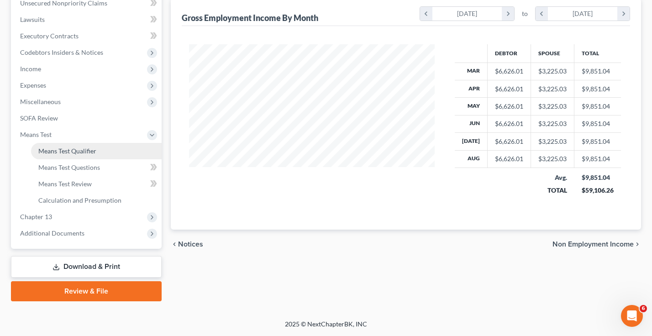
click at [76, 146] on link "Means Test Qualifier" at bounding box center [96, 151] width 131 height 16
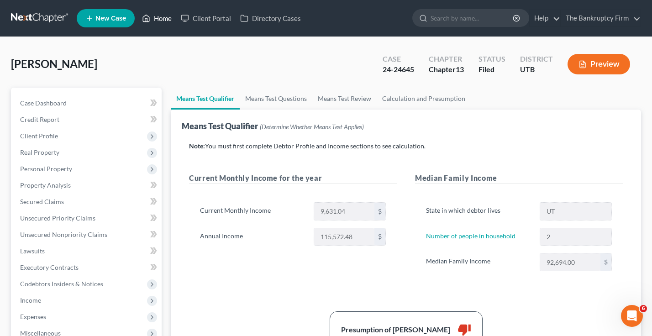
click at [167, 18] on link "Home" at bounding box center [157, 18] width 39 height 16
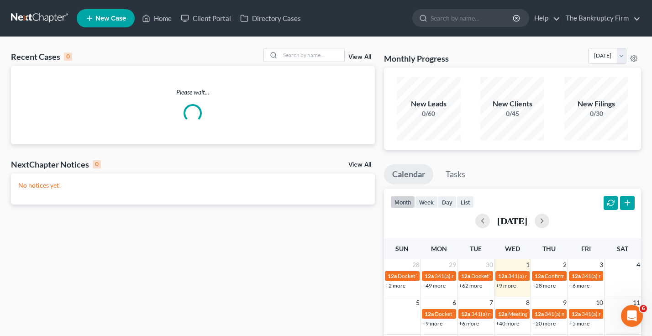
click at [358, 57] on link "View All" at bounding box center [360, 57] width 23 height 6
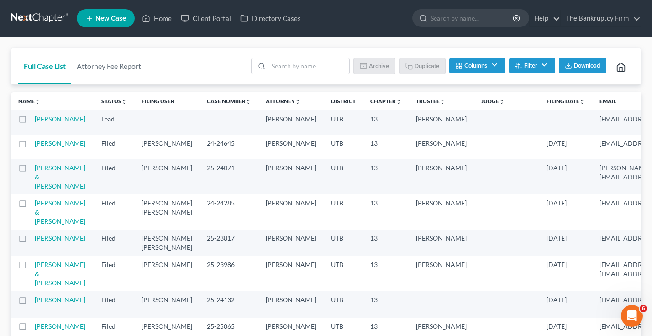
click at [31, 146] on label at bounding box center [31, 146] width 0 height 0
click at [35, 145] on input "checkbox" at bounding box center [38, 142] width 6 height 6
checkbox input "true"
click at [418, 65] on button "Duplicate" at bounding box center [423, 66] width 46 height 16
click at [215, 62] on div "Full Case List Attorney Fee Report Batch Download Archive Un-archive Duplicate …" at bounding box center [326, 66] width 630 height 37
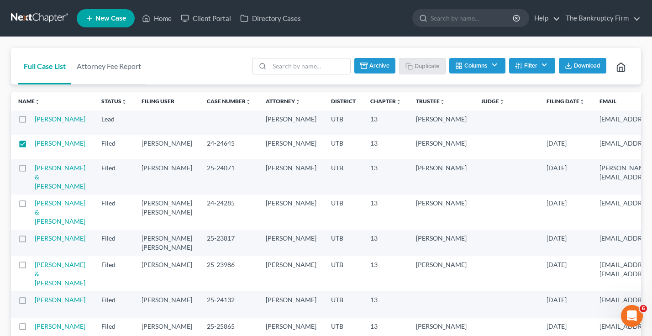
click at [234, 69] on div "Full Case List Attorney Fee Report Batch Download Archive Un-archive Duplicate …" at bounding box center [326, 66] width 630 height 37
click at [220, 79] on div "Full Case List Attorney Fee Report Batch Download Archive Un-archive Duplicate …" at bounding box center [326, 66] width 630 height 37
click at [201, 68] on div "Full Case List Attorney Fee Report Batch Download Archive Un-archive Duplicate …" at bounding box center [326, 66] width 630 height 37
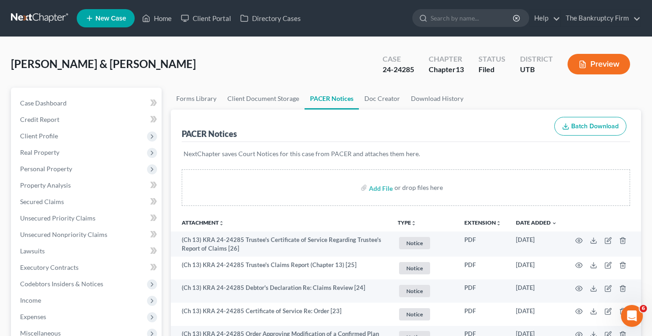
drag, startPoint x: 547, startPoint y: 93, endPoint x: 540, endPoint y: 95, distance: 7.4
click at [547, 93] on ul "Forms Library Client Document Storage PACER Notices Doc Creator Download History" at bounding box center [406, 99] width 471 height 22
click at [163, 20] on link "Home" at bounding box center [157, 18] width 39 height 16
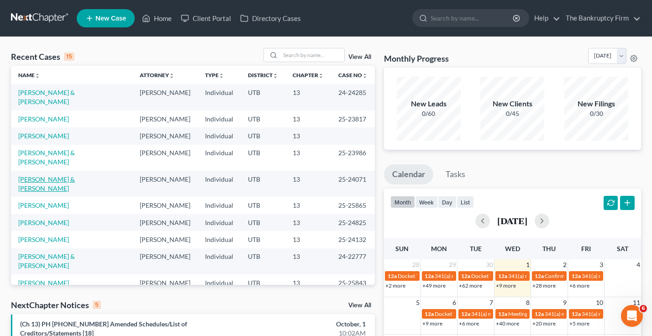
click at [48, 175] on link "[PERSON_NAME] & [PERSON_NAME]" at bounding box center [46, 183] width 57 height 17
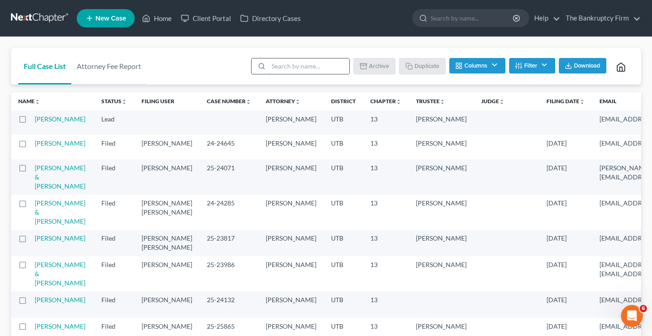
click at [280, 67] on input "search" at bounding box center [309, 66] width 81 height 16
type input "remy"
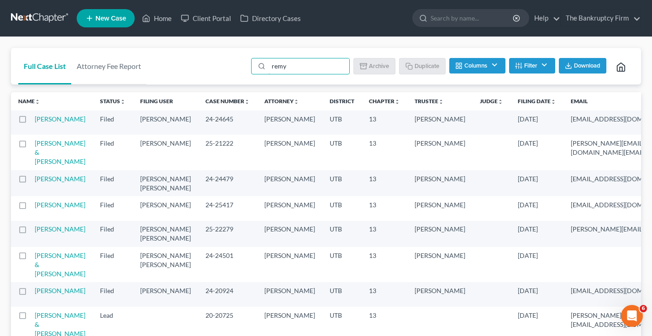
click at [31, 122] on label at bounding box center [31, 122] width 0 height 0
click at [35, 121] on input "checkbox" at bounding box center [38, 118] width 6 height 6
click at [419, 64] on button "Duplicate" at bounding box center [423, 66] width 46 height 16
checkbox input "false"
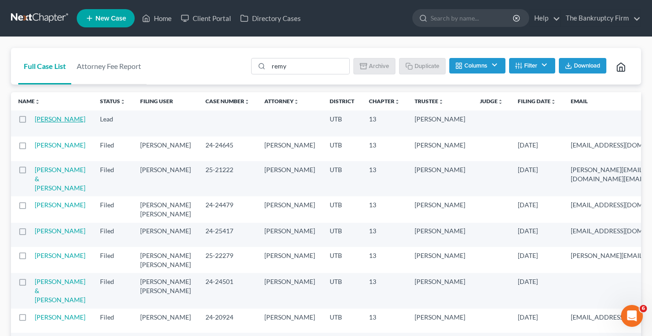
click at [42, 123] on link "[PERSON_NAME]" at bounding box center [60, 119] width 51 height 8
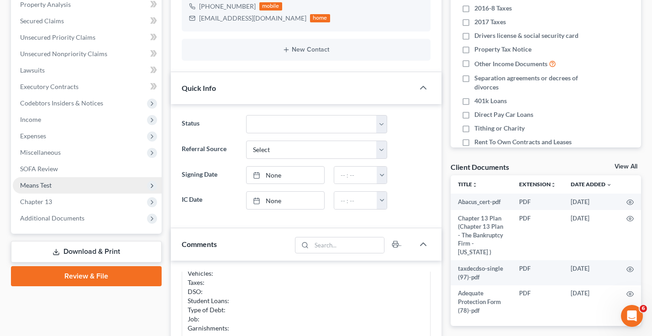
scroll to position [183, 0]
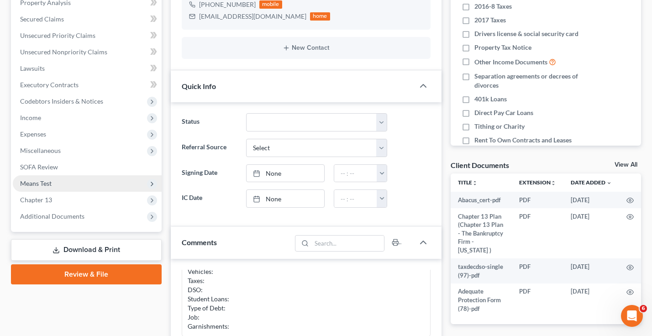
click at [53, 184] on span "Means Test" at bounding box center [87, 183] width 149 height 16
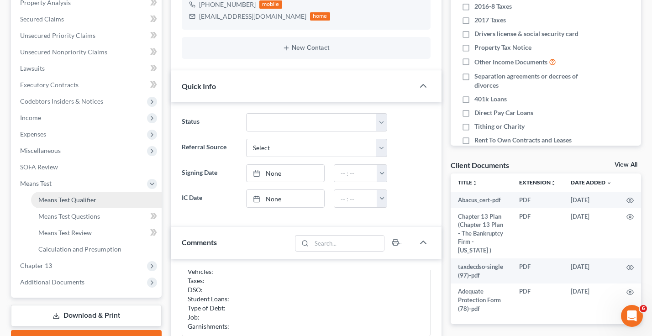
click at [79, 204] on link "Means Test Qualifier" at bounding box center [96, 200] width 131 height 16
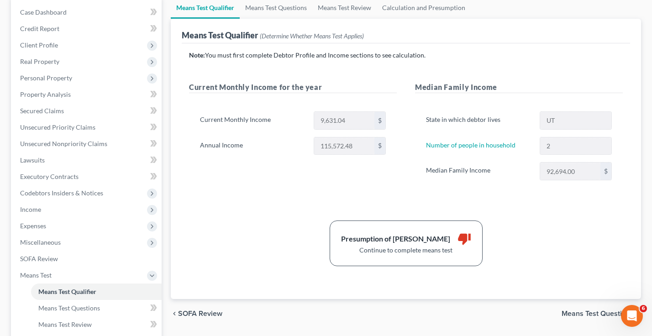
scroll to position [91, 0]
click at [540, 28] on div "Means Test Qualifier (Determine Whether Means Test Applies)" at bounding box center [406, 30] width 449 height 25
click at [419, 8] on link "Calculation and Presumption" at bounding box center [424, 7] width 94 height 22
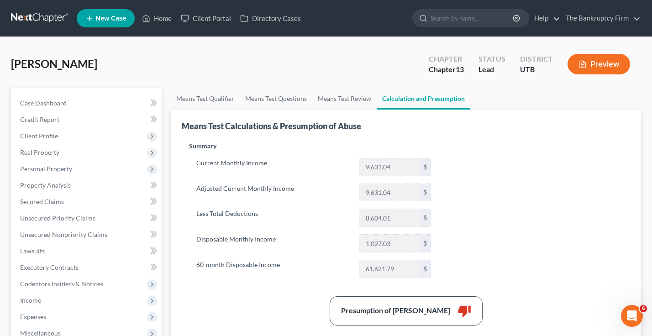
click at [173, 72] on div "[PERSON_NAME] Upgraded Chapter Chapter 13 Status Lead District UTB Preview" at bounding box center [326, 68] width 630 height 40
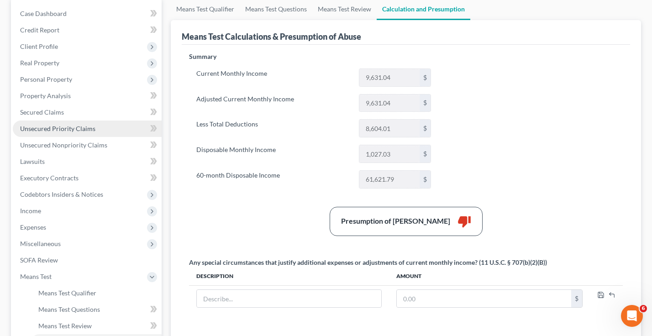
scroll to position [91, 0]
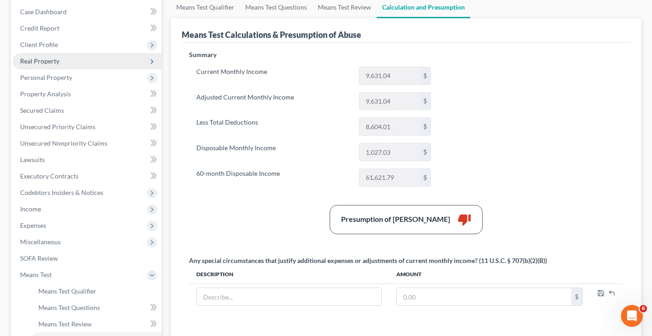
click at [43, 61] on span "Real Property" at bounding box center [39, 61] width 39 height 8
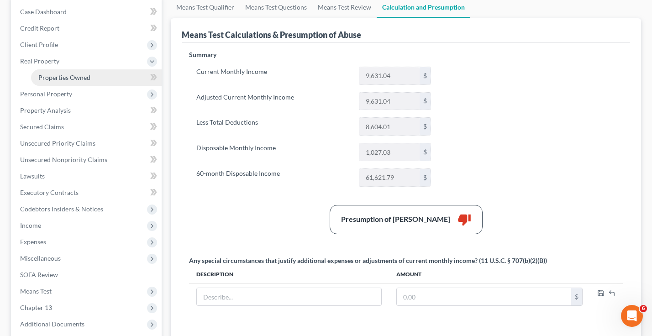
click at [69, 78] on span "Properties Owned" at bounding box center [64, 78] width 52 height 8
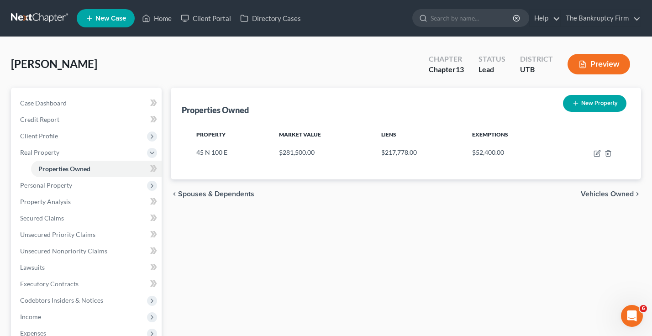
click at [543, 162] on div "Property Market Value Liens Exemptions 45 N 100 E $281,500.00 $217,778.00 $52,4…" at bounding box center [406, 148] width 449 height 61
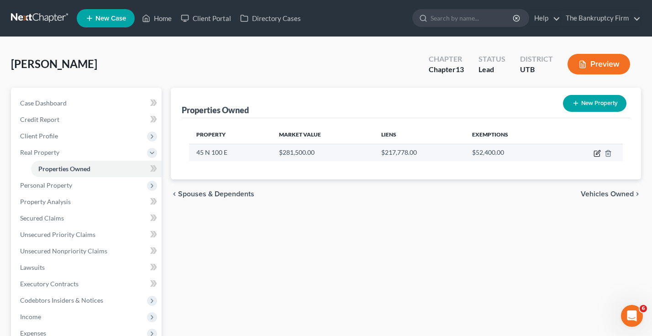
click at [597, 153] on icon "button" at bounding box center [597, 153] width 7 height 7
select select "46"
select select "0"
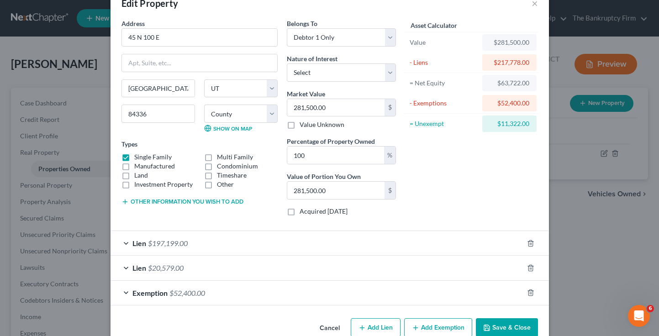
scroll to position [42, 0]
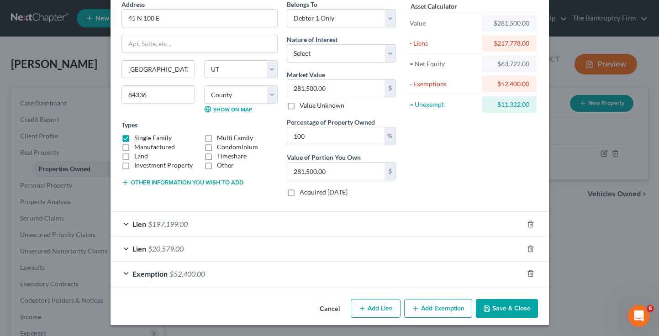
click at [324, 309] on button "Cancel" at bounding box center [329, 309] width 35 height 18
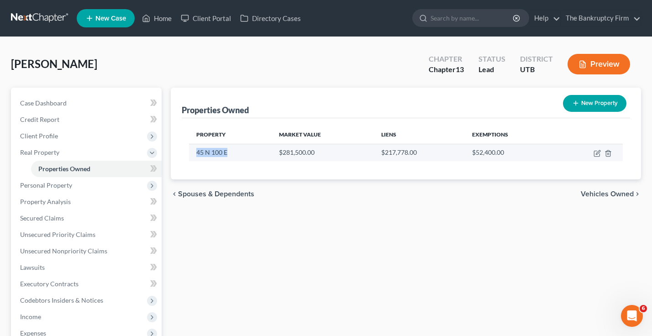
drag, startPoint x: 231, startPoint y: 152, endPoint x: 194, endPoint y: 153, distance: 36.6
click at [194, 153] on td "45 N 100 E" at bounding box center [230, 152] width 83 height 17
copy td "45 N 100 E"
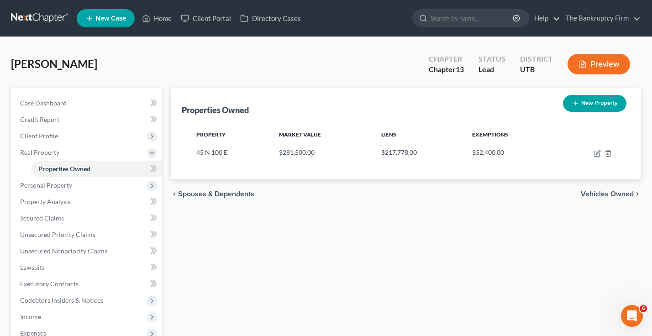
click at [571, 208] on div "chevron_left Spouses & Dependents Vehicles Owned chevron_right" at bounding box center [406, 194] width 471 height 29
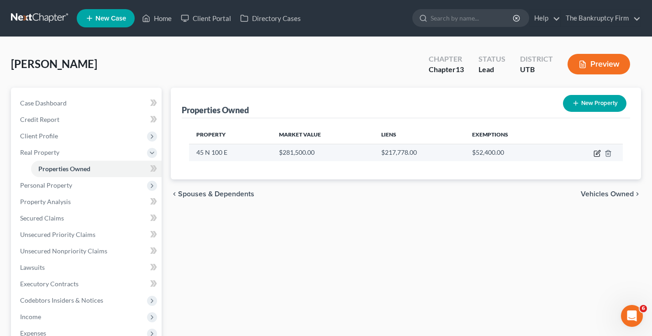
click at [598, 153] on icon "button" at bounding box center [598, 152] width 4 height 4
select select "46"
select select "1"
select select "0"
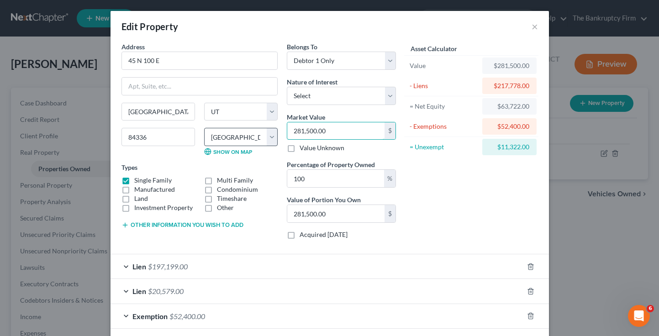
type input "2"
type input "2.00"
type input "28"
type input "28.00"
type input "285"
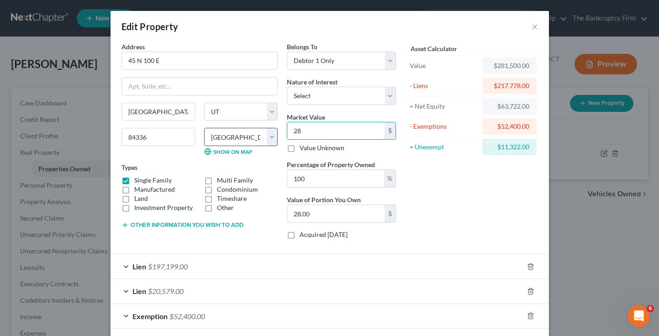
type input "285.00"
type input "28502"
type input "28,502.00"
type input "28,5020"
type input "285,020.00"
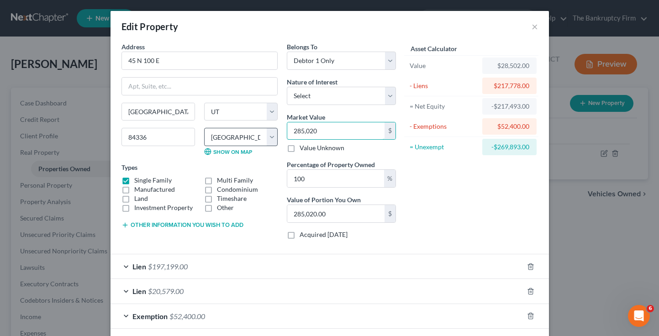
type input "285,0200"
type input "2,850,200.00"
type input "2,850,20"
type input "285,020.00"
type input "285,02"
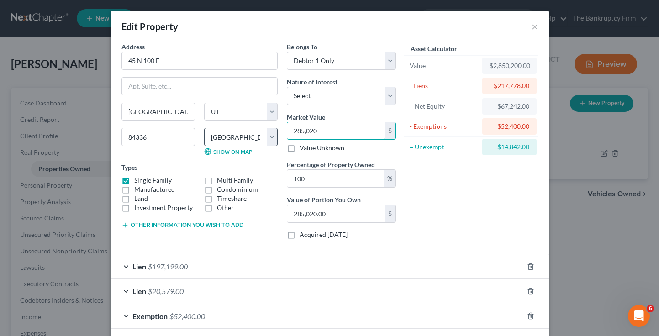
type input "28,502.00"
type input "28,50"
type input "2,850.00"
type input "2,85"
type input "285.00"
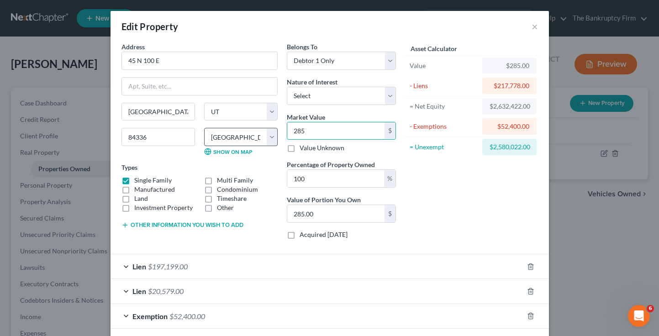
type input "2852"
type input "2,852.00"
type input "2,8520"
type input "28,520.00"
type input "28,5200"
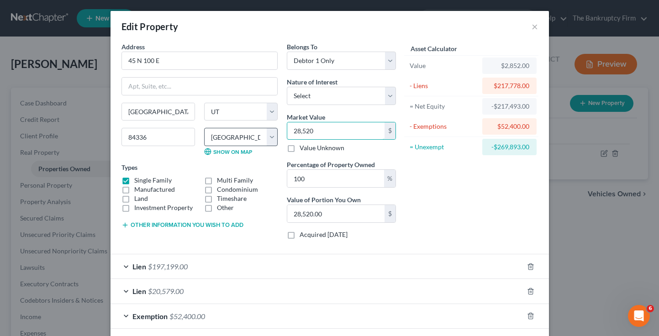
type input "285,200.00"
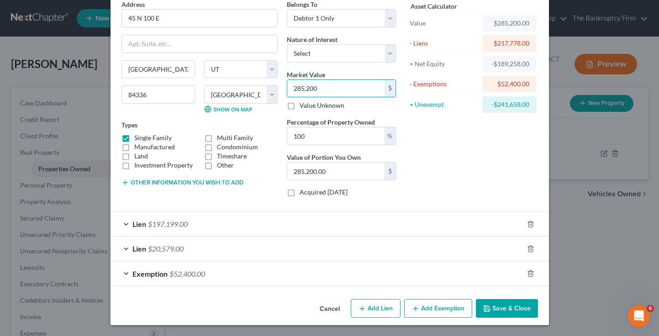
type input "285,200"
click at [494, 305] on button "Save & Close" at bounding box center [507, 308] width 62 height 19
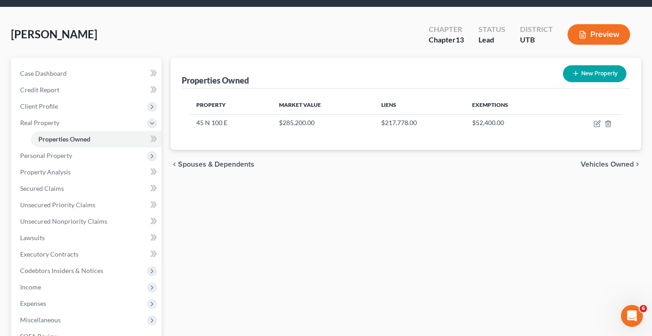
scroll to position [46, 0]
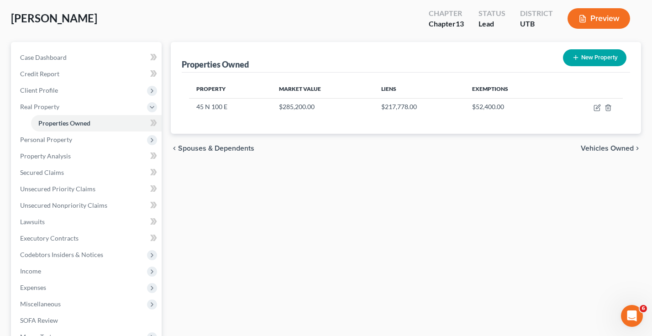
click at [535, 165] on div "Properties Owned New Property Property Market Value Liens Exemptions 45 N 100 E…" at bounding box center [406, 240] width 480 height 396
